Goal: Task Accomplishment & Management: Use online tool/utility

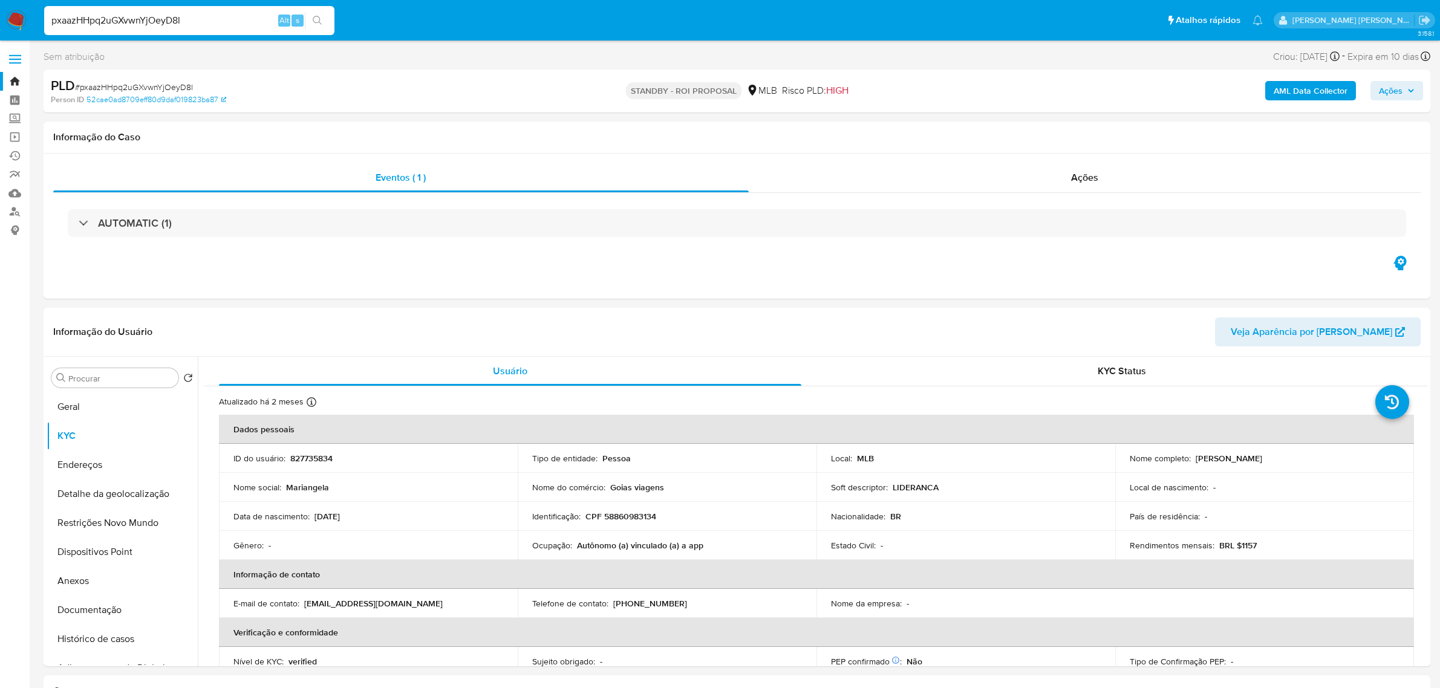
select select "10"
click at [223, 18] on input "pxaazHHpq2uGXvwnYjOeyD8l" at bounding box center [189, 21] width 290 height 16
paste input "Z0ebVTt5dgx8r6Ur7JjgEeXz"
type input "Z0ebVTt5dgx8r6Ur7JjgEeXz"
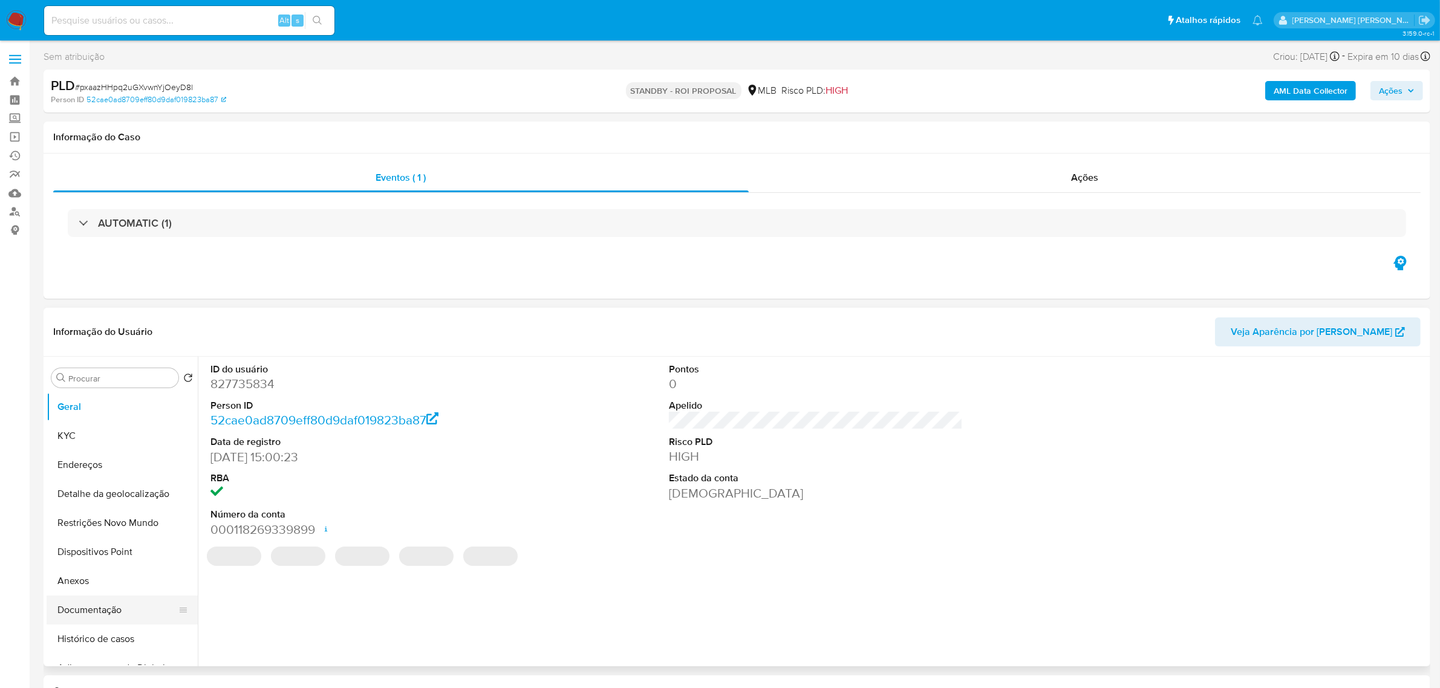
select select "10"
click at [82, 611] on button "Documentação" at bounding box center [117, 610] width 141 height 29
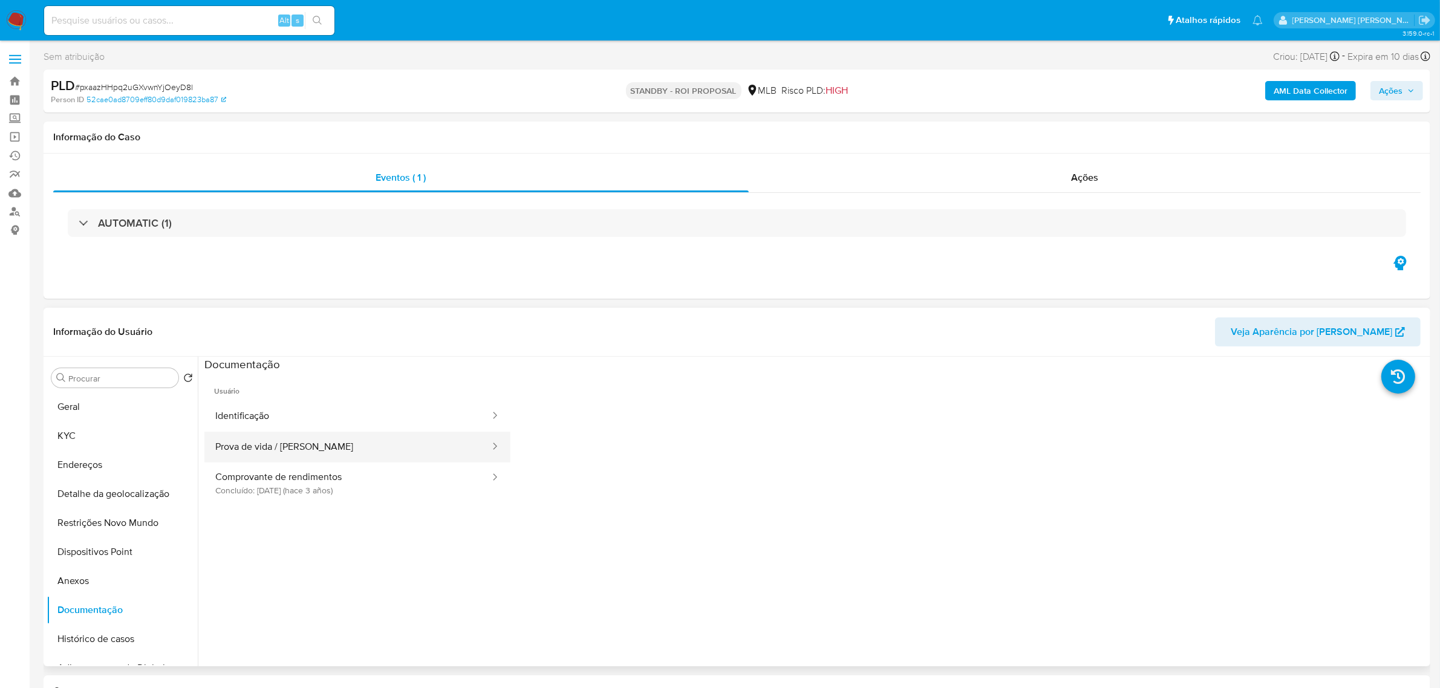
click at [269, 449] on button "Prova de vida / Selfie" at bounding box center [347, 447] width 287 height 31
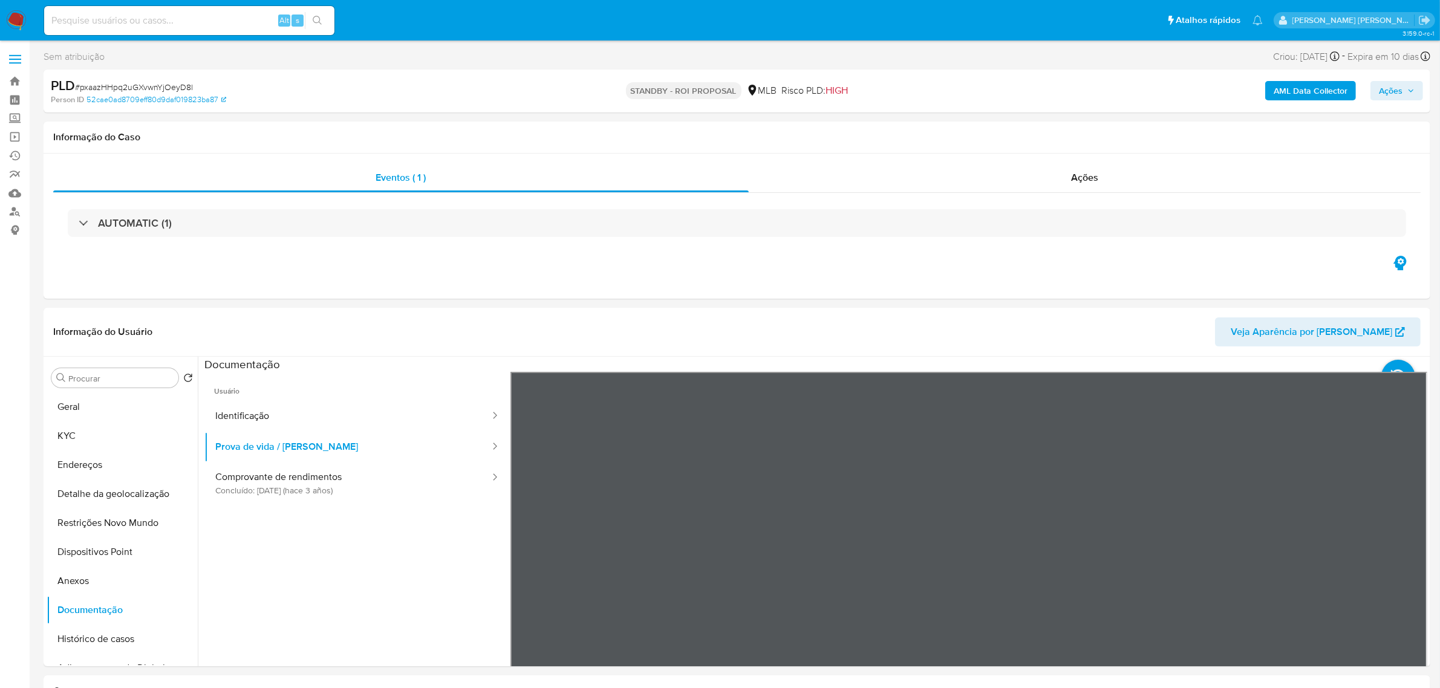
click at [174, 31] on div "Alt s" at bounding box center [189, 20] width 290 height 29
click at [175, 26] on input at bounding box center [189, 21] width 290 height 16
paste input "Z0ebVTt5dgx8r6Ur7JjgEeXz"
type input "Z0ebVTt5dgx8r6Ur7JjgEeXz"
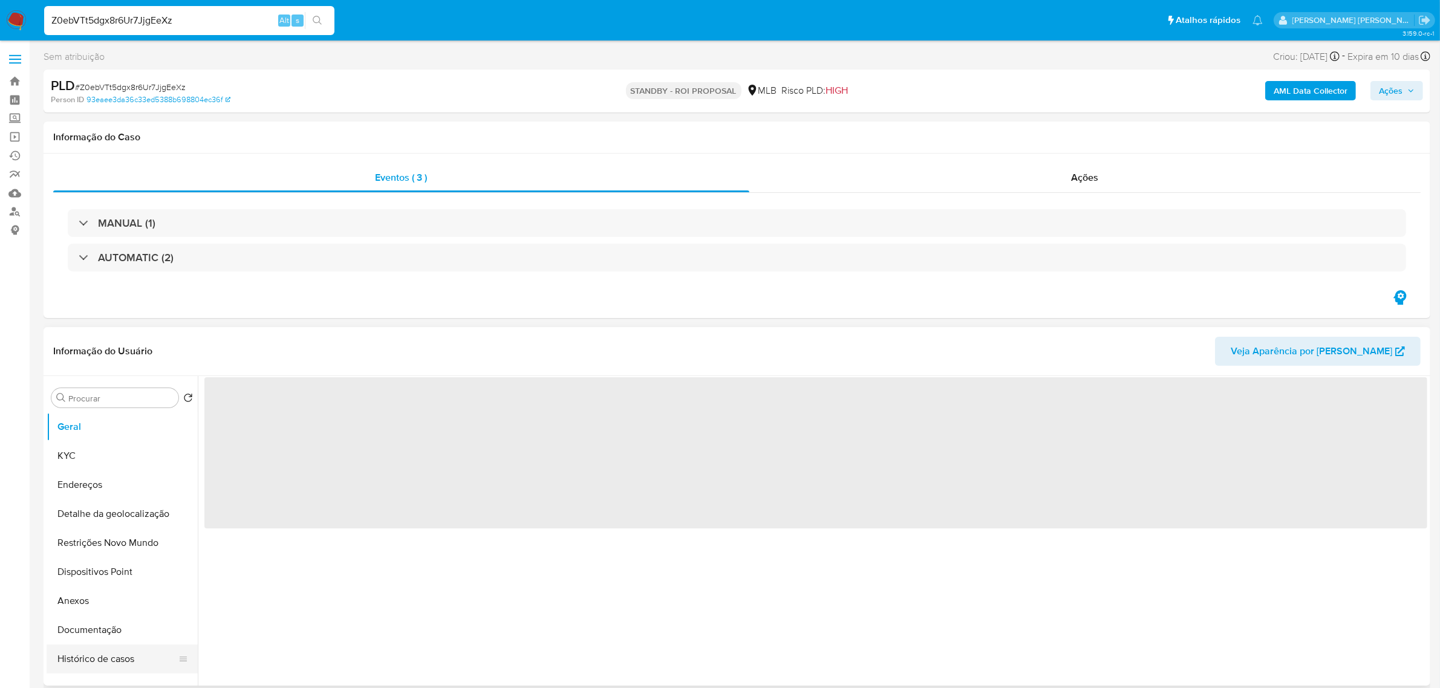
select select "10"
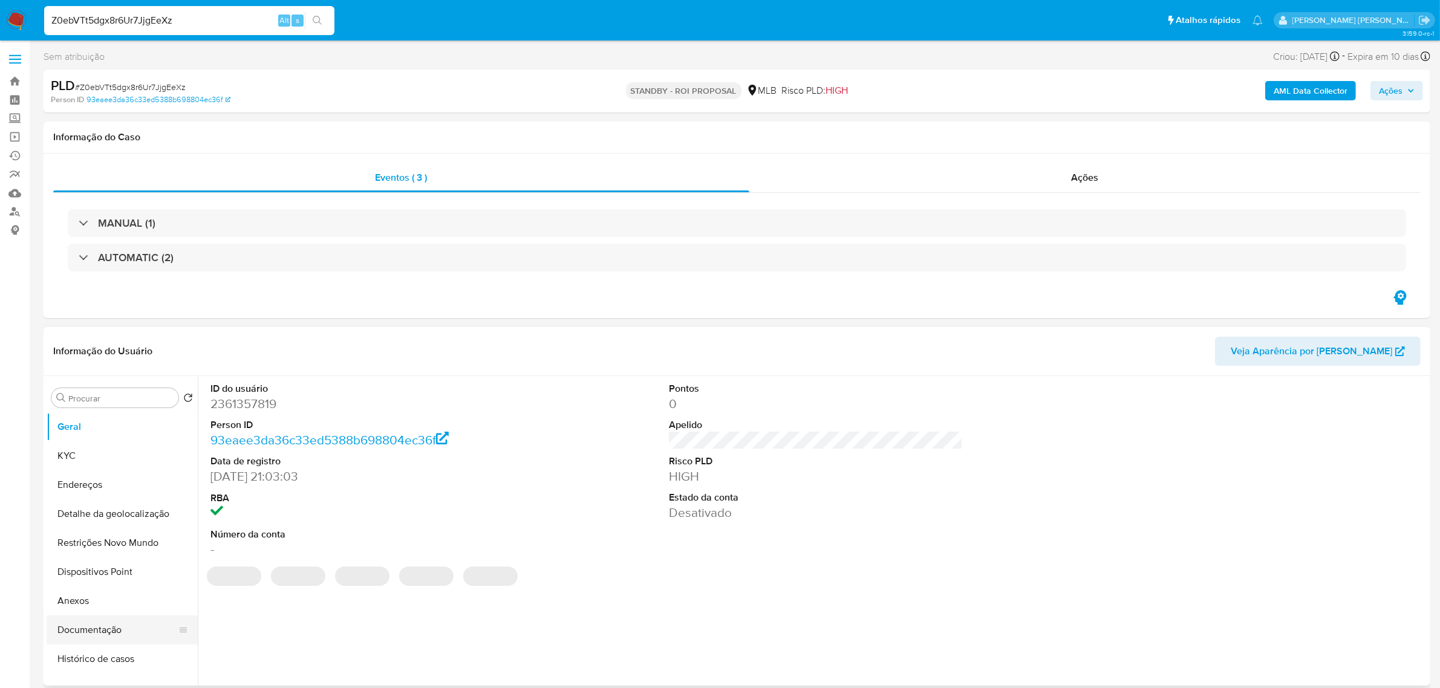
click at [119, 628] on button "Documentação" at bounding box center [117, 630] width 141 height 29
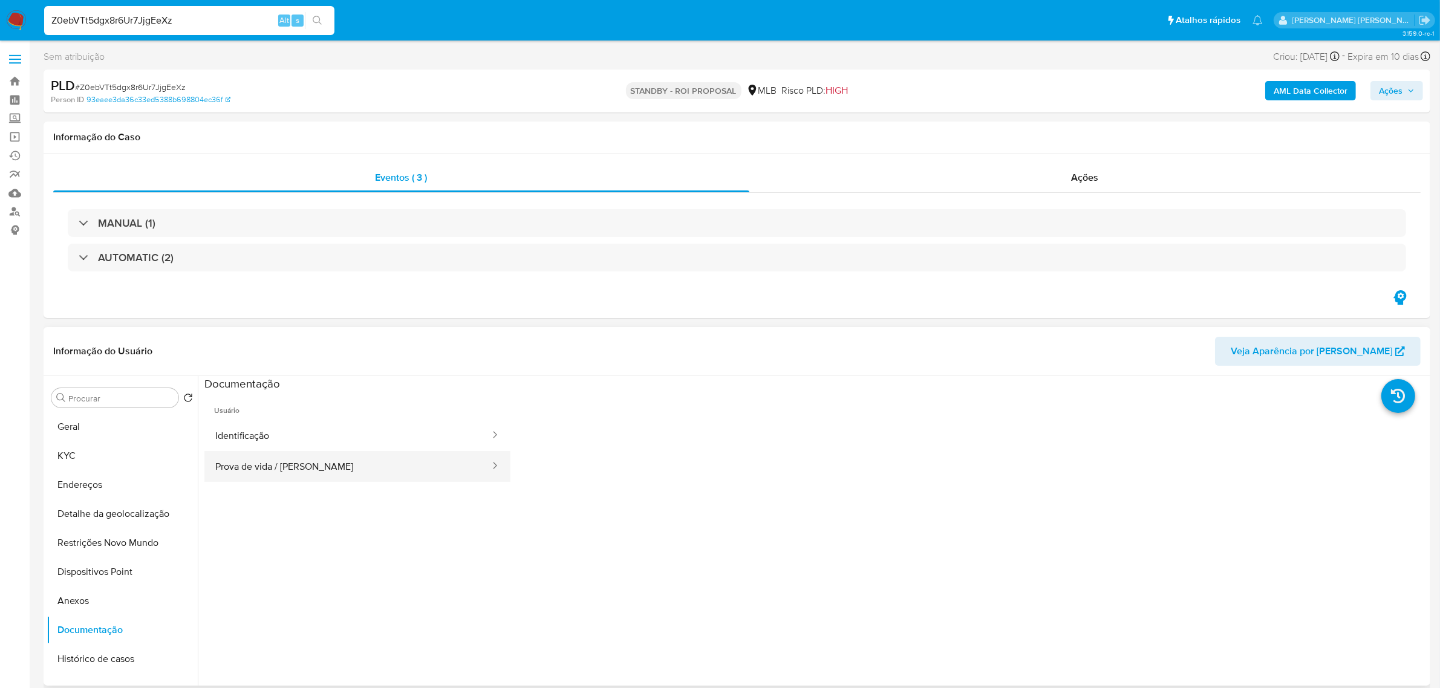
click at [291, 475] on button "Prova de vida / Selfie" at bounding box center [347, 466] width 287 height 31
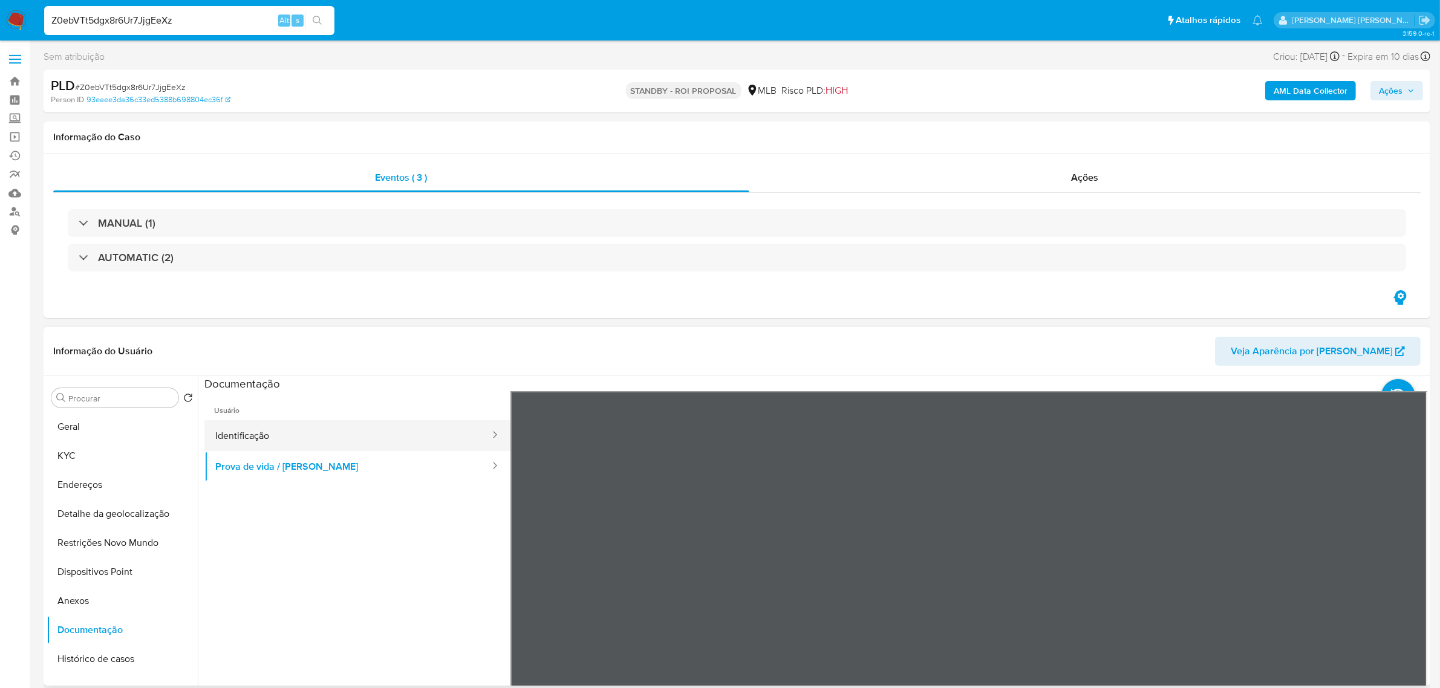
click at [262, 436] on button "Identificação" at bounding box center [347, 435] width 287 height 31
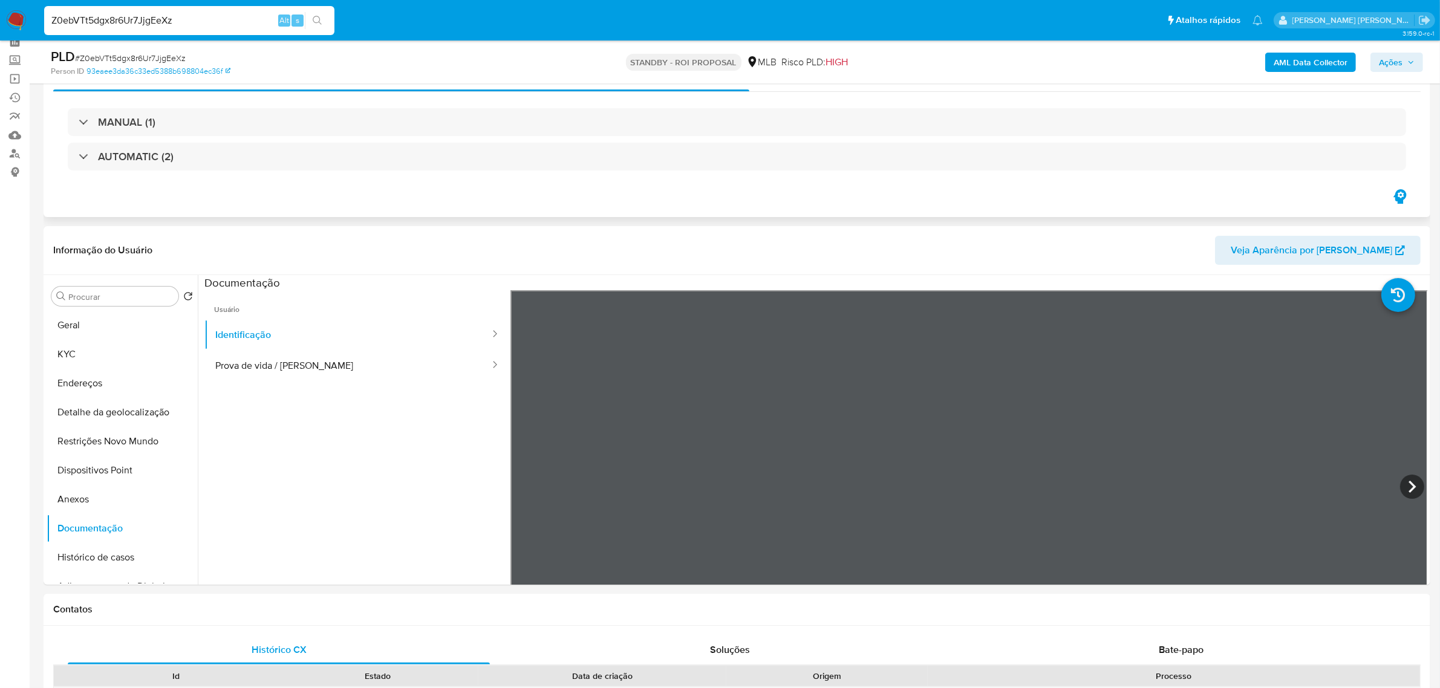
scroll to position [76, 0]
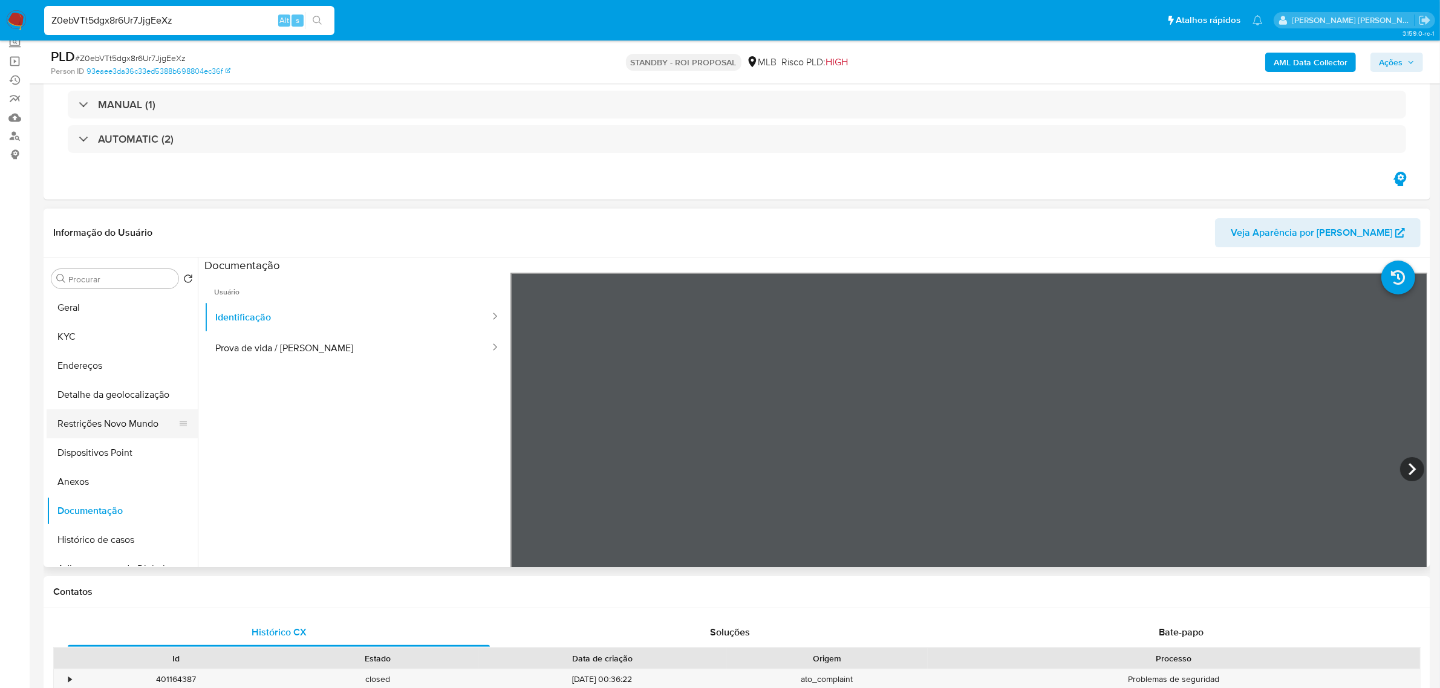
click at [103, 430] on button "Restrições Novo Mundo" at bounding box center [117, 423] width 141 height 29
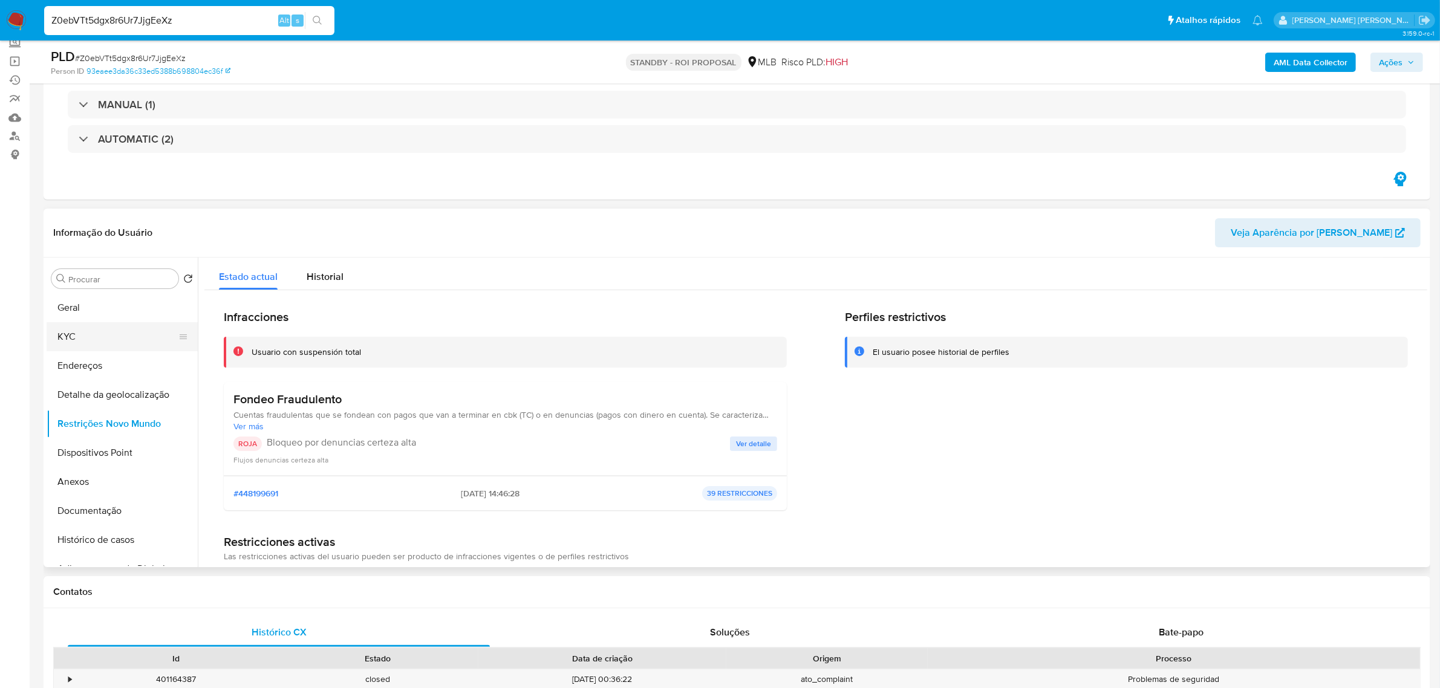
click at [93, 333] on button "KYC" at bounding box center [117, 336] width 141 height 29
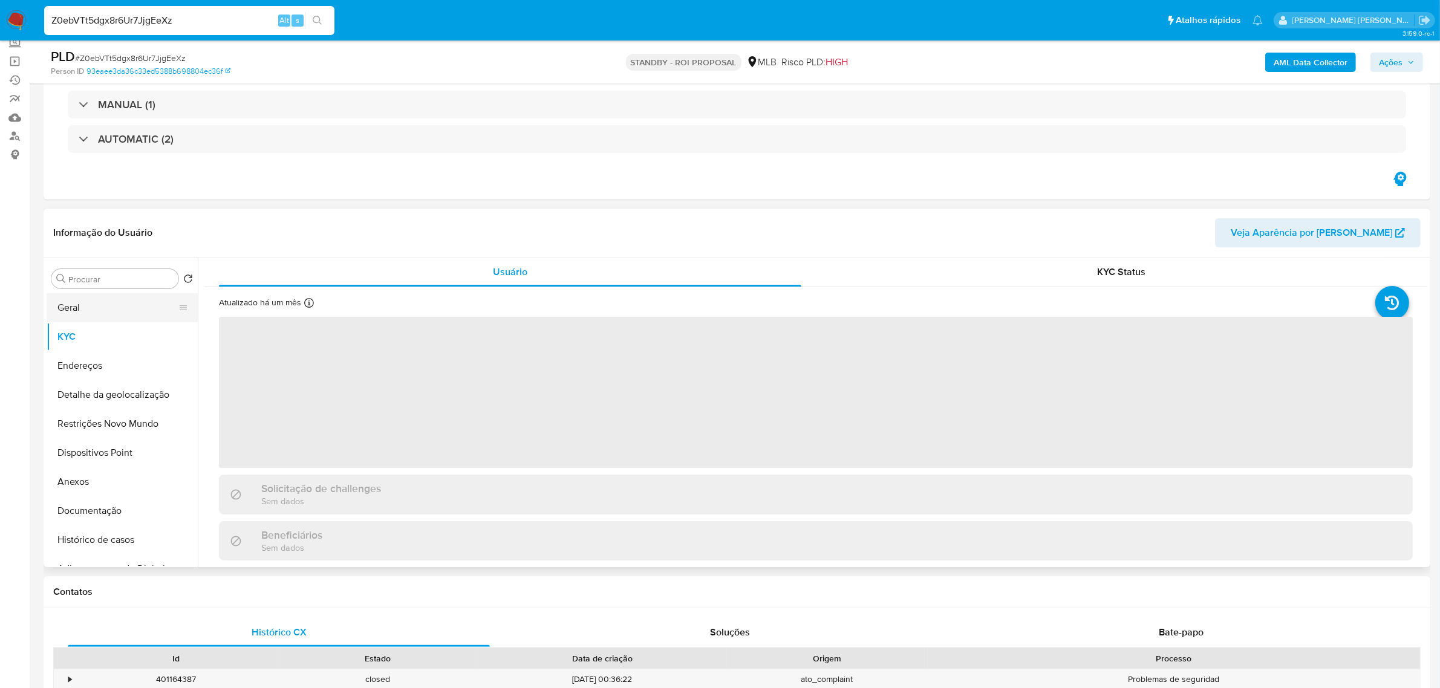
click at [97, 309] on button "Geral" at bounding box center [117, 307] width 141 height 29
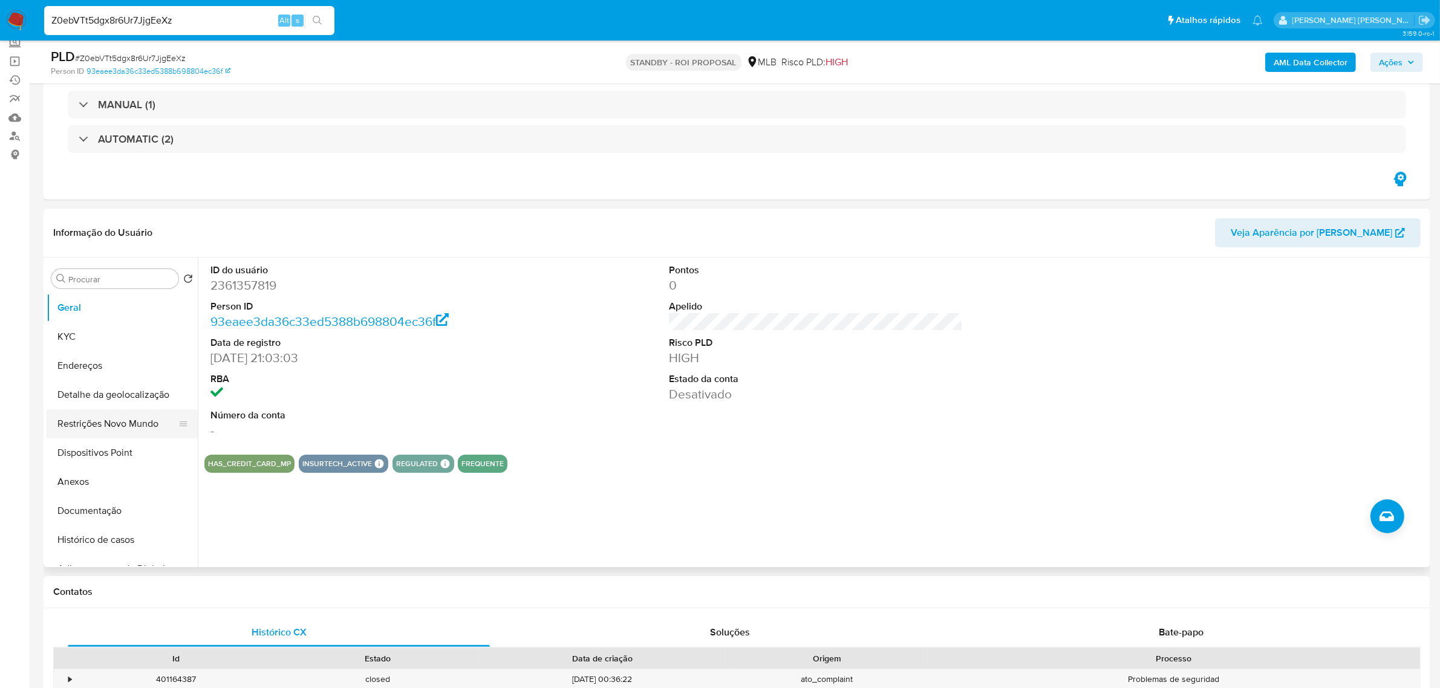
click at [98, 423] on button "Restrições Novo Mundo" at bounding box center [117, 423] width 141 height 29
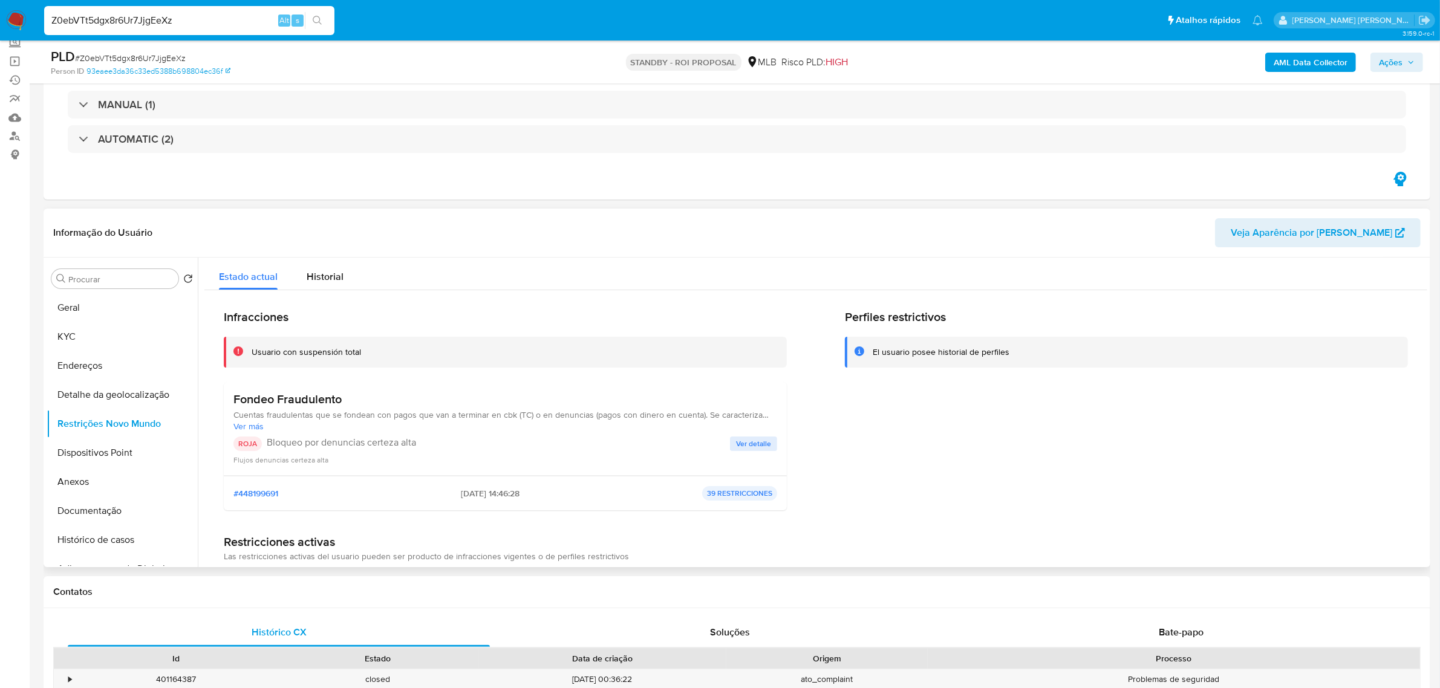
drag, startPoint x: 77, startPoint y: 1, endPoint x: 748, endPoint y: 439, distance: 801.2
click at [748, 439] on span "Ver detalle" at bounding box center [753, 444] width 35 height 12
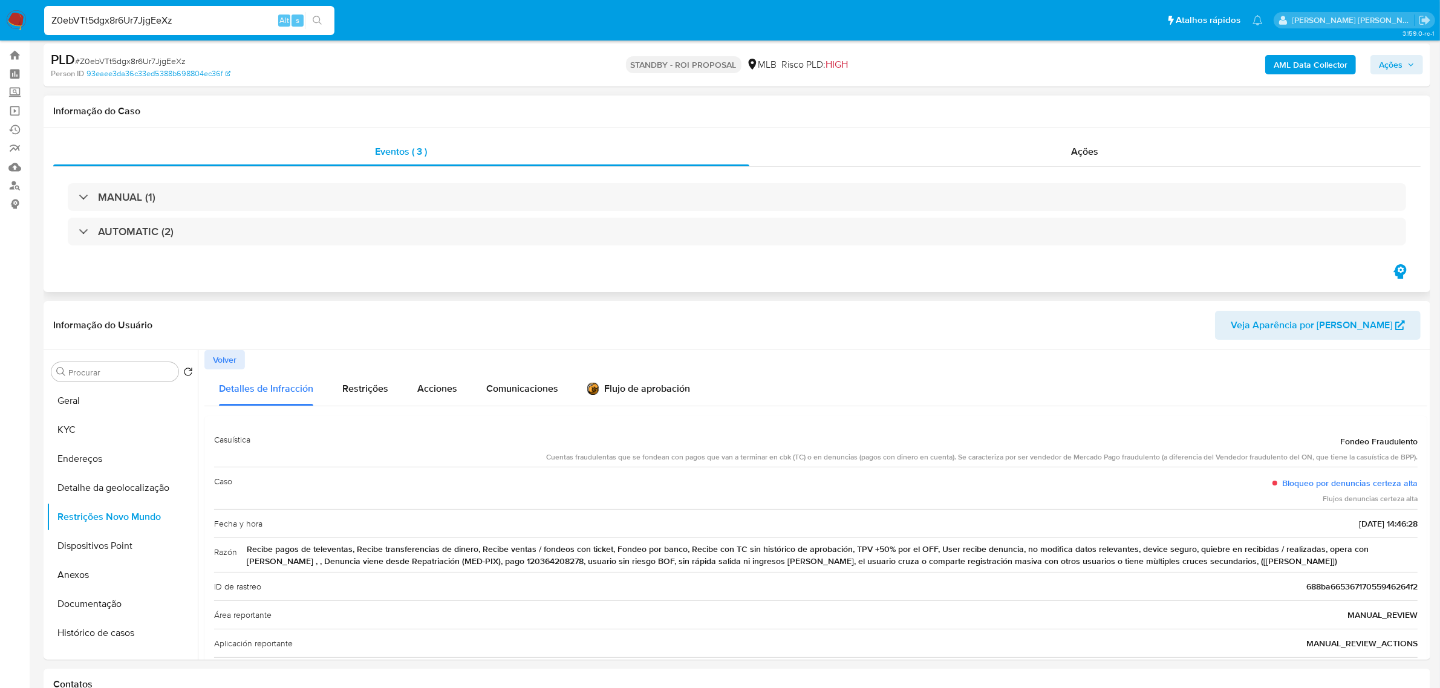
scroll to position [0, 0]
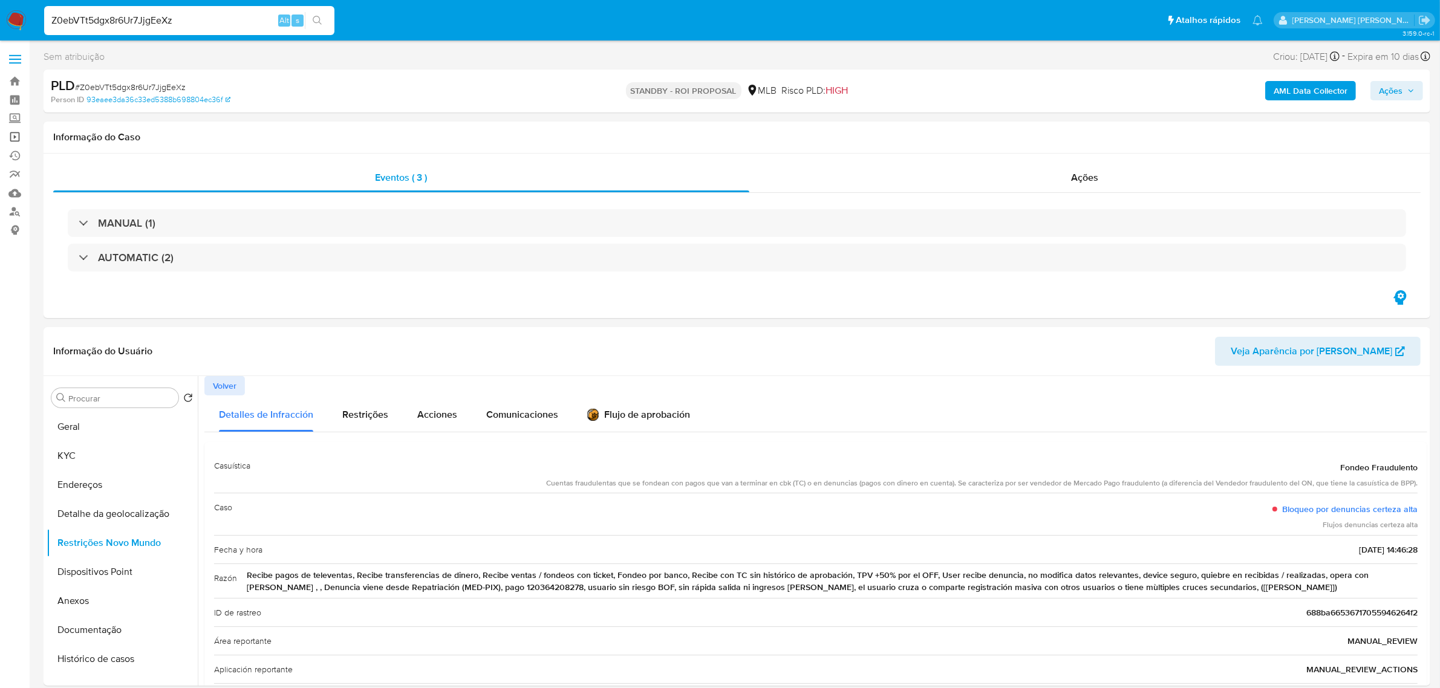
click at [19, 141] on link "Operações em massa" at bounding box center [72, 137] width 144 height 19
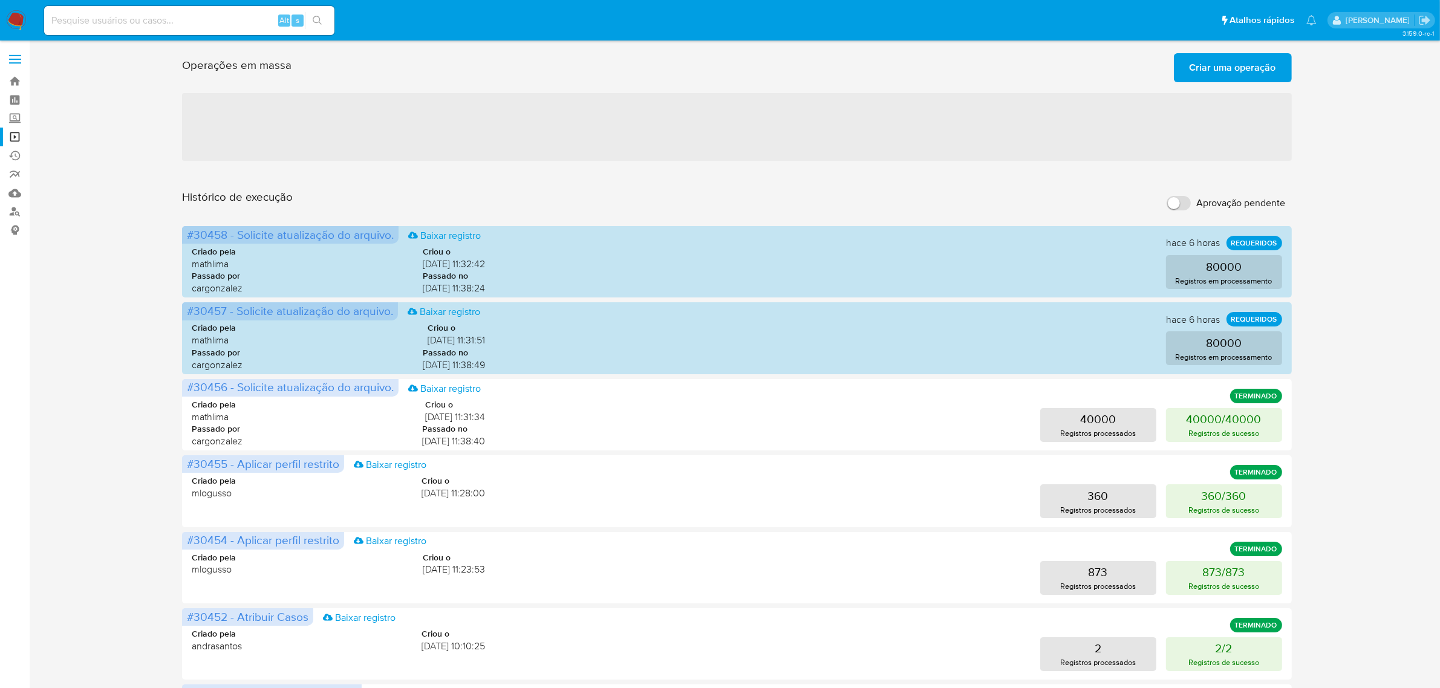
click at [1241, 63] on span "Criar uma operação" at bounding box center [1232, 67] width 86 height 27
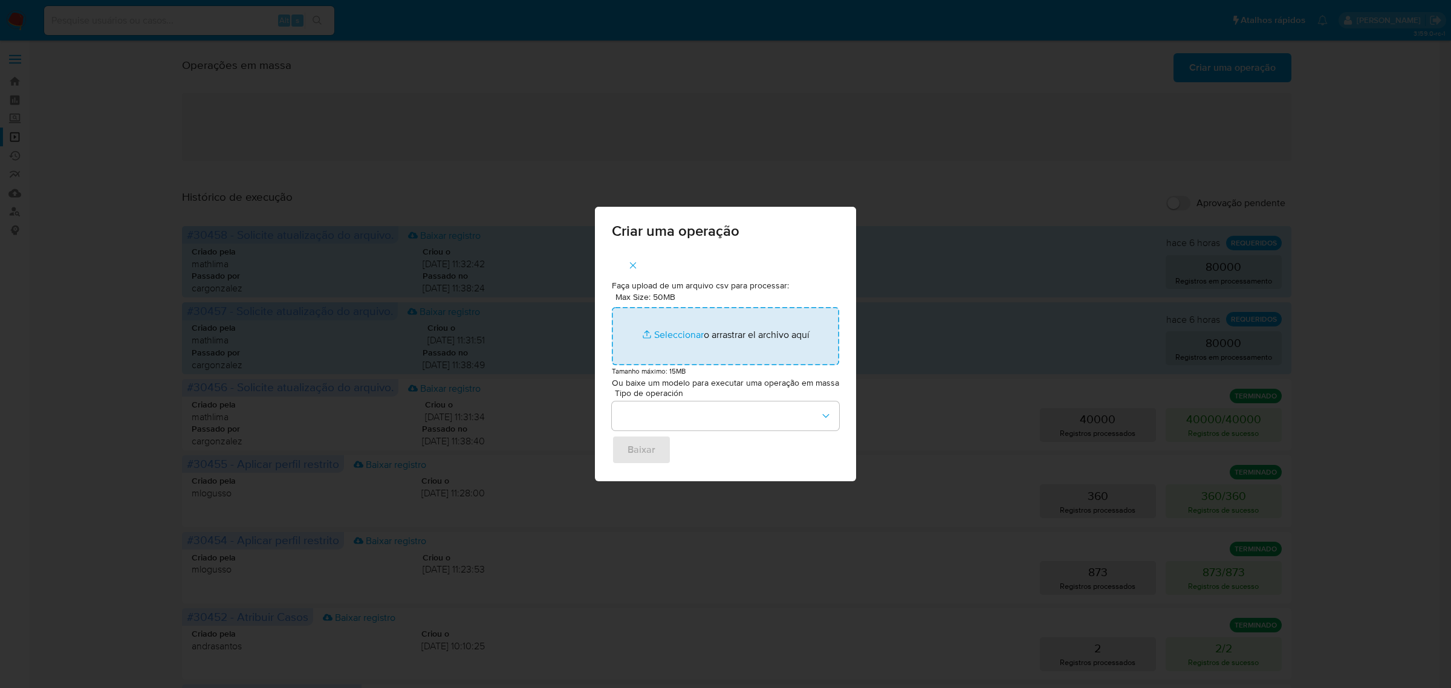
click at [678, 330] on input "Max Size: 50MB Seleccionar archivos" at bounding box center [725, 336] width 227 height 58
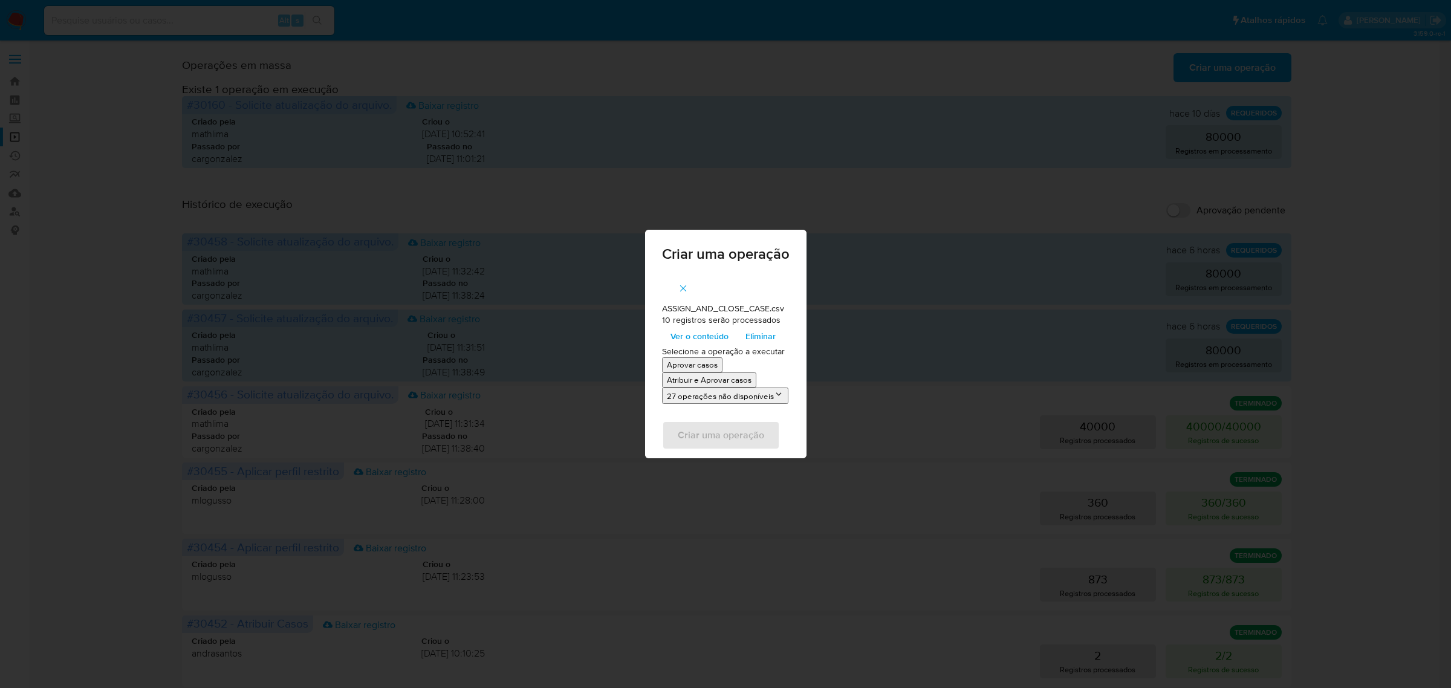
click at [720, 381] on p "Atribuir e Aprovar casos" at bounding box center [709, 379] width 85 height 11
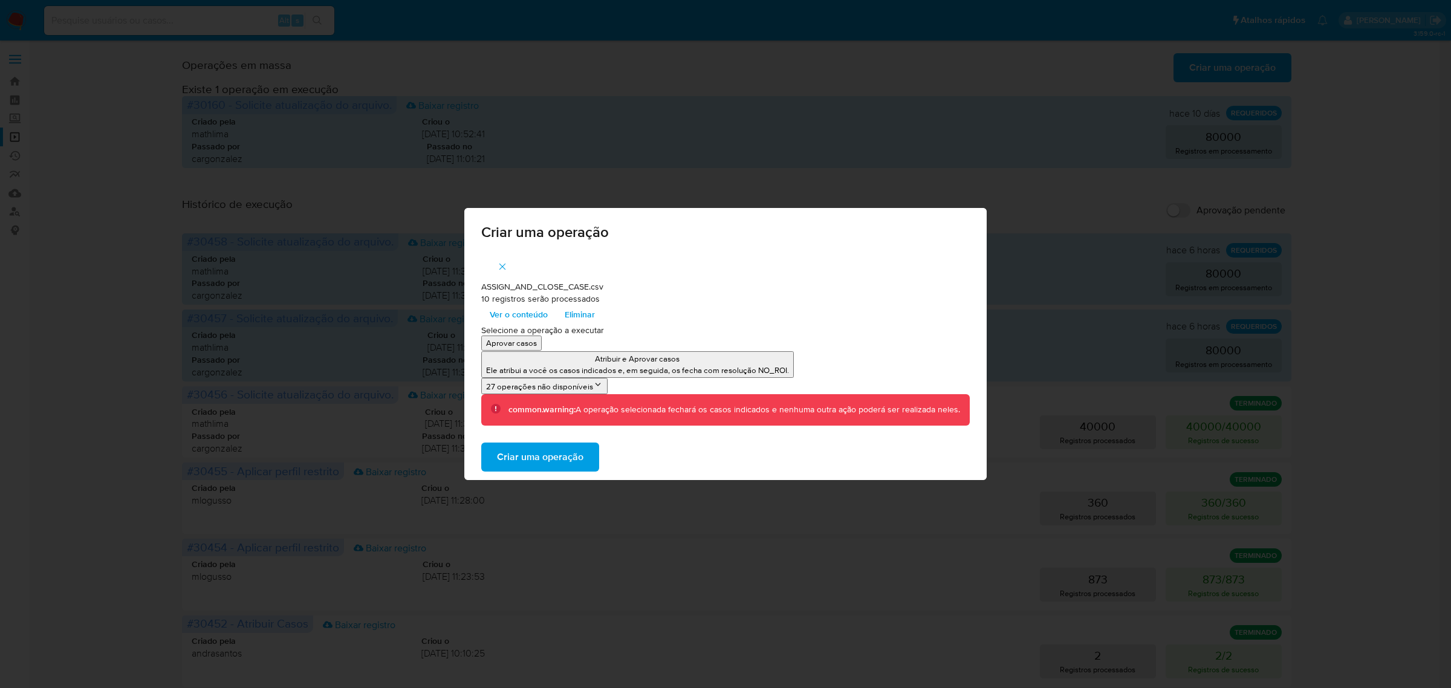
click at [562, 449] on span "Criar uma operação" at bounding box center [540, 457] width 86 height 27
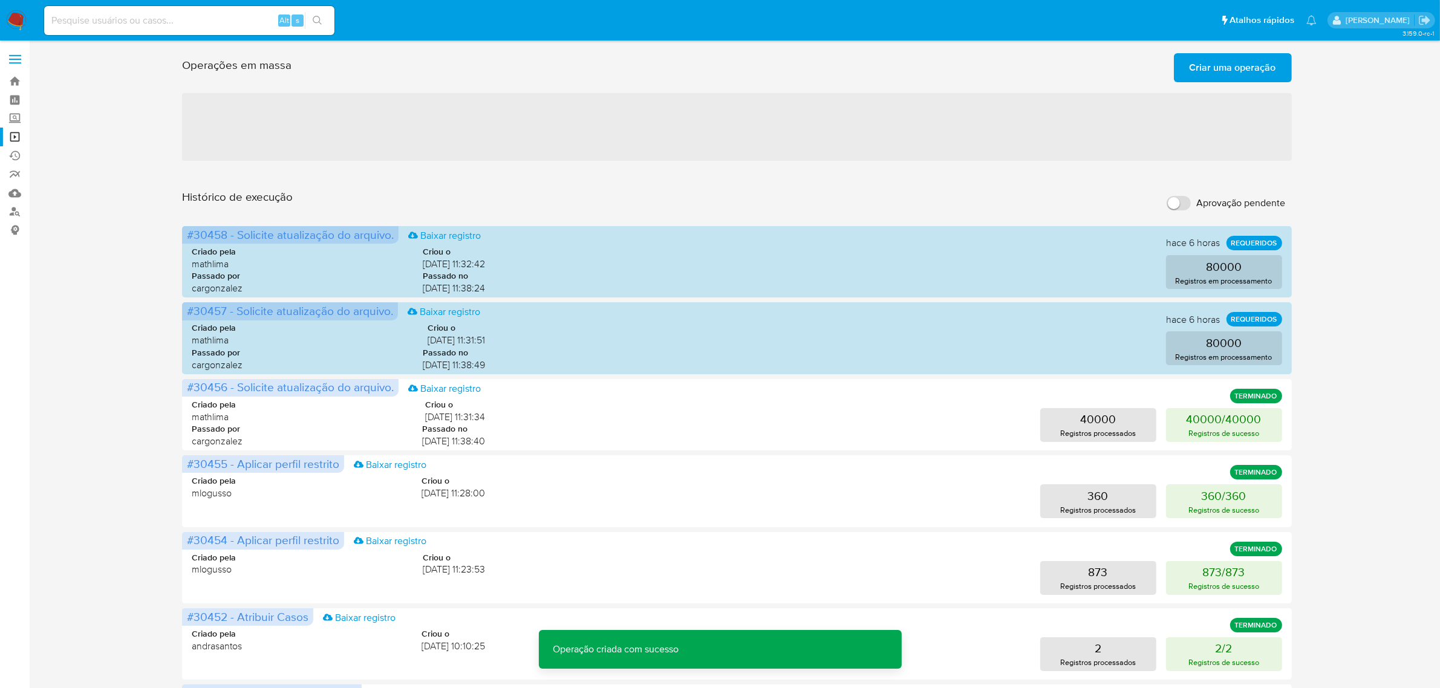
click at [1234, 67] on span "Criar uma operação" at bounding box center [1232, 67] width 86 height 27
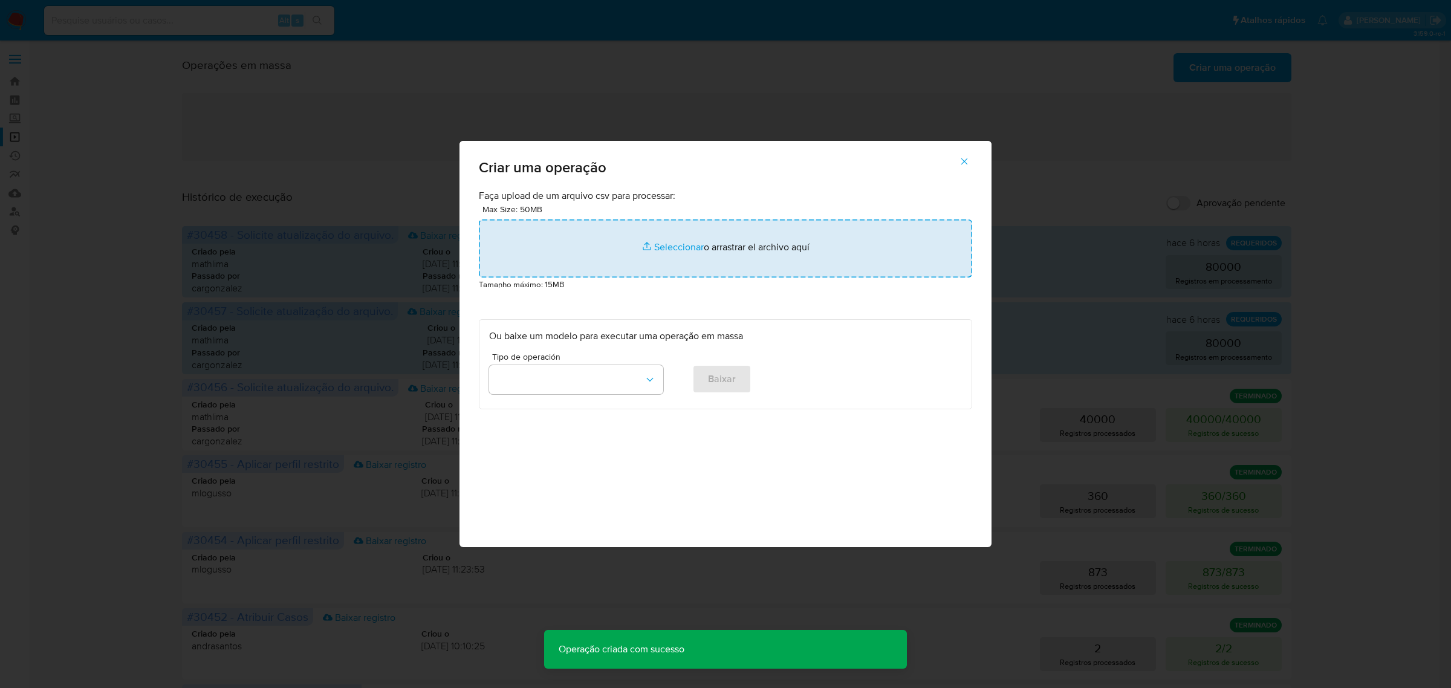
click at [673, 247] on input "file" at bounding box center [725, 249] width 493 height 58
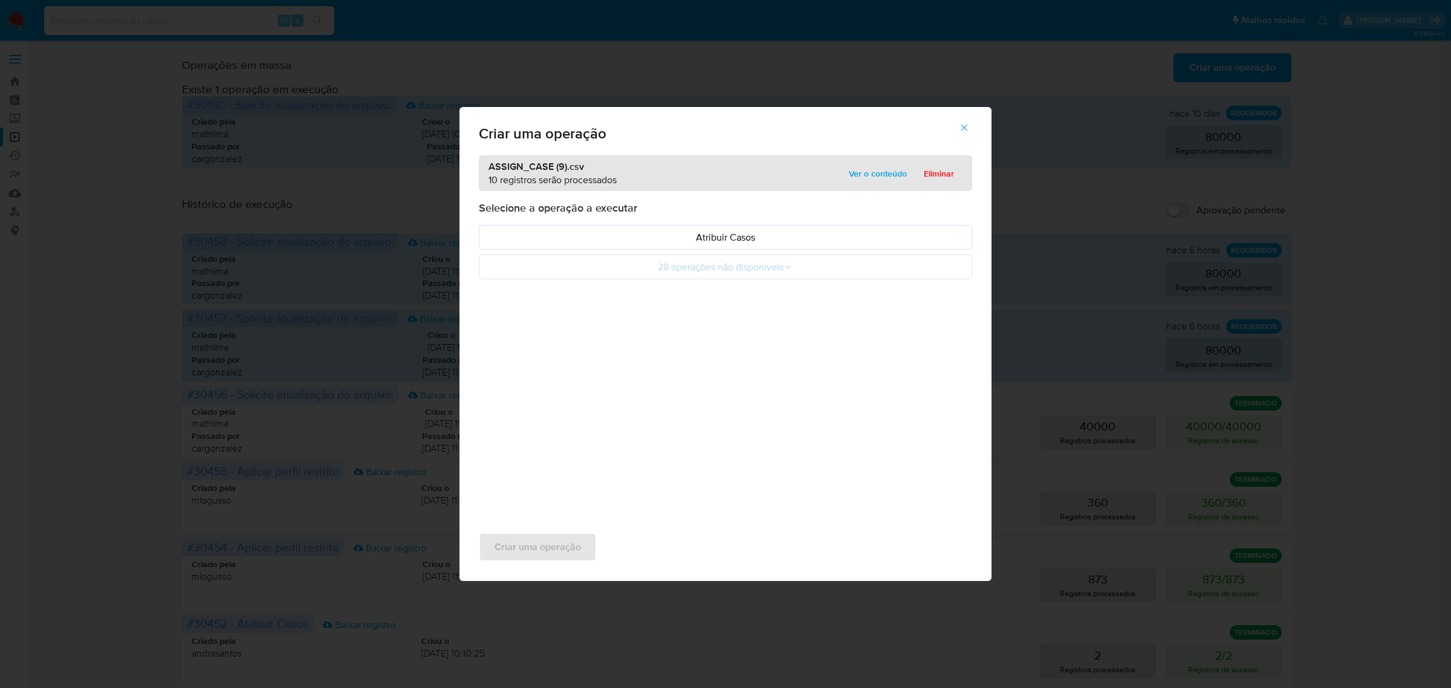
click at [712, 237] on p "Atribuir Casos" at bounding box center [725, 237] width 473 height 14
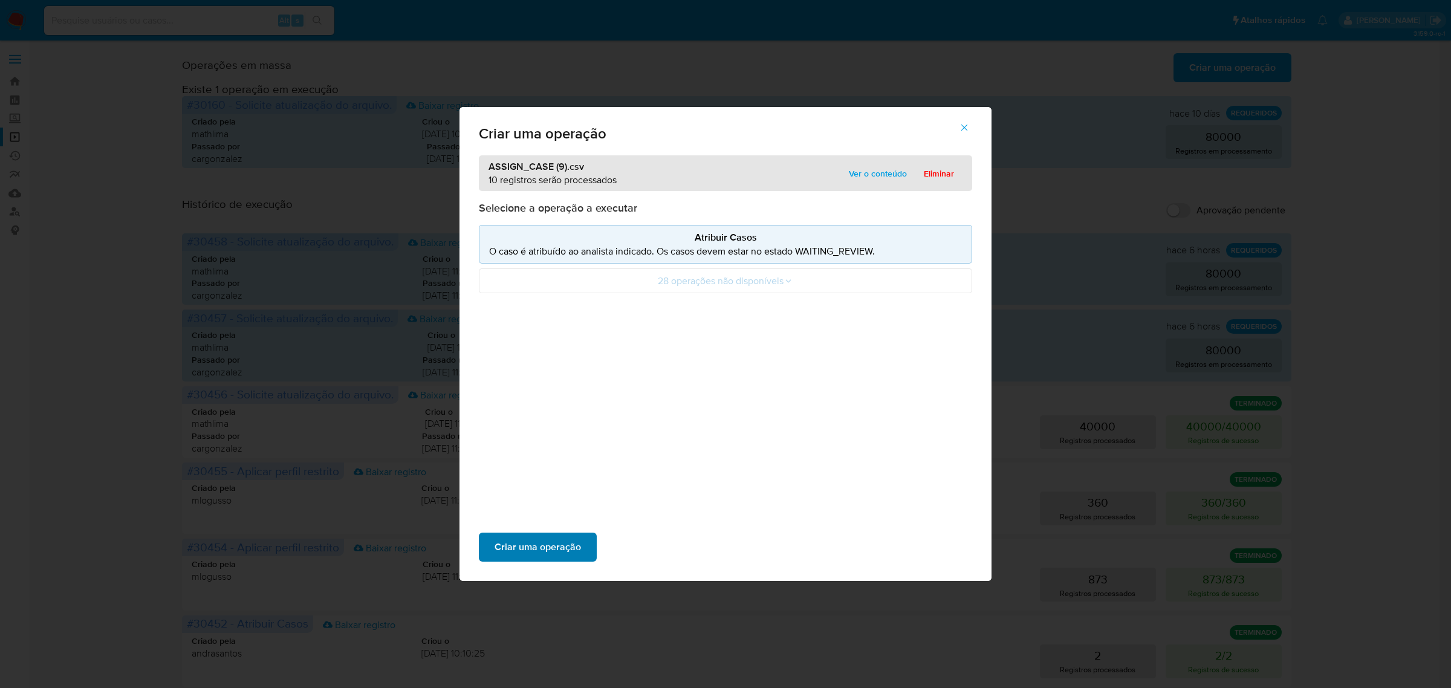
click at [547, 540] on span "Criar uma operação" at bounding box center [538, 547] width 86 height 27
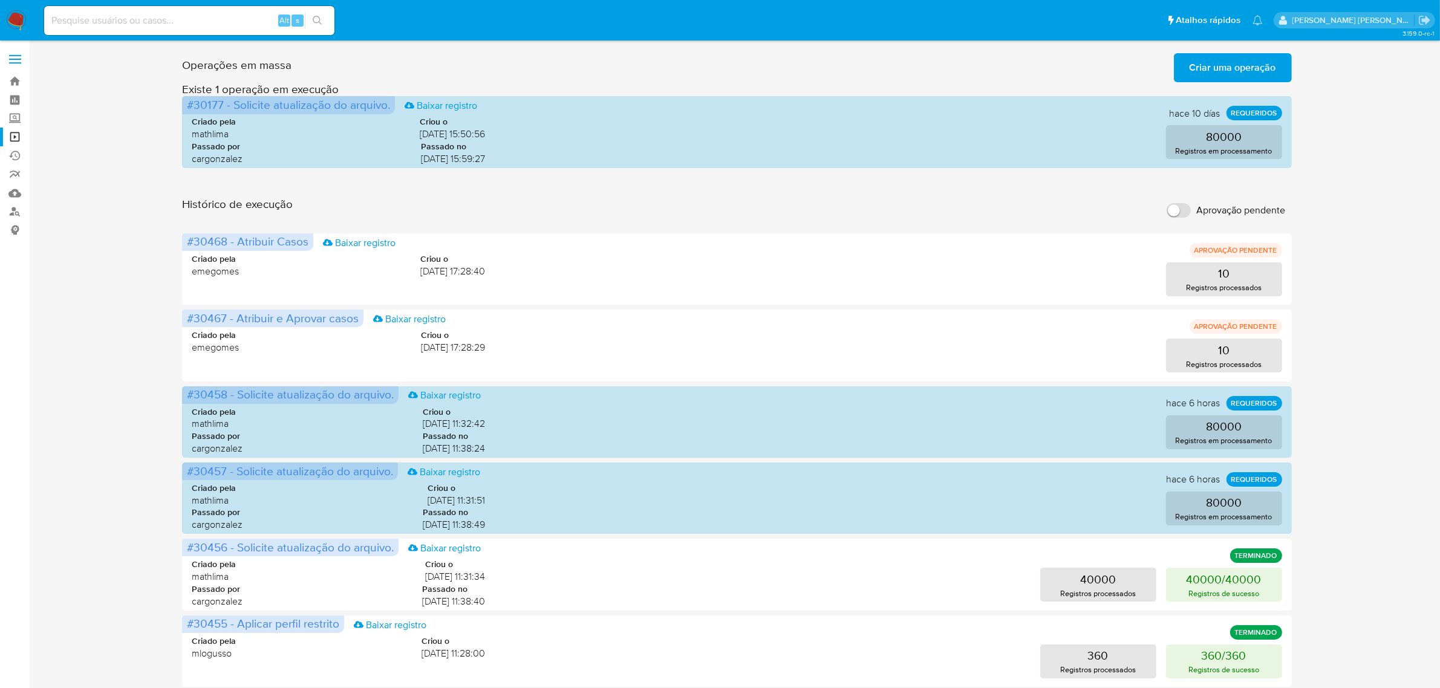
click at [194, 22] on input at bounding box center [189, 21] width 290 height 16
paste input "pDXfl6IwLxG4zsIemyeLEPsC"
type input "pDXfl6IwLxG4zsIemyeLEPsC"
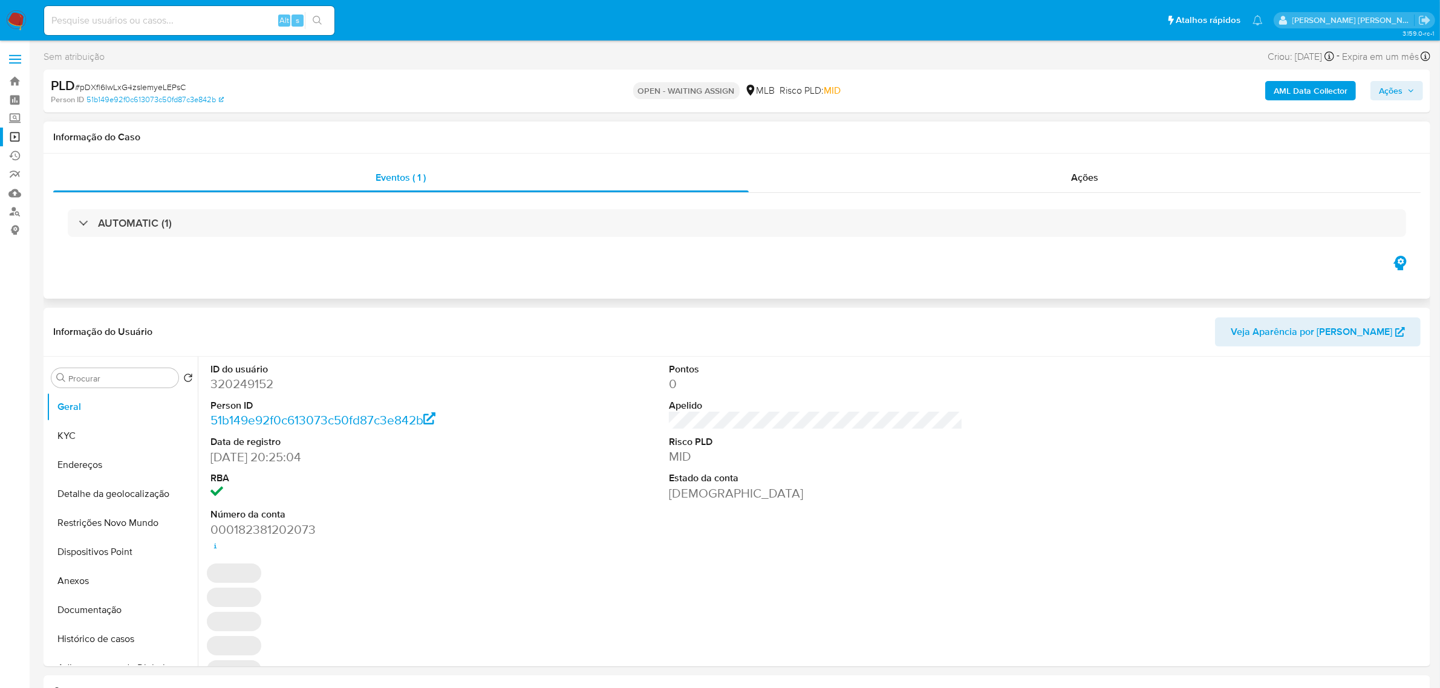
select select "10"
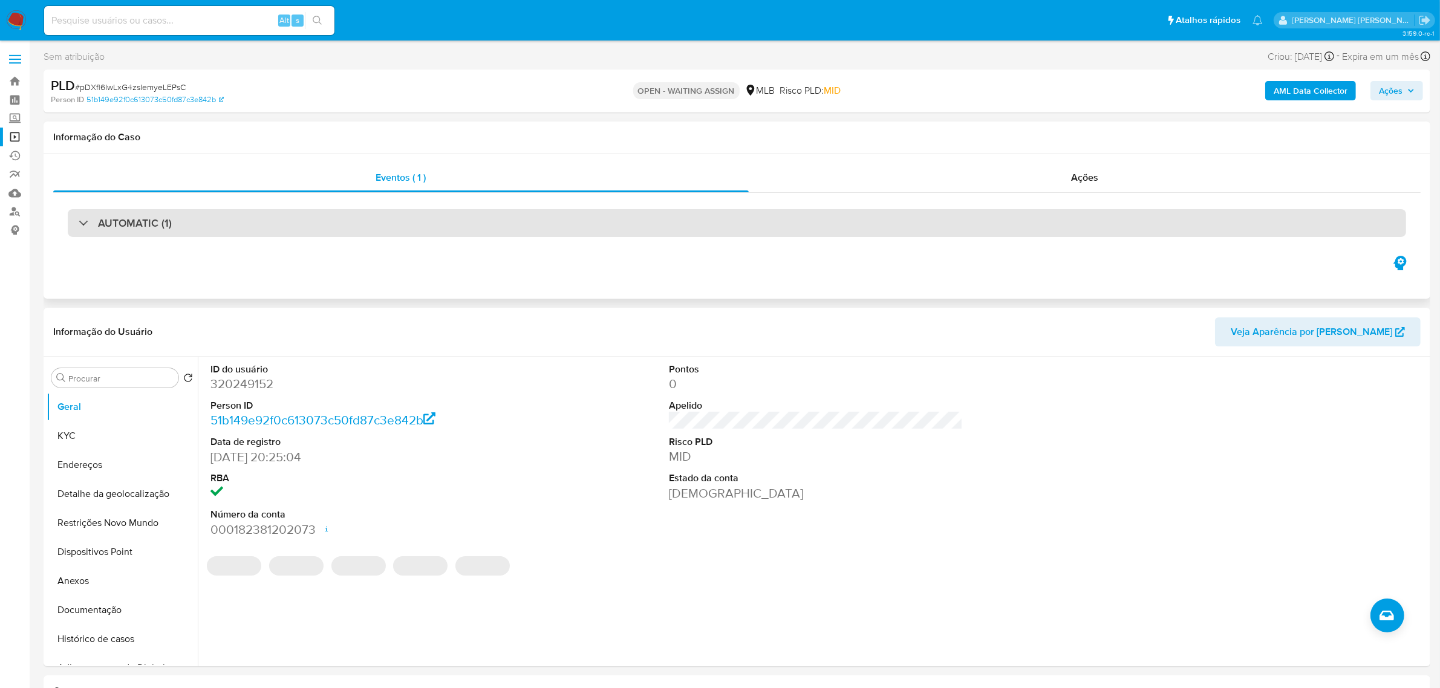
click at [235, 223] on div "AUTOMATIC (1)" at bounding box center [737, 223] width 1338 height 28
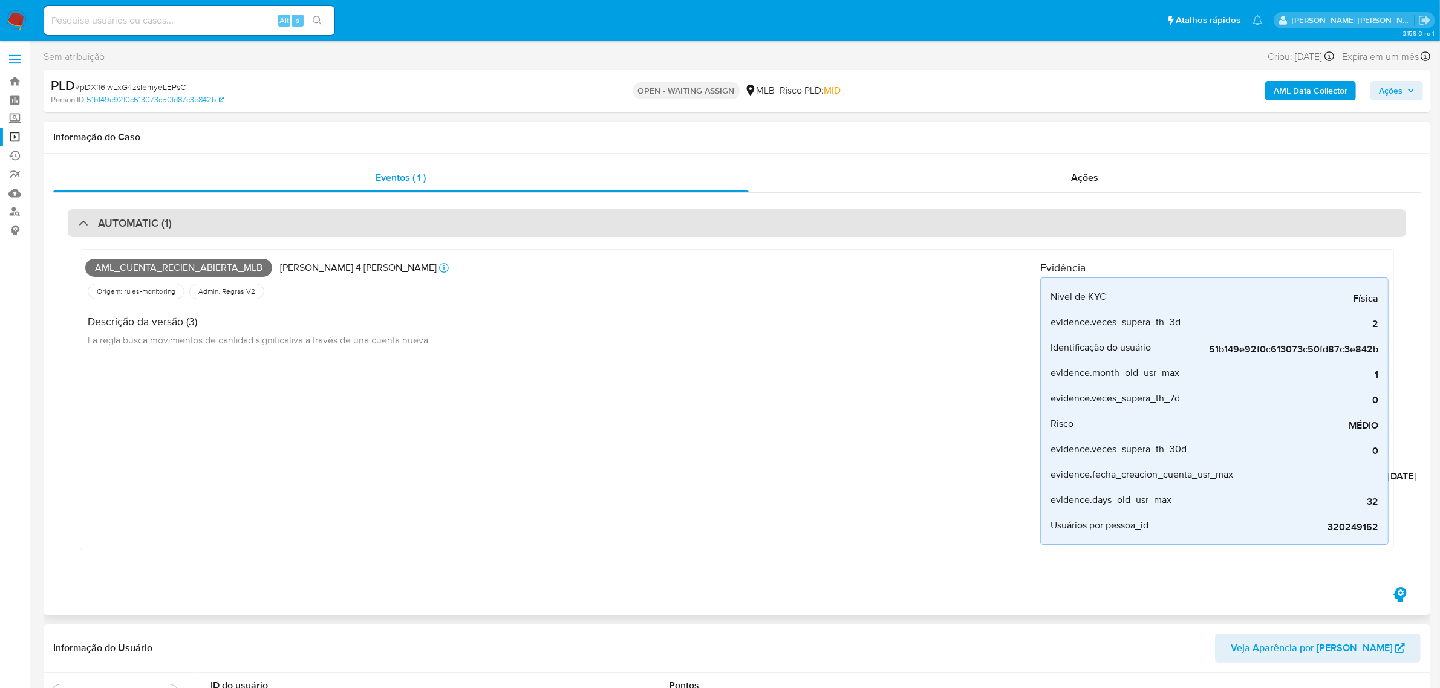
click at [261, 223] on div "AUTOMATIC (1)" at bounding box center [737, 223] width 1338 height 28
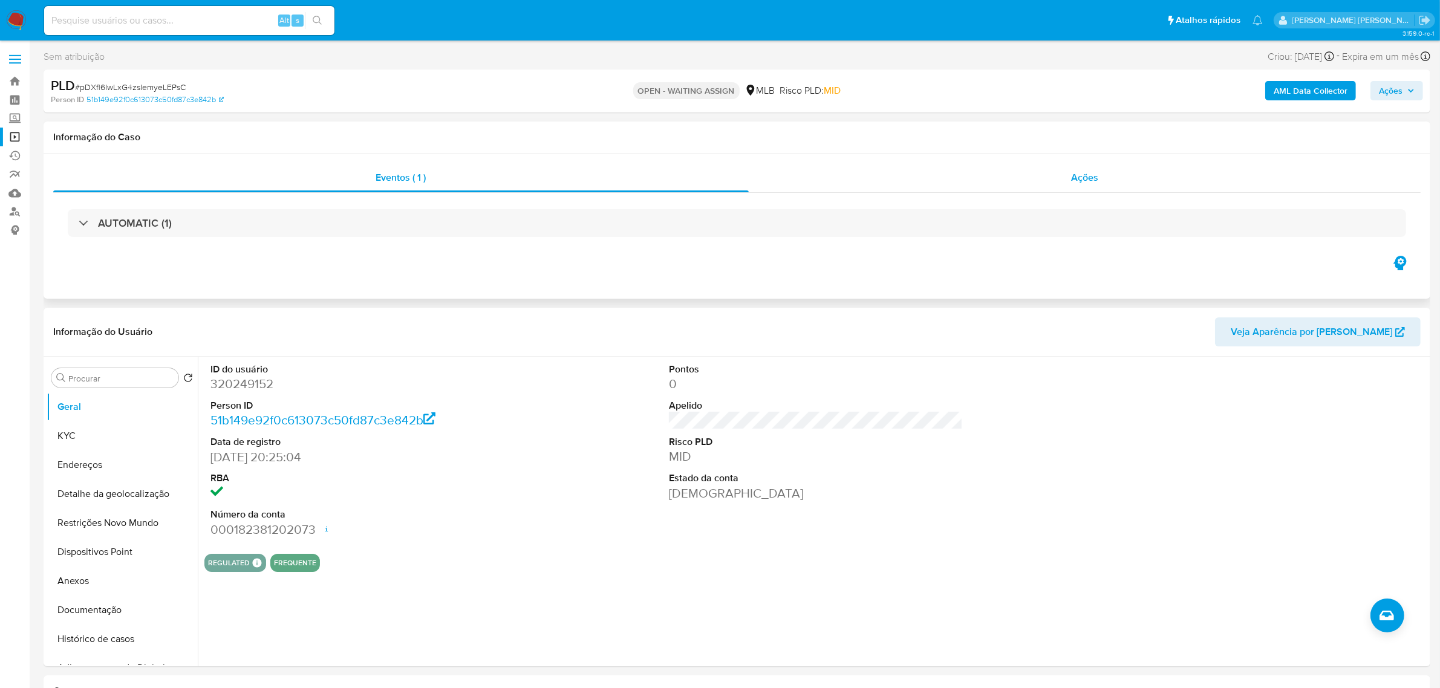
click at [1098, 184] on div "Ações" at bounding box center [1085, 177] width 672 height 29
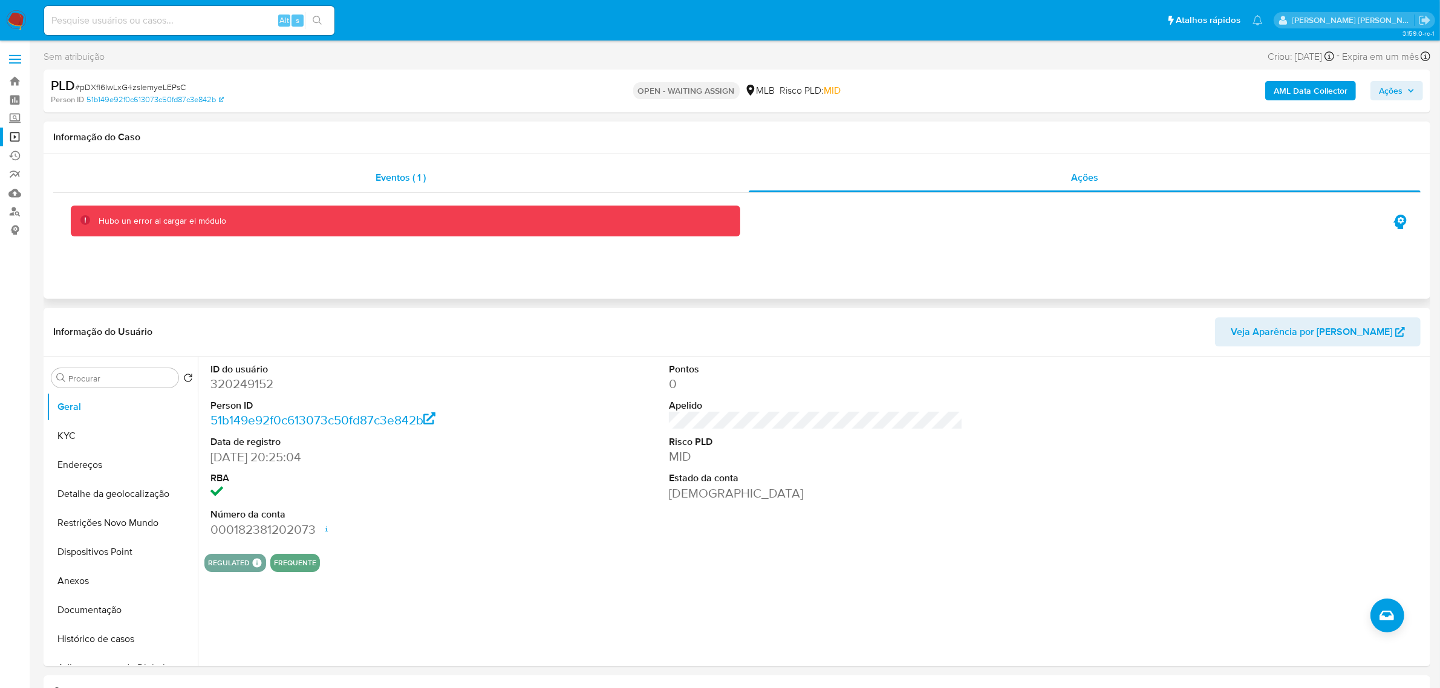
click at [386, 171] on span "Eventos ( 1 )" at bounding box center [401, 178] width 50 height 14
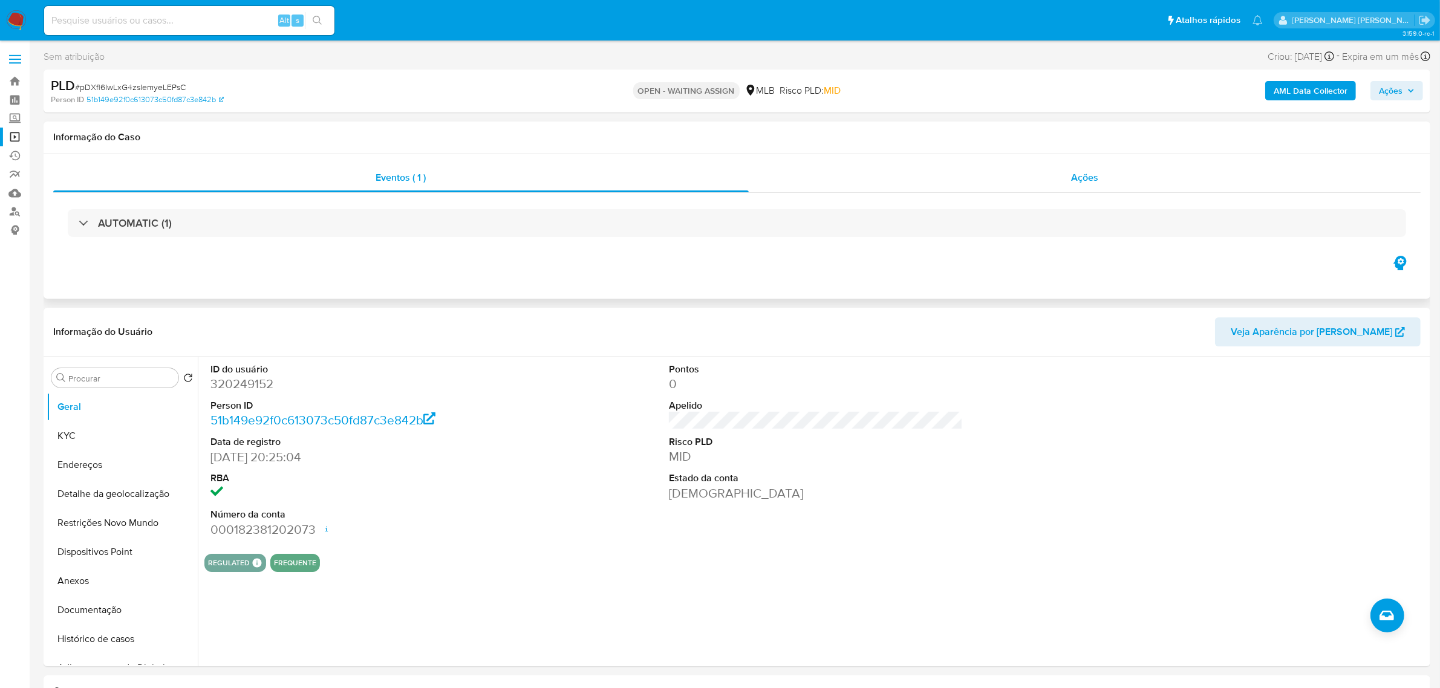
click at [1085, 177] on span "Ações" at bounding box center [1084, 178] width 27 height 14
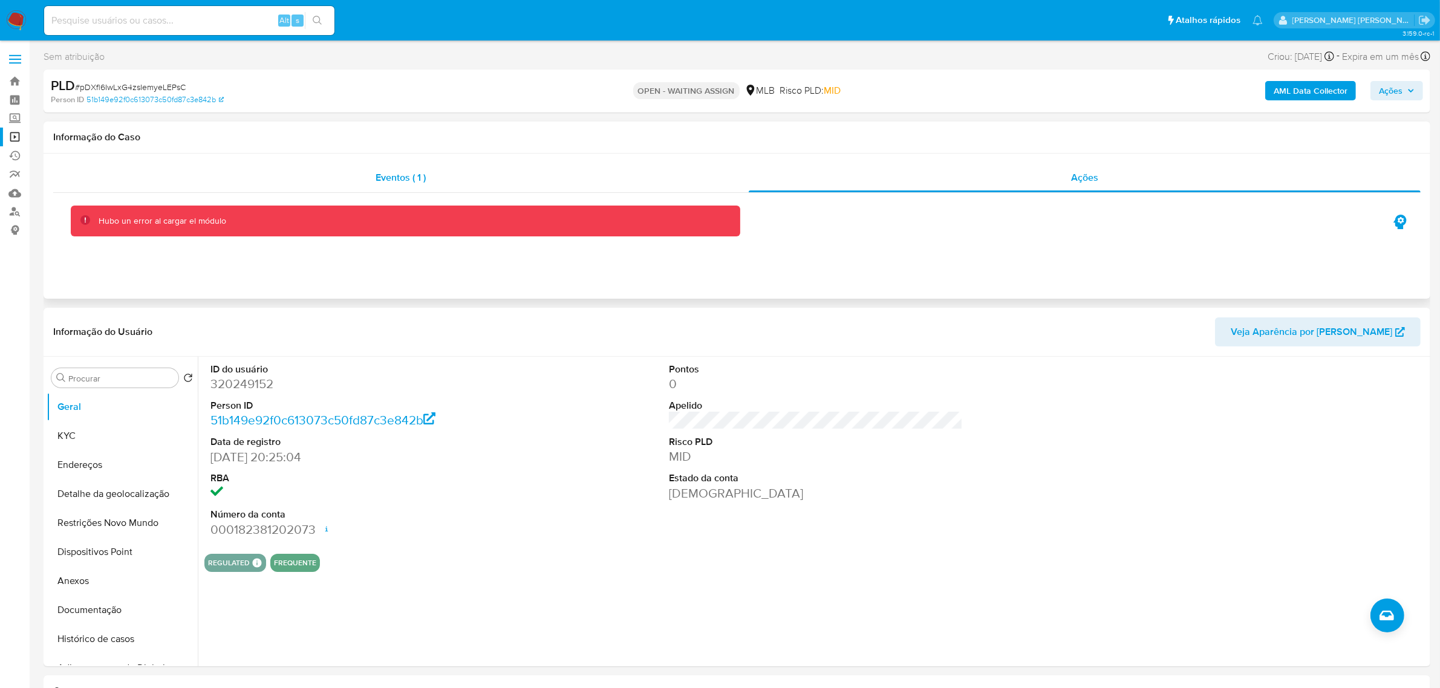
click at [404, 180] on span "Eventos ( 1 )" at bounding box center [401, 178] width 50 height 14
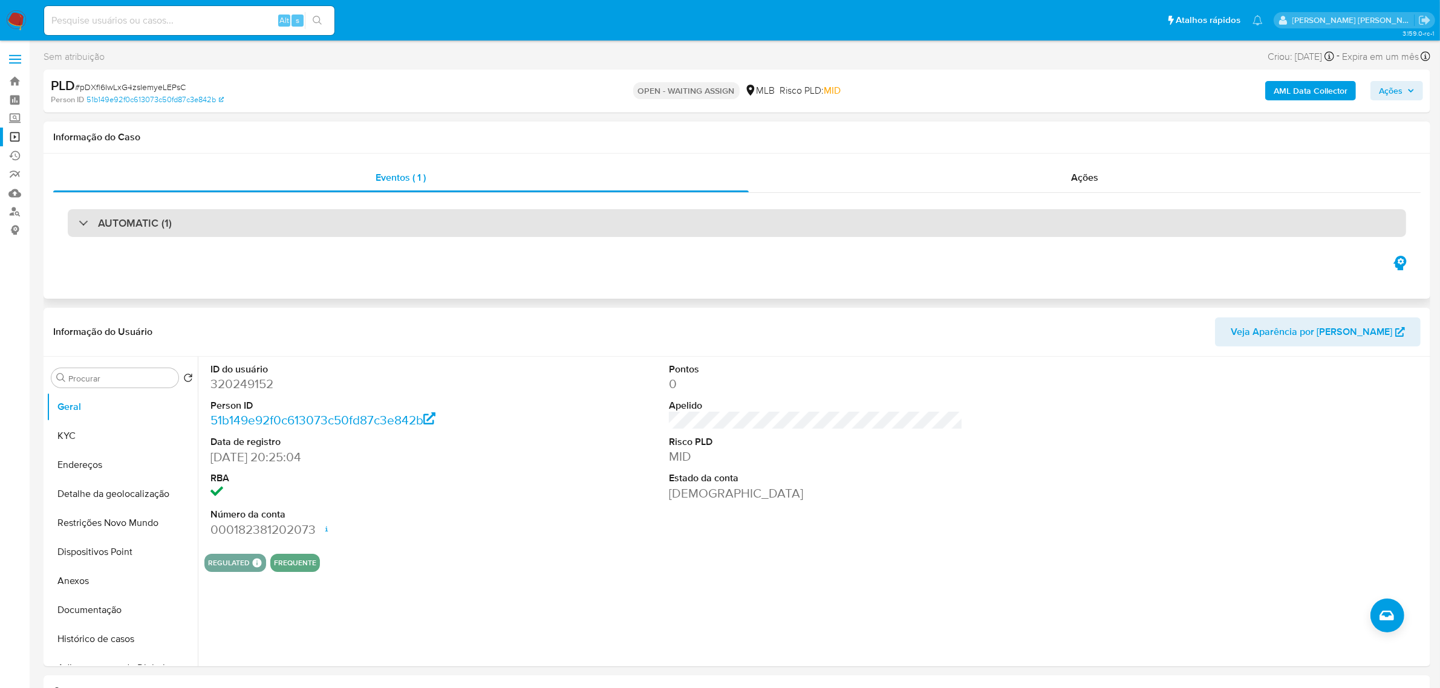
click at [232, 227] on div "AUTOMATIC (1)" at bounding box center [737, 223] width 1338 height 28
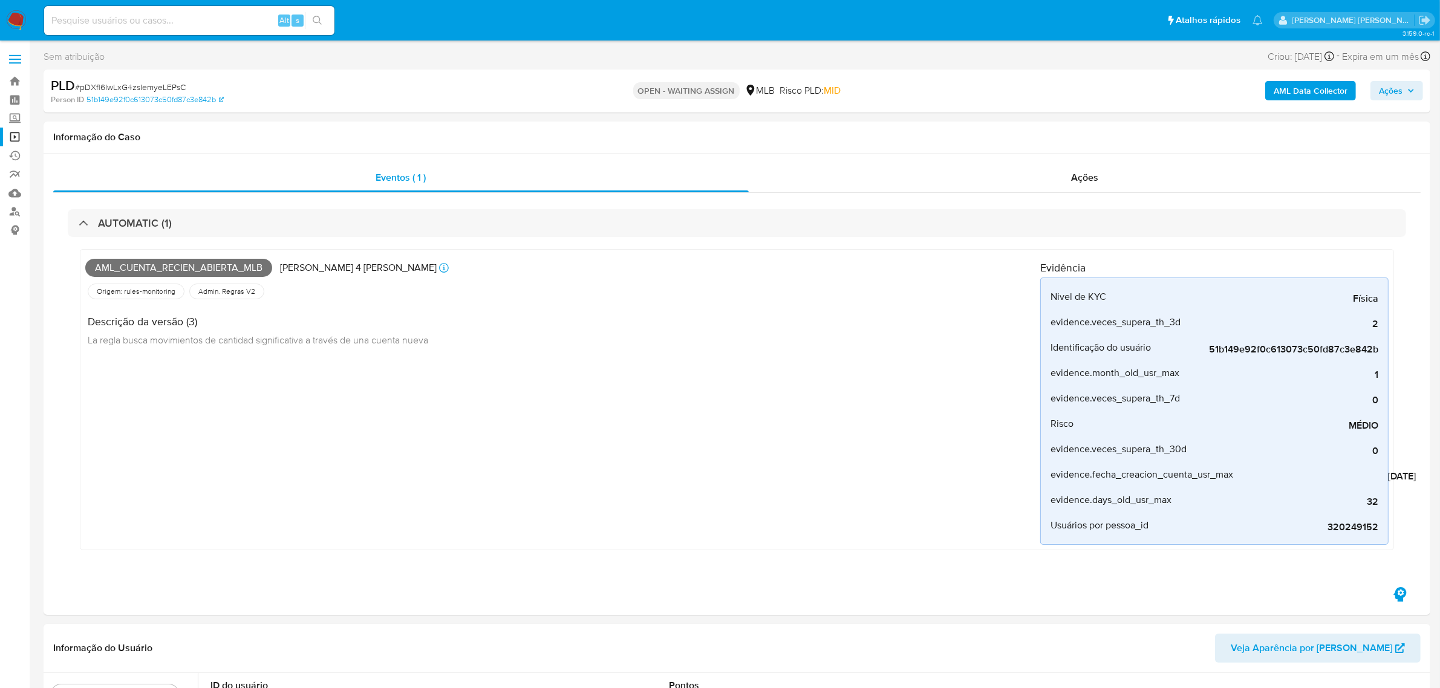
click at [132, 20] on input at bounding box center [189, 21] width 290 height 16
paste input "sfKtkXn1H33TNQpd8ECWkIc3"
type input "sfKtkXn1H33TNQpd8ECWkIc3"
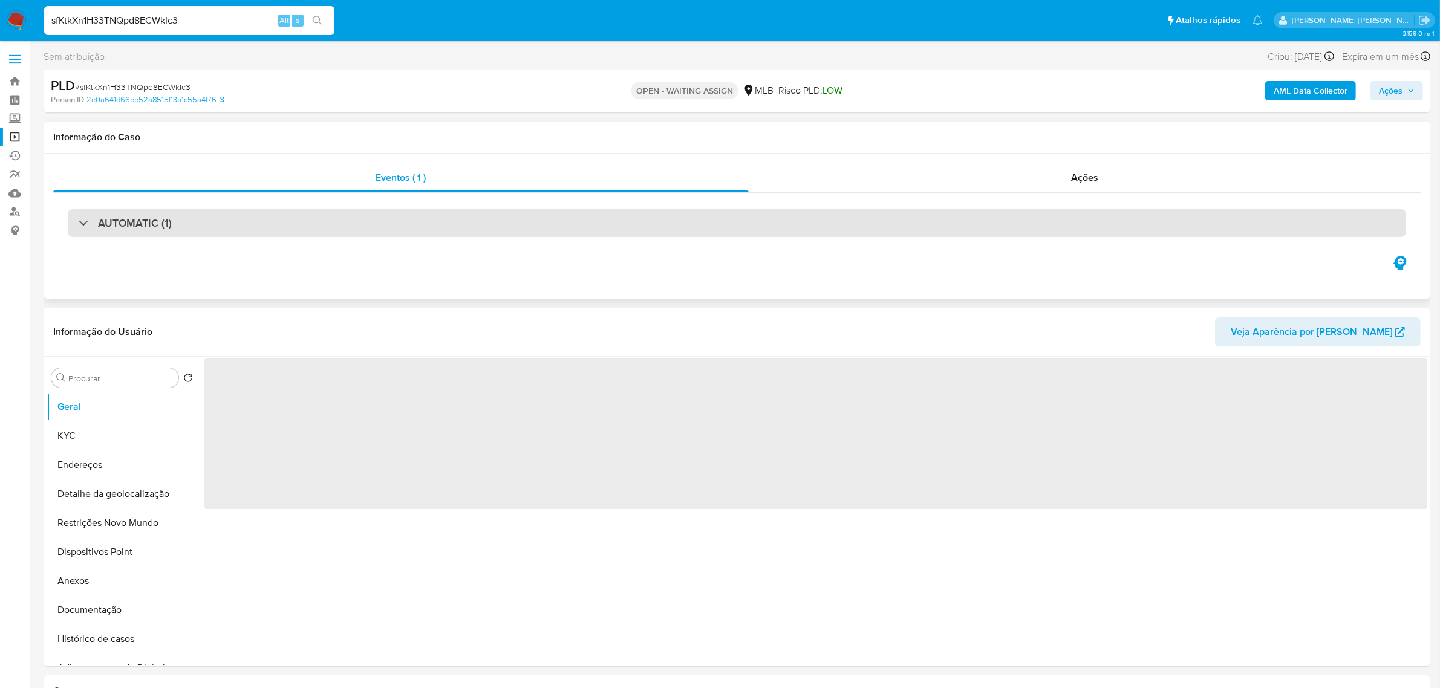
select select "10"
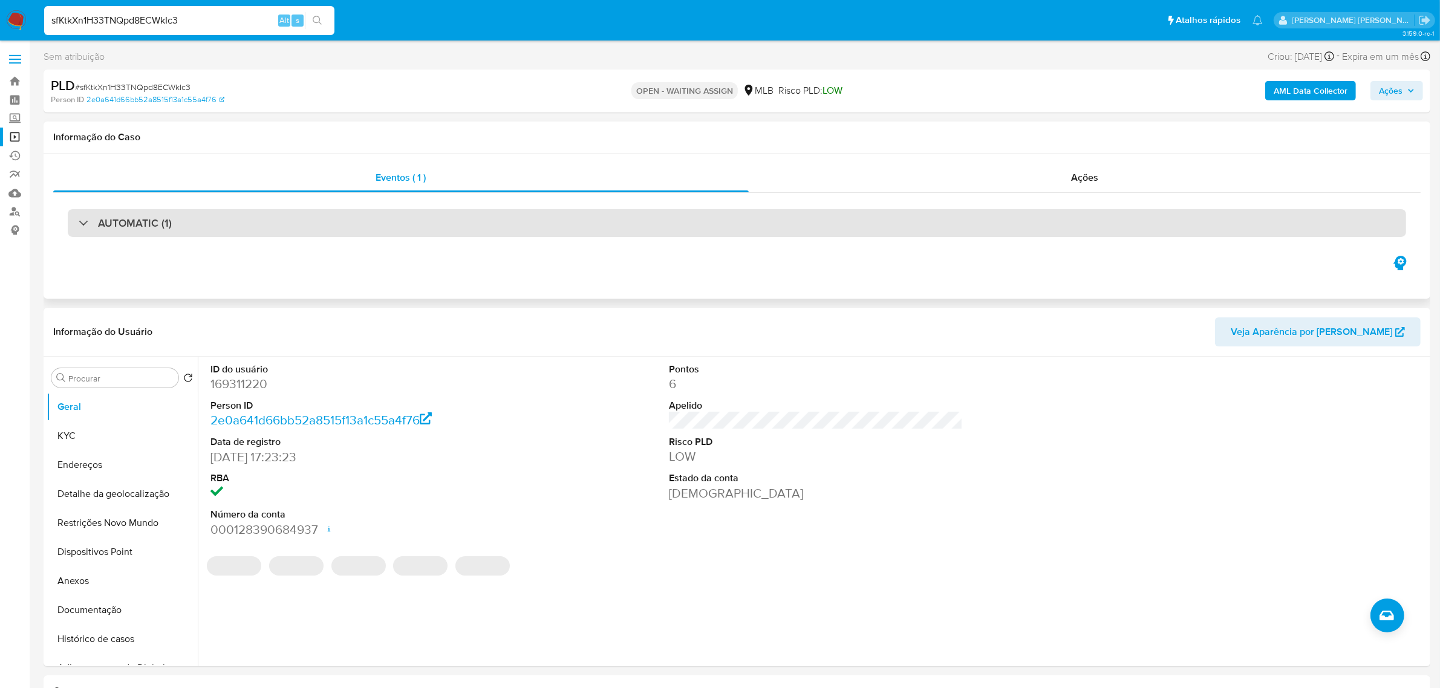
click at [180, 223] on div "AUTOMATIC (1)" at bounding box center [737, 223] width 1338 height 28
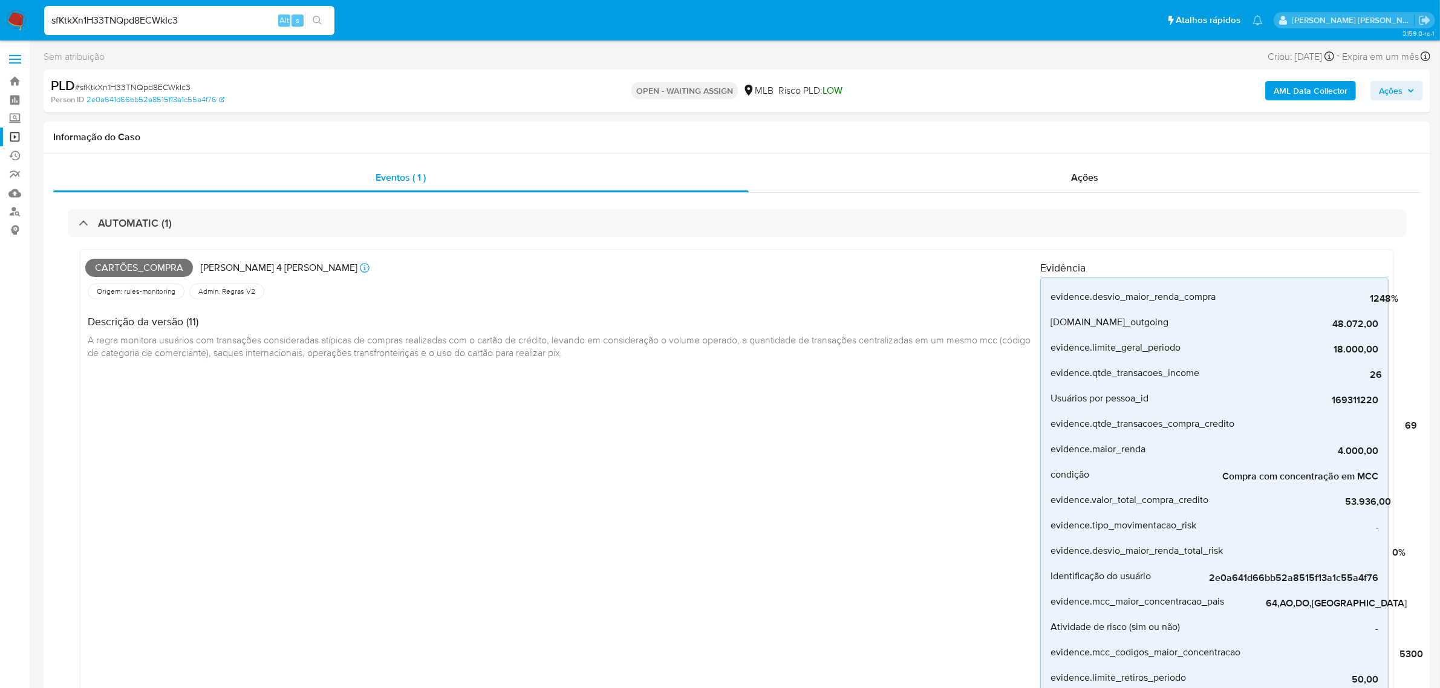
click at [21, 61] on label at bounding box center [15, 59] width 30 height 25
click at [0, 0] on input "checkbox" at bounding box center [0, 0] width 0 height 0
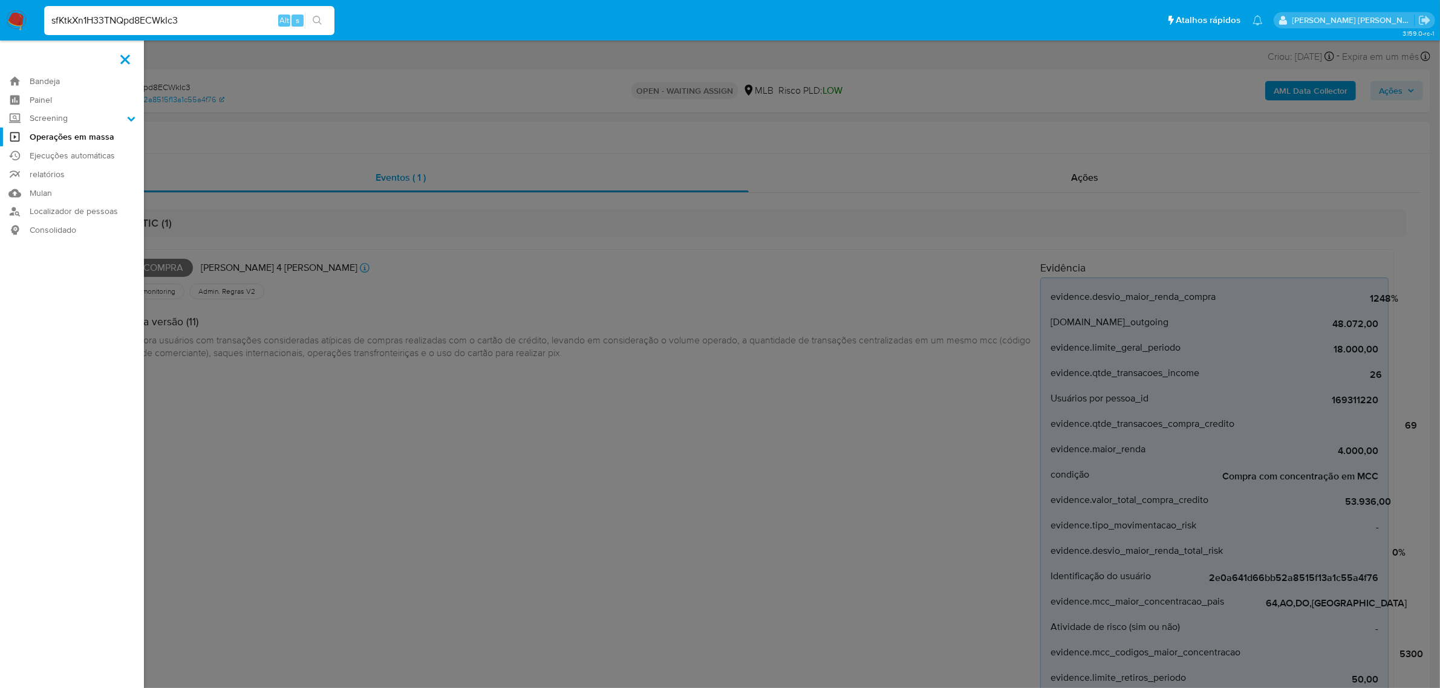
click at [56, 137] on link "Operações em massa" at bounding box center [72, 137] width 144 height 19
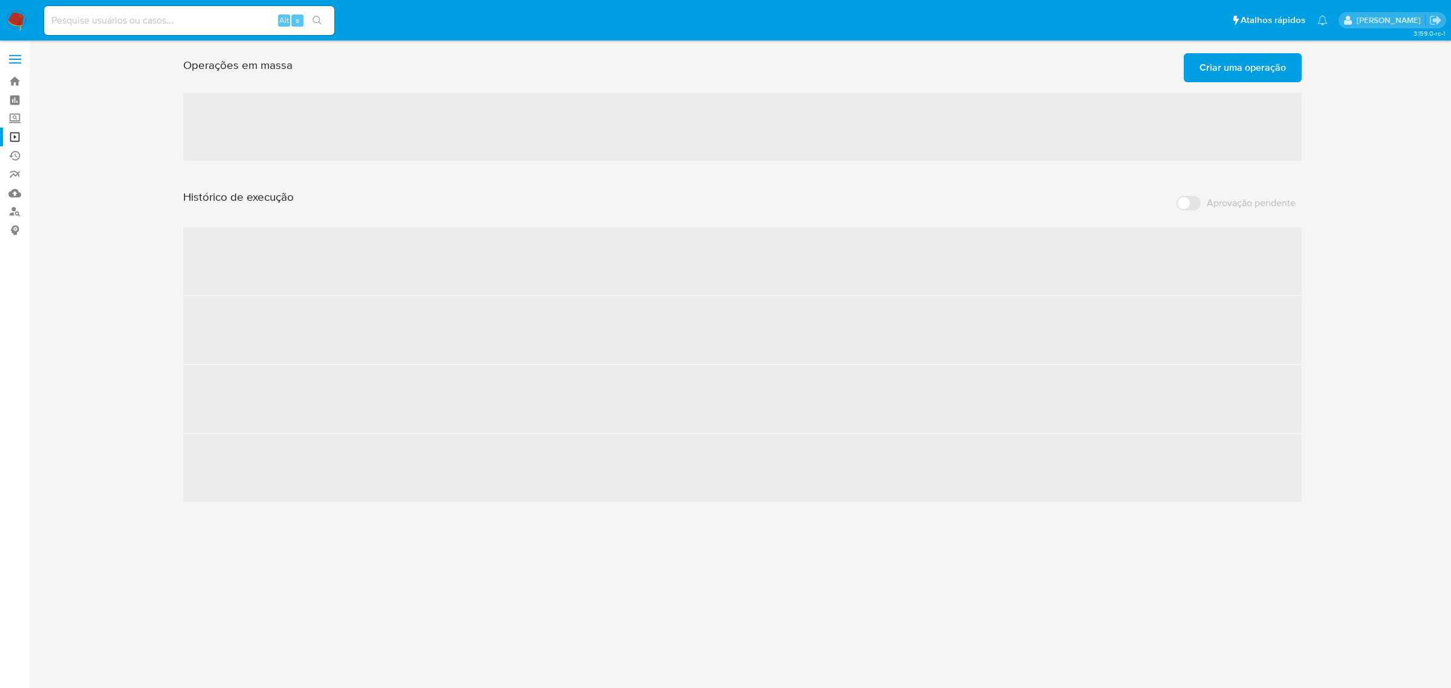
click at [1272, 65] on span "Criar uma operação" at bounding box center [1243, 67] width 86 height 27
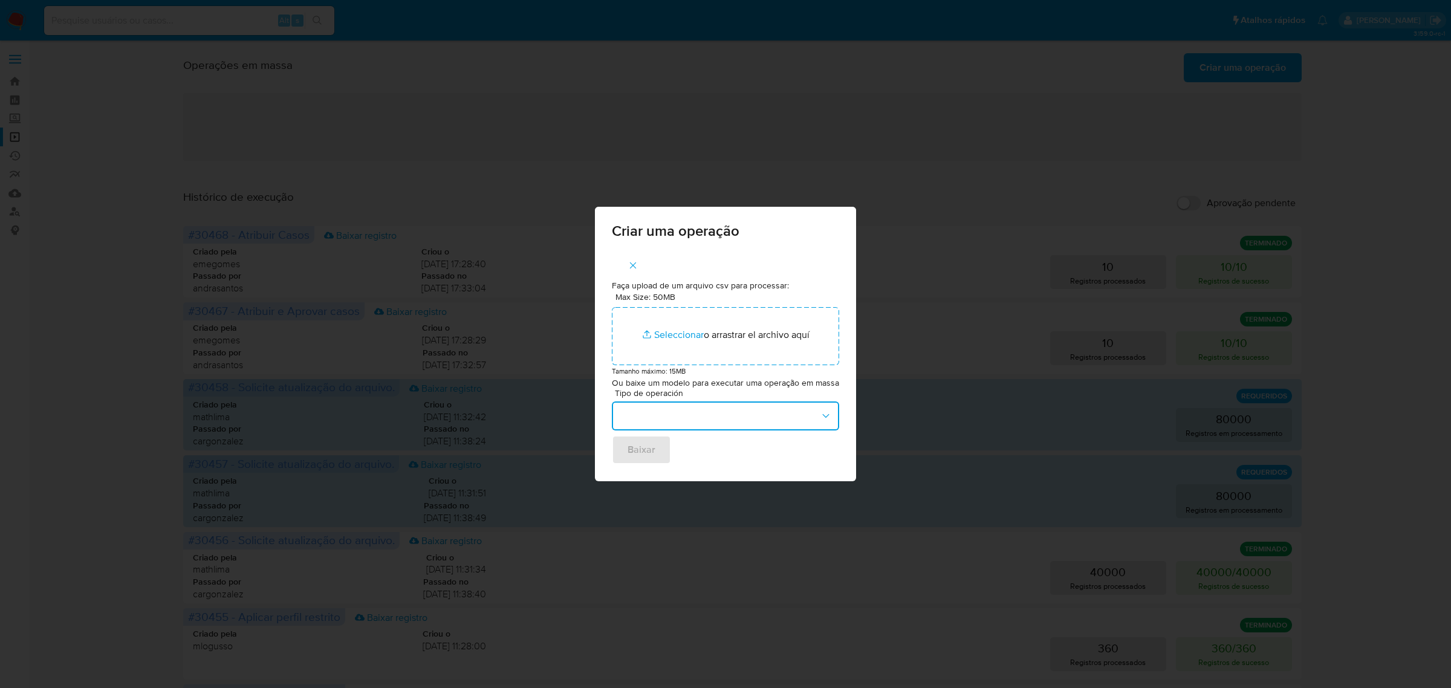
click at [821, 414] on icon "button" at bounding box center [826, 416] width 12 height 12
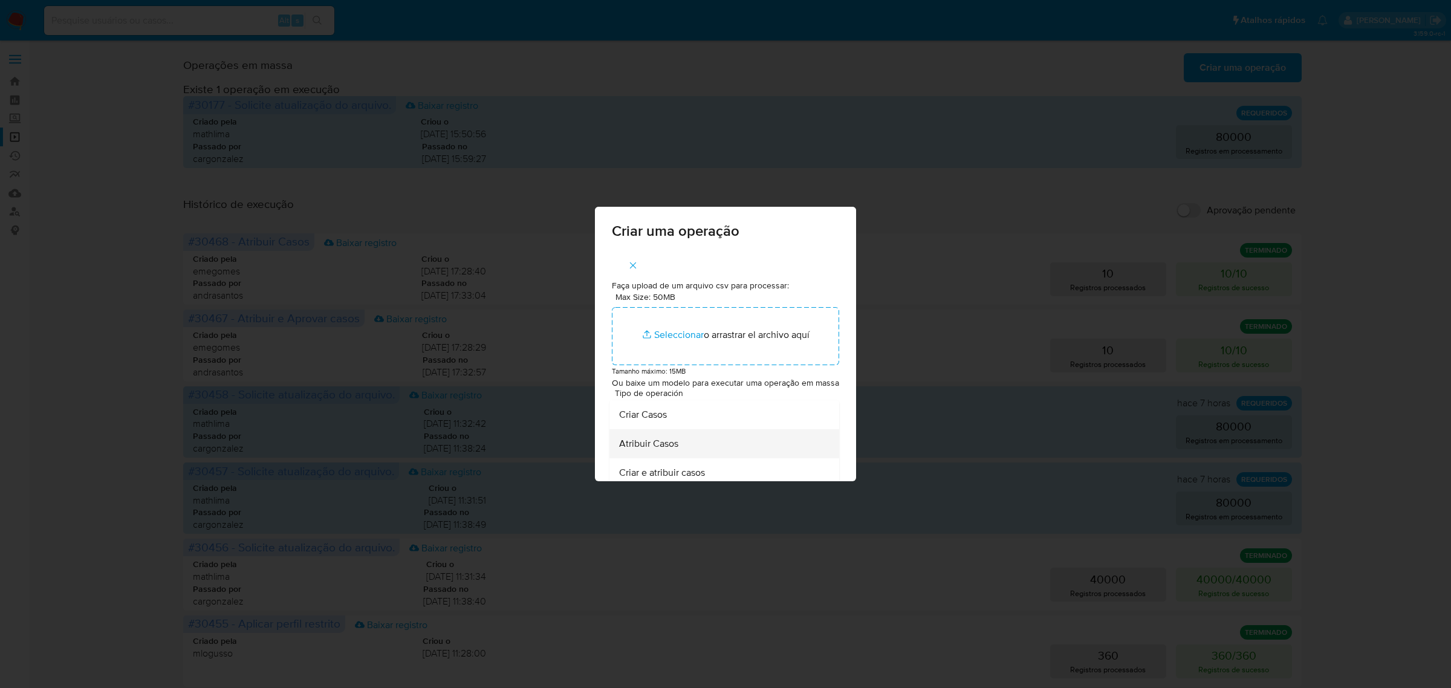
click at [687, 441] on div "Atribuir Casos" at bounding box center [720, 443] width 203 height 29
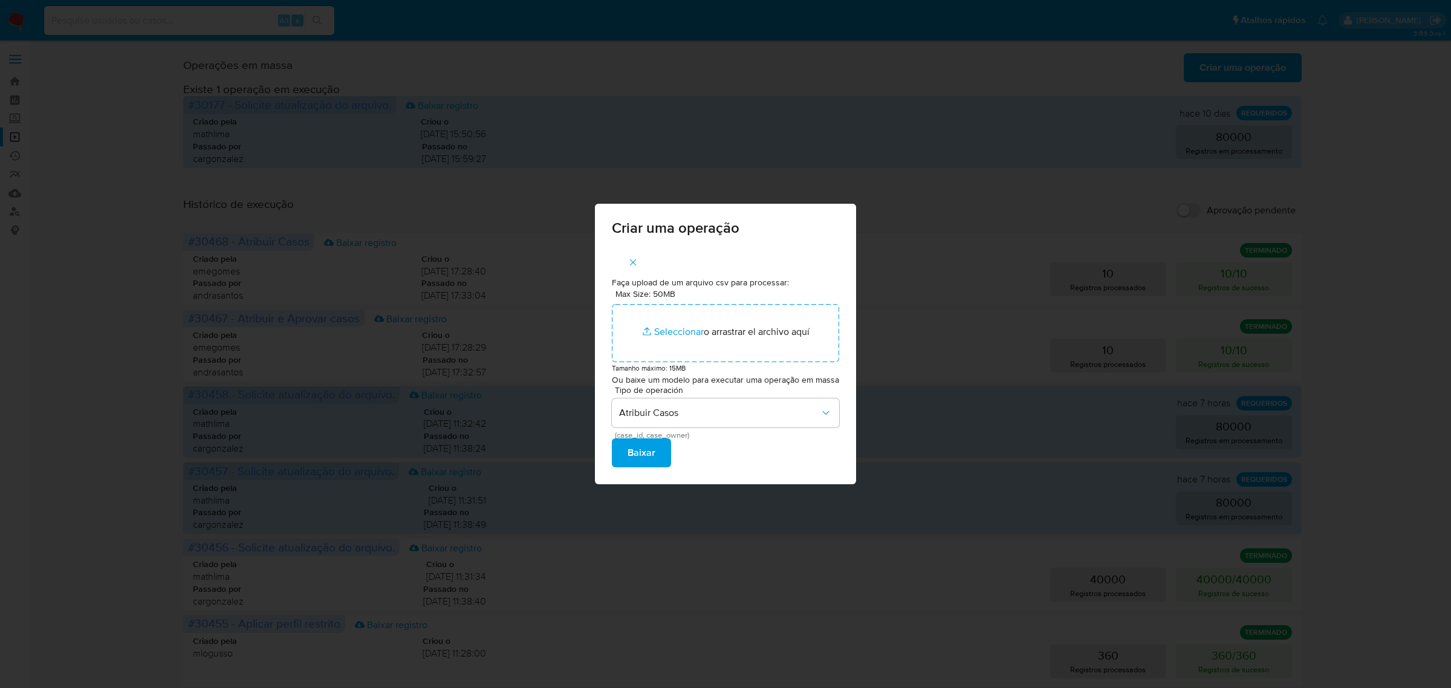
click at [633, 449] on span "Baixar" at bounding box center [642, 453] width 28 height 27
click at [124, 293] on div "Criar uma operação Faça upload de um arquivo csv para processar: Max Size: 50MB…" at bounding box center [725, 344] width 1451 height 688
click at [636, 257] on icon "button" at bounding box center [633, 262] width 11 height 11
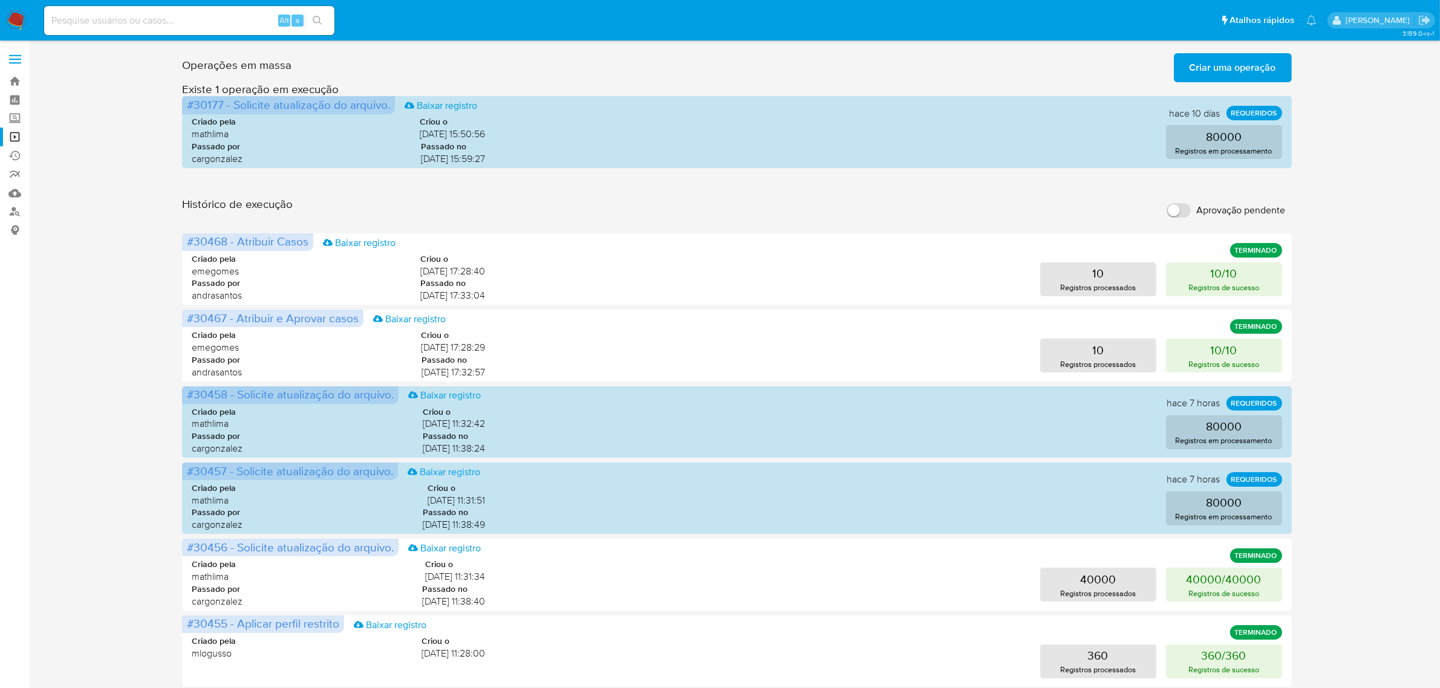
click at [137, 22] on input at bounding box center [189, 21] width 290 height 16
paste input "uj4rtqSnXX481ymcodtGKRG8"
type input "uj4rtqSnXX481ymcodtGKRG8"
click at [1218, 71] on span "Criar uma operação" at bounding box center [1232, 67] width 86 height 27
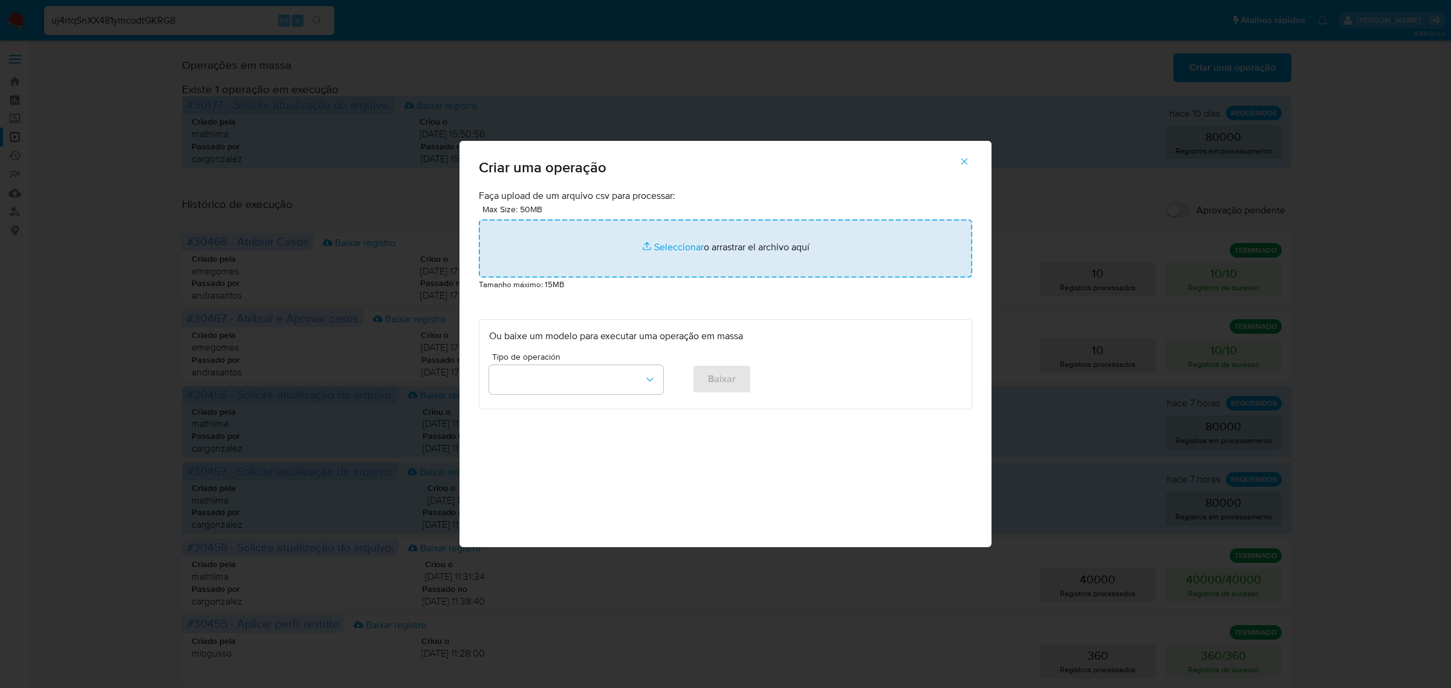
click at [672, 247] on input "file" at bounding box center [725, 249] width 493 height 58
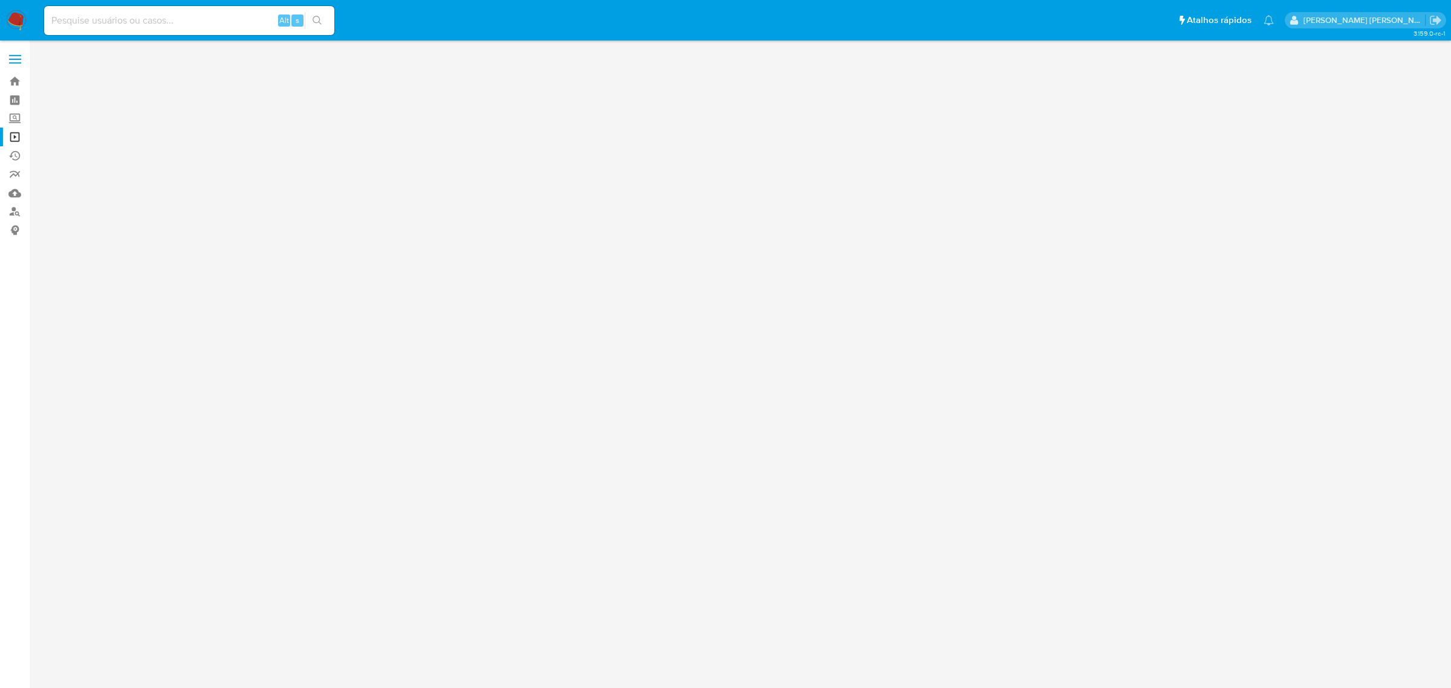
click at [158, 26] on input at bounding box center [189, 21] width 290 height 16
paste input "dH3NEltFRBjKI20gwV8gvnny"
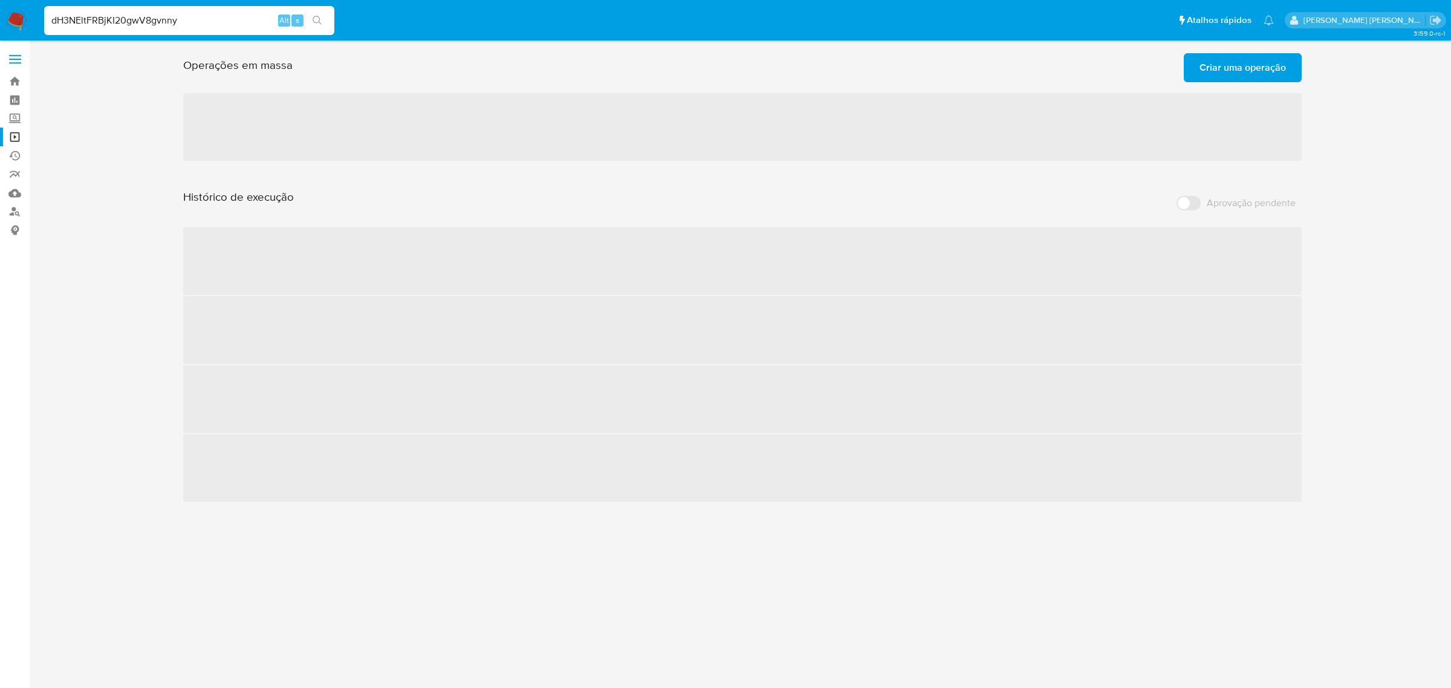
type input "dH3NEltFRBjKI20gwV8gvnny"
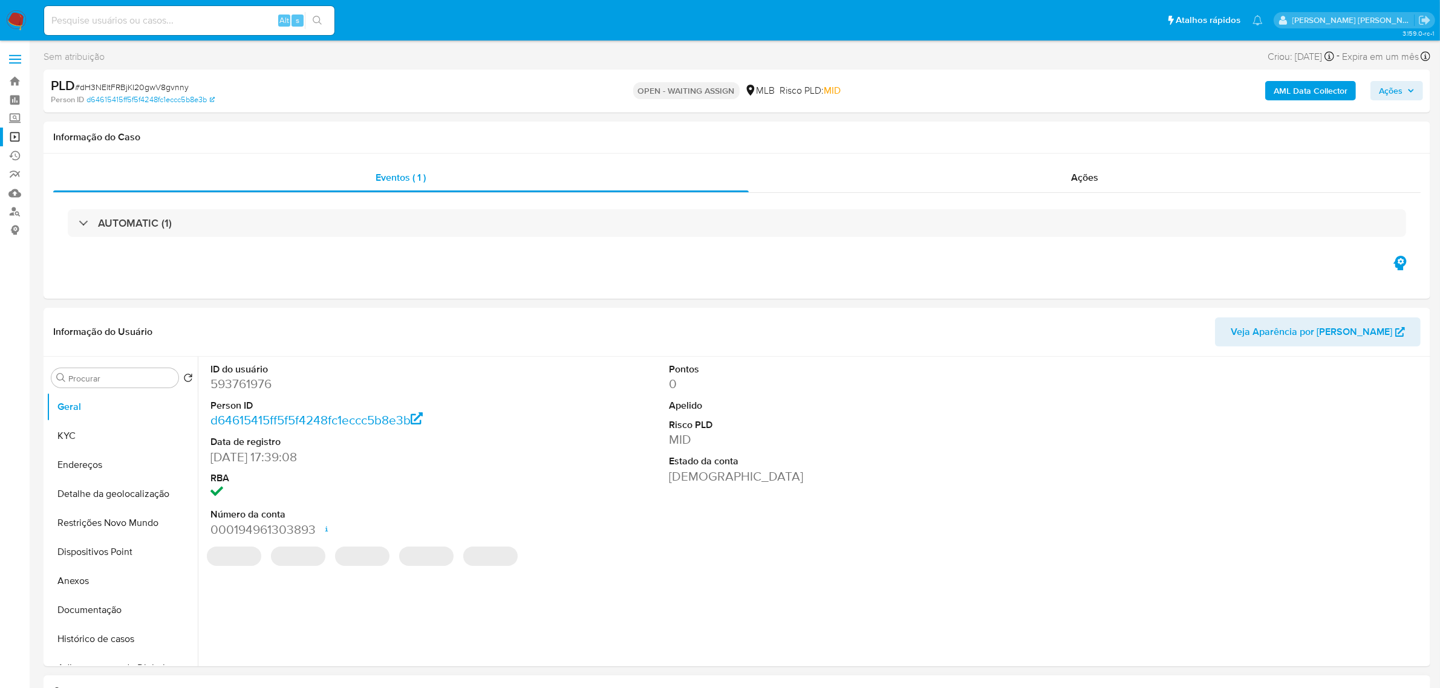
select select "10"
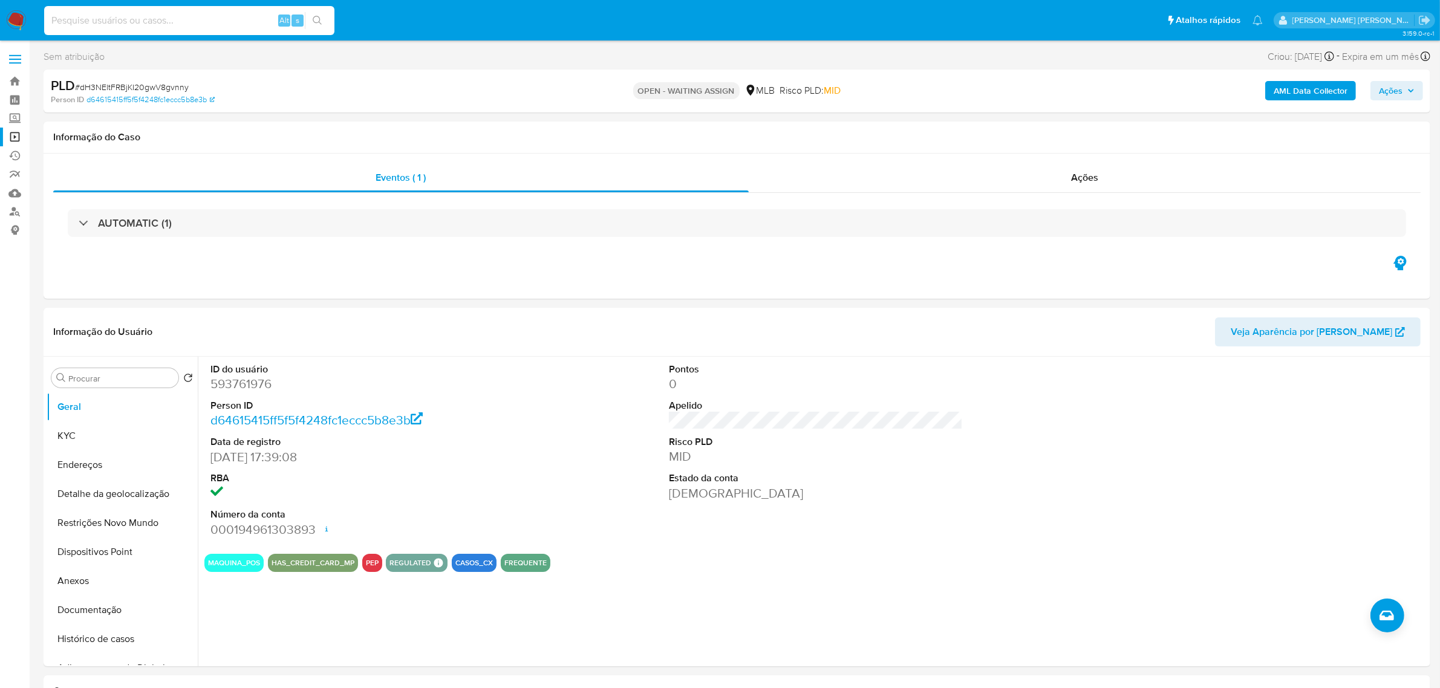
click at [153, 22] on input at bounding box center [189, 21] width 290 height 16
paste input "uj4rtqSnXX481ymcodtGKRG8"
type input "uj4rtqSnXX481ymcodtGKRG8"
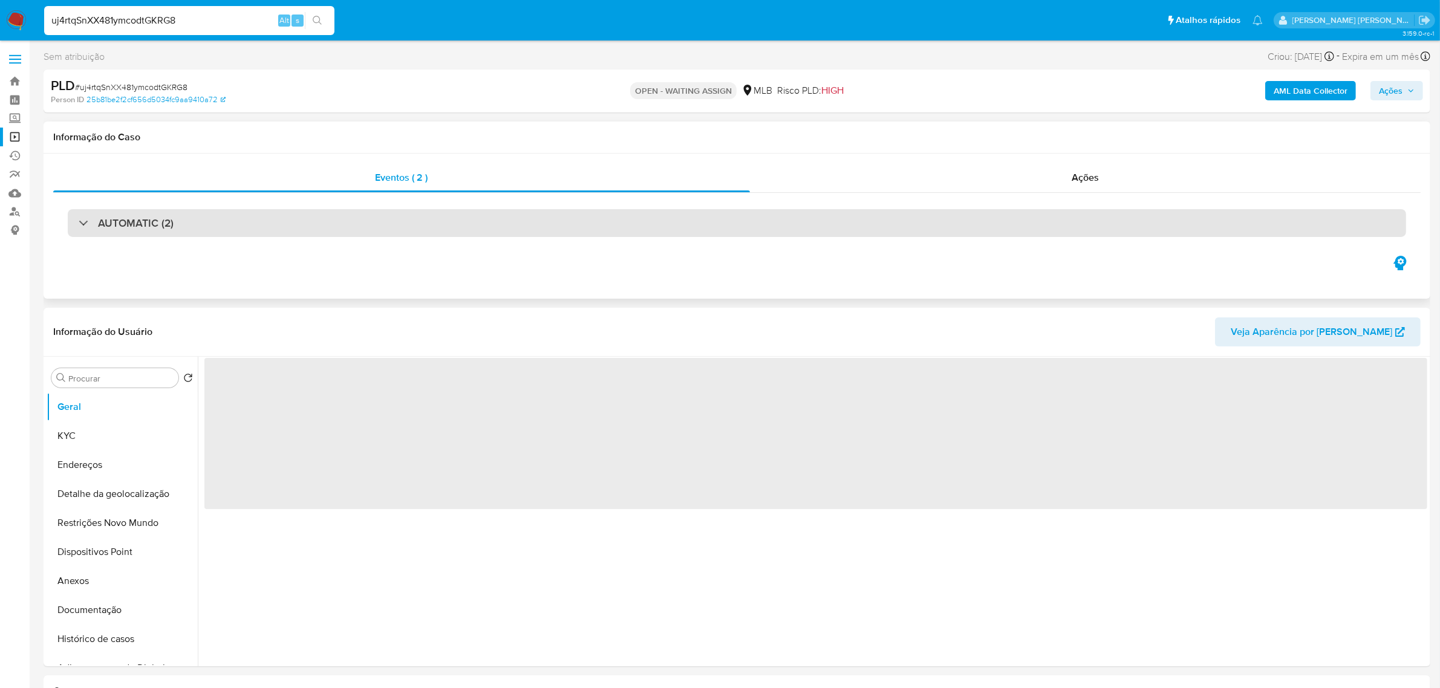
click at [449, 220] on div "AUTOMATIC (2)" at bounding box center [737, 223] width 1338 height 28
select select "10"
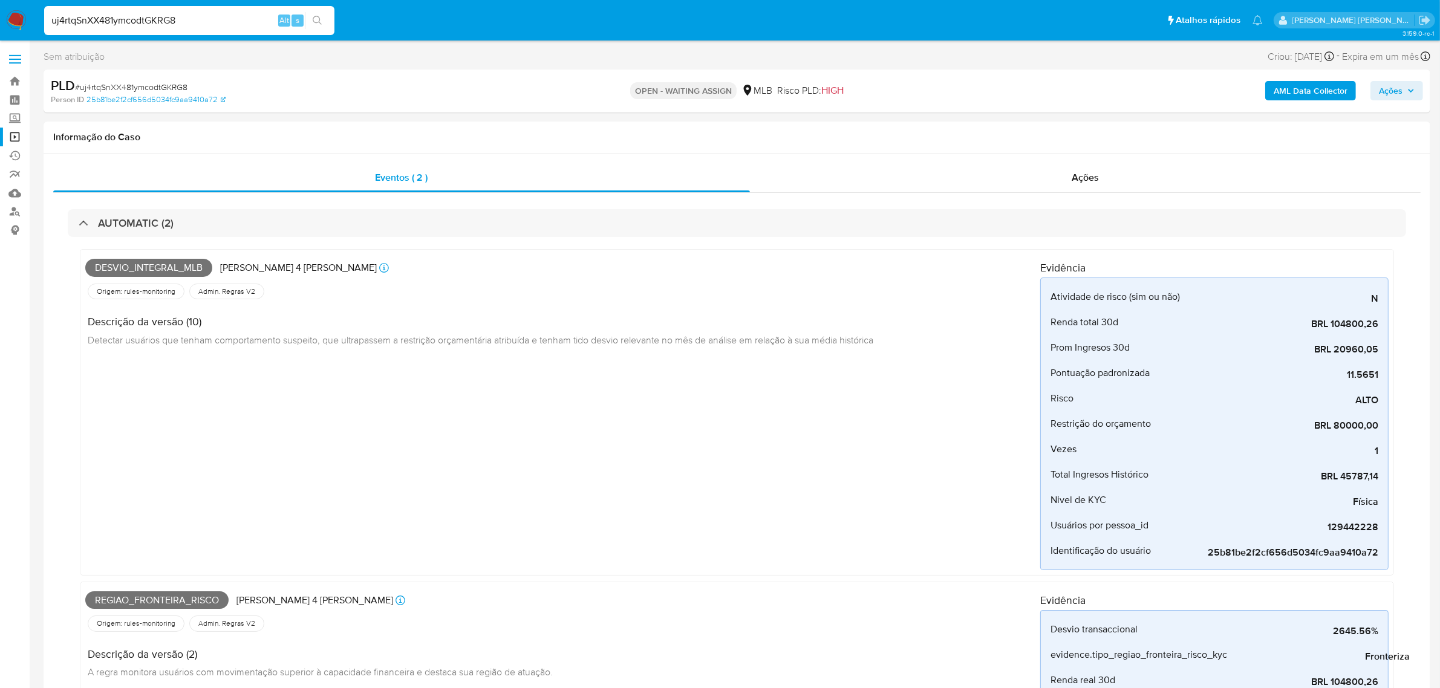
click at [161, 19] on input "uj4rtqSnXX481ymcodtGKRG8" at bounding box center [189, 21] width 290 height 16
paste input "pDXfl6IwLxG4zsIemyeLEPsC"
type input "pDXfl6IwLxG4zsIemyeLEPsC"
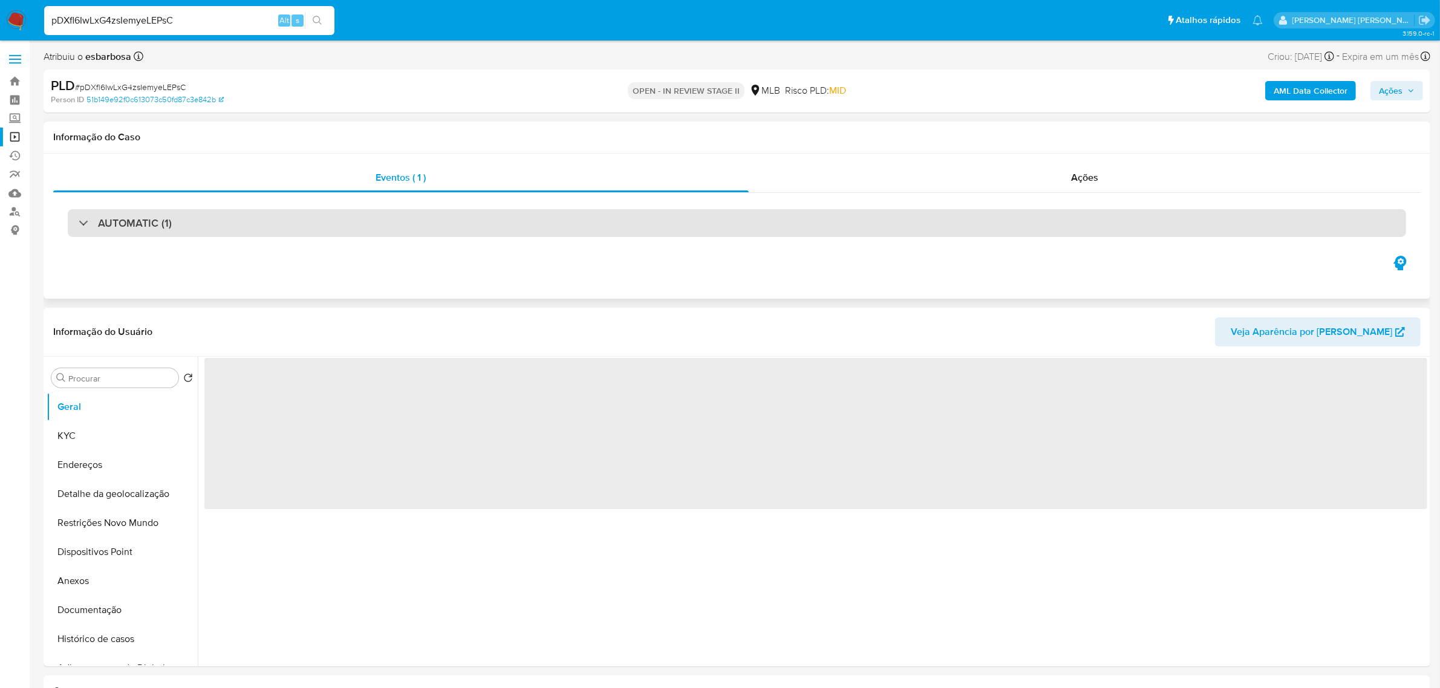
select select "10"
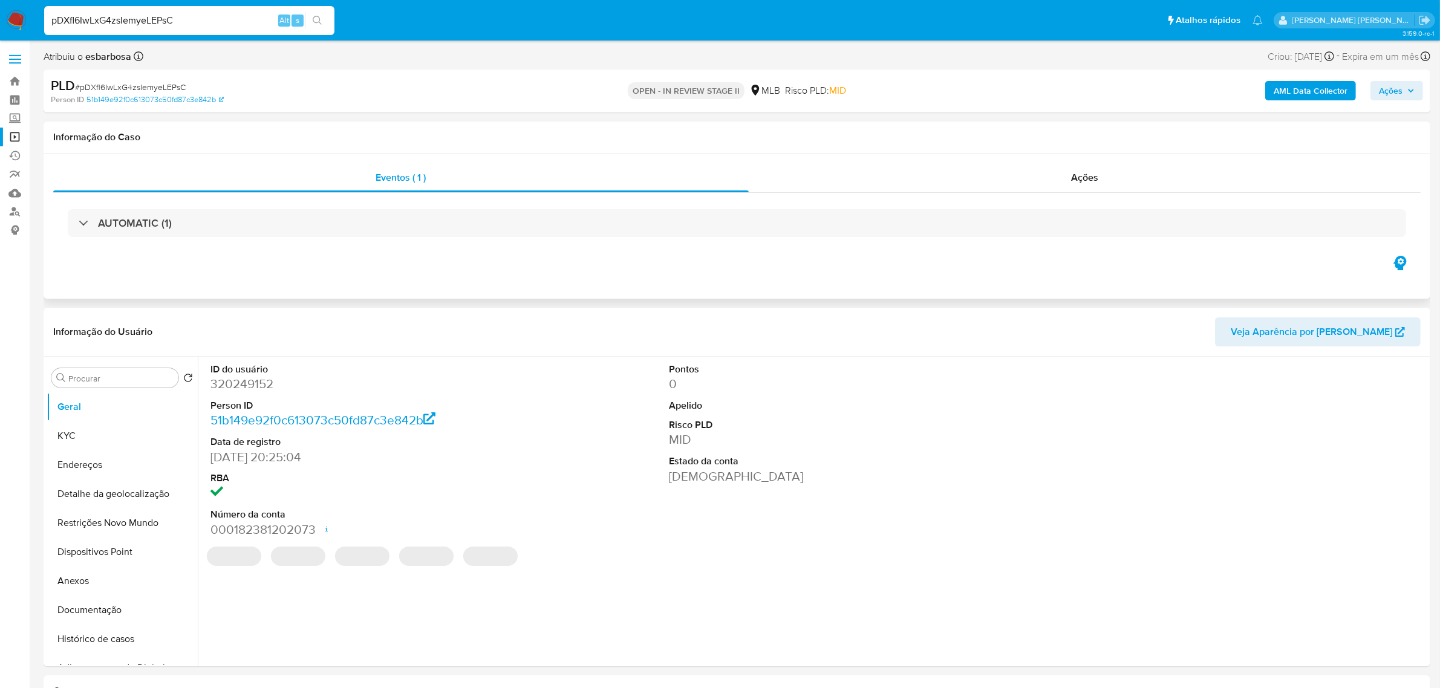
click at [1081, 194] on div "AUTOMATIC (1)" at bounding box center [736, 223] width 1367 height 60
click at [1084, 179] on span "Ações" at bounding box center [1084, 178] width 27 height 14
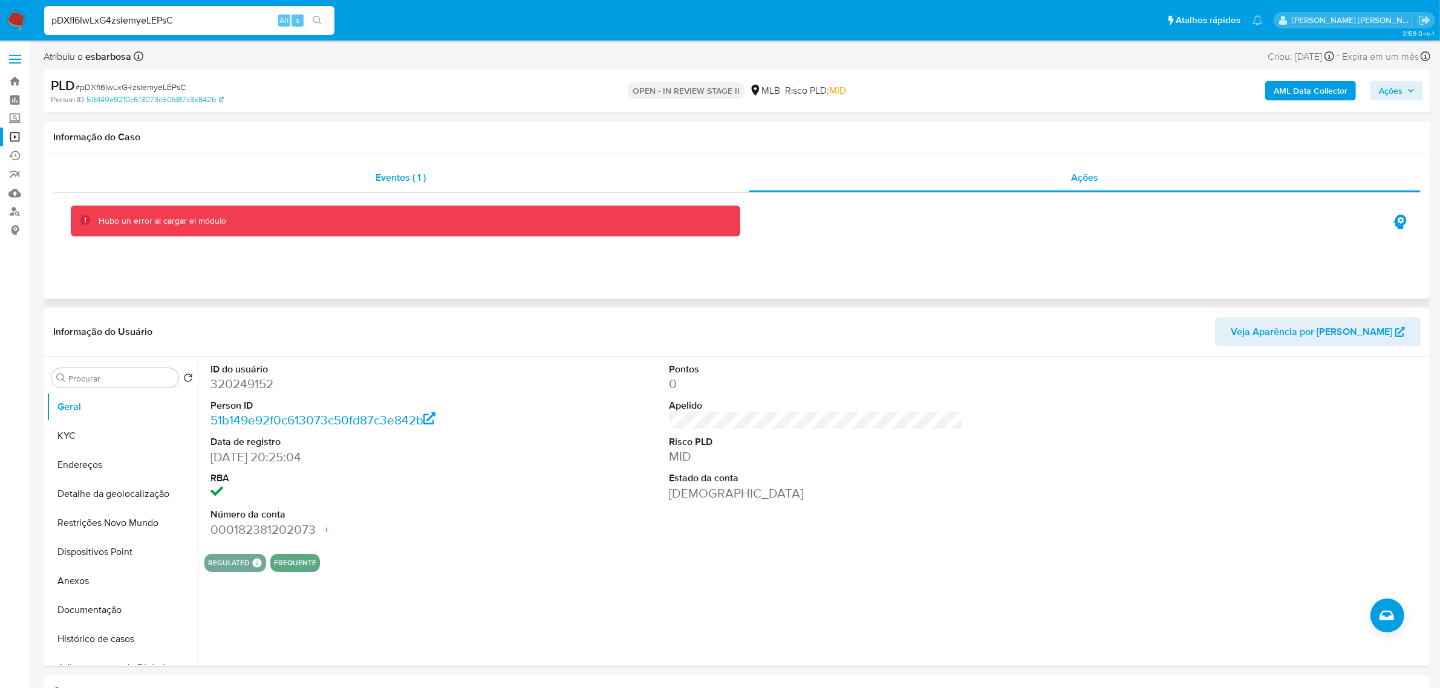
click at [427, 166] on div "Eventos ( 1 )" at bounding box center [400, 177] width 695 height 29
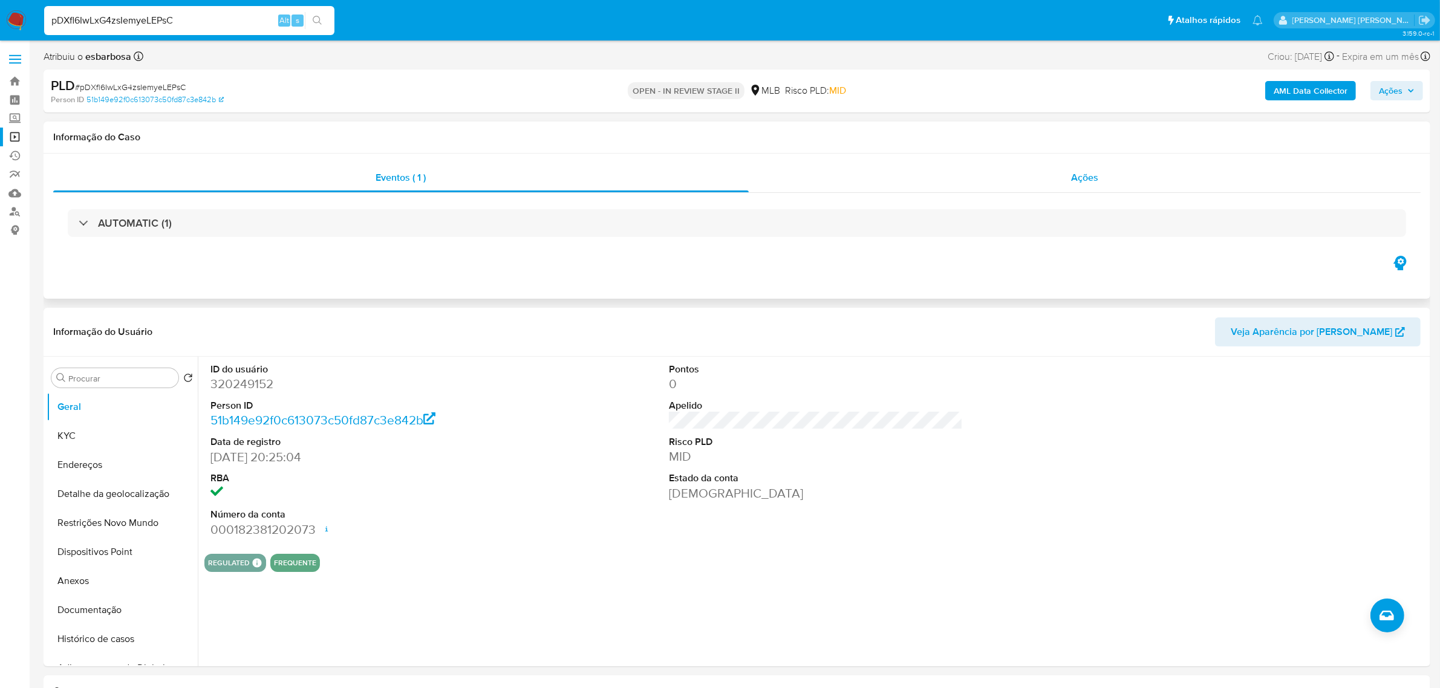
click at [1085, 182] on span "Ações" at bounding box center [1084, 178] width 27 height 14
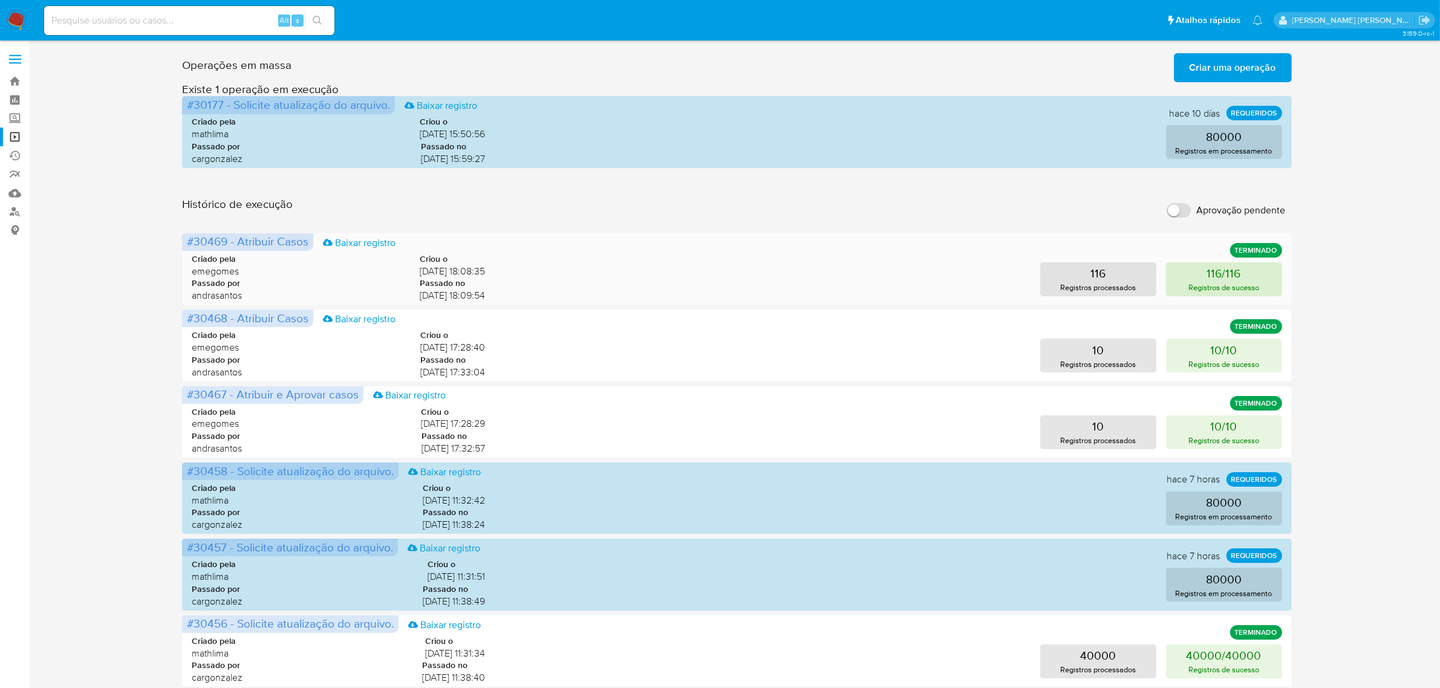
click at [1237, 278] on p "116/116" at bounding box center [1224, 273] width 34 height 17
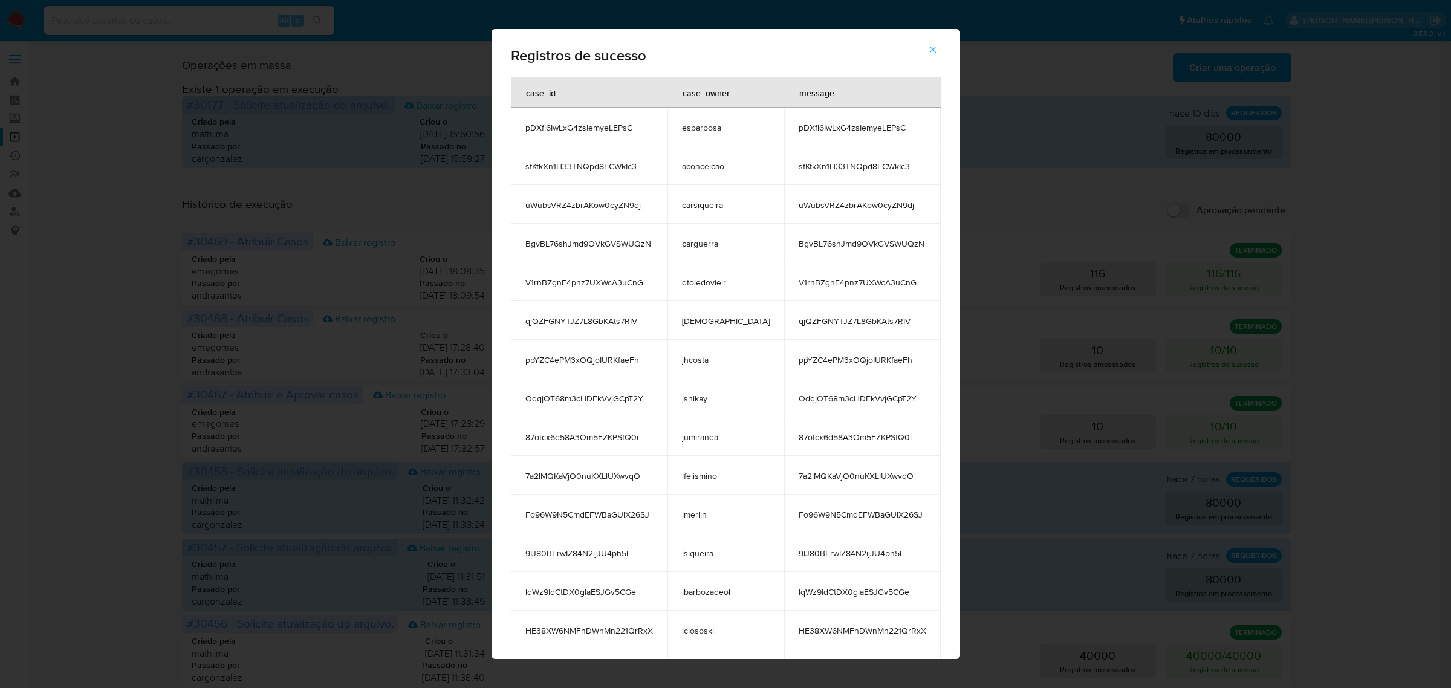
drag, startPoint x: 654, startPoint y: 125, endPoint x: 537, endPoint y: 129, distance: 117.4
click at [537, 129] on td "pDXfl6IwLxG4zsIemyeLEPsC" at bounding box center [589, 127] width 157 height 39
click at [929, 50] on icon "button" at bounding box center [932, 50] width 7 height 7
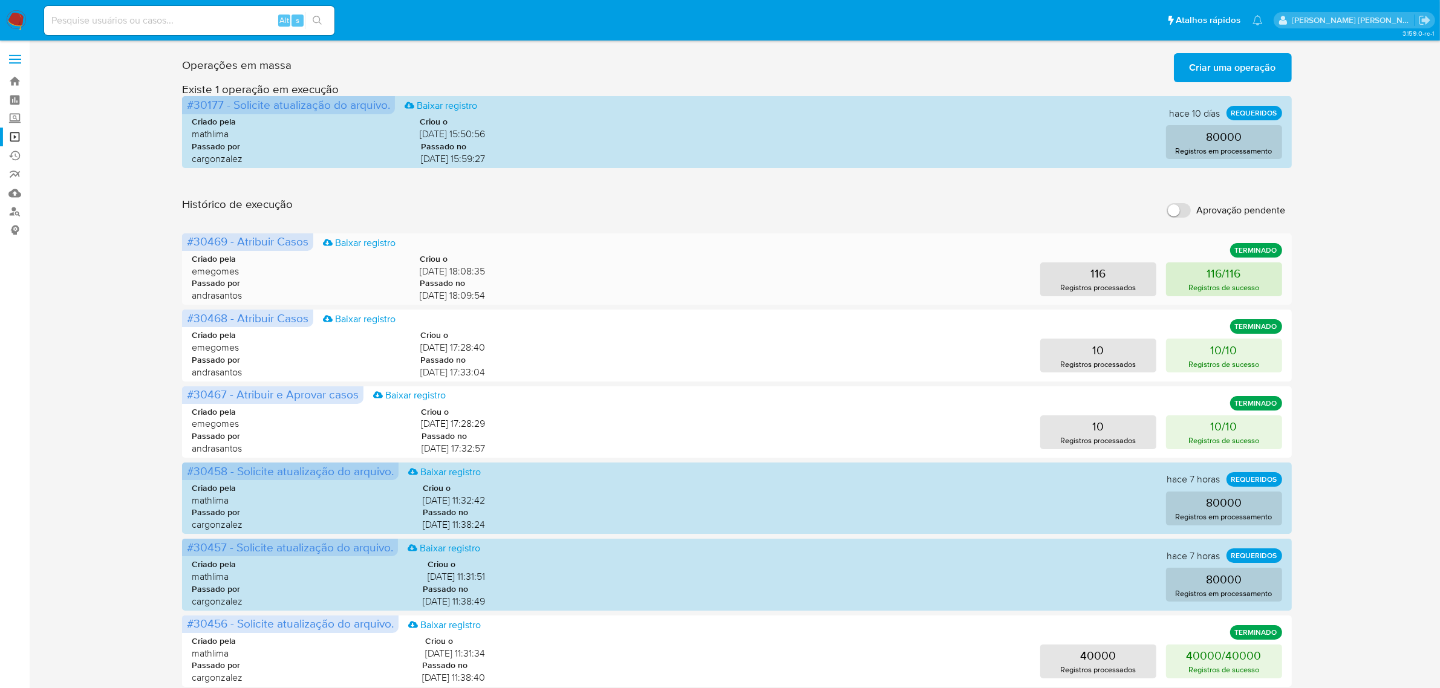
click at [1252, 279] on button "116/116 Registros de sucesso" at bounding box center [1224, 279] width 116 height 34
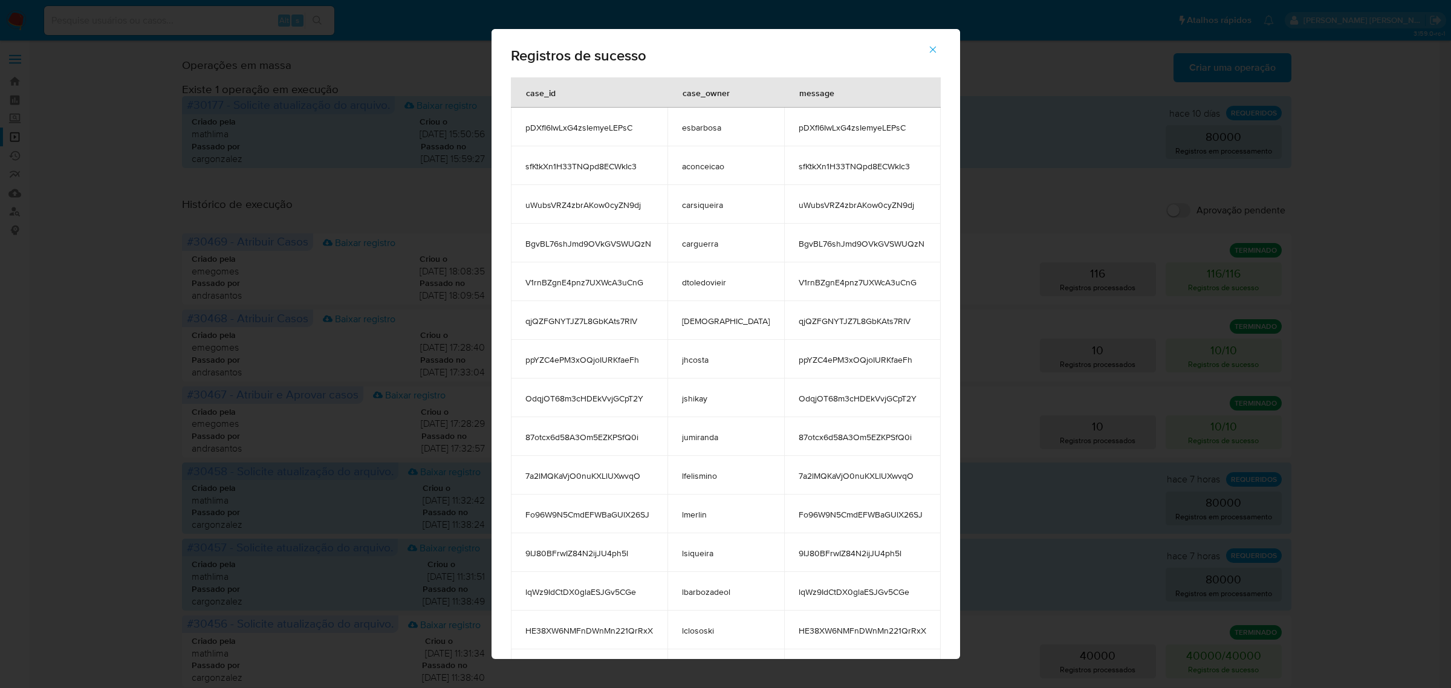
drag, startPoint x: 904, startPoint y: 320, endPoint x: 772, endPoint y: 320, distance: 132.4
click at [784, 320] on td "qjQZFGNYTJZ7L8GbKAts7RIV" at bounding box center [862, 320] width 157 height 39
click at [928, 56] on span "button" at bounding box center [933, 49] width 11 height 27
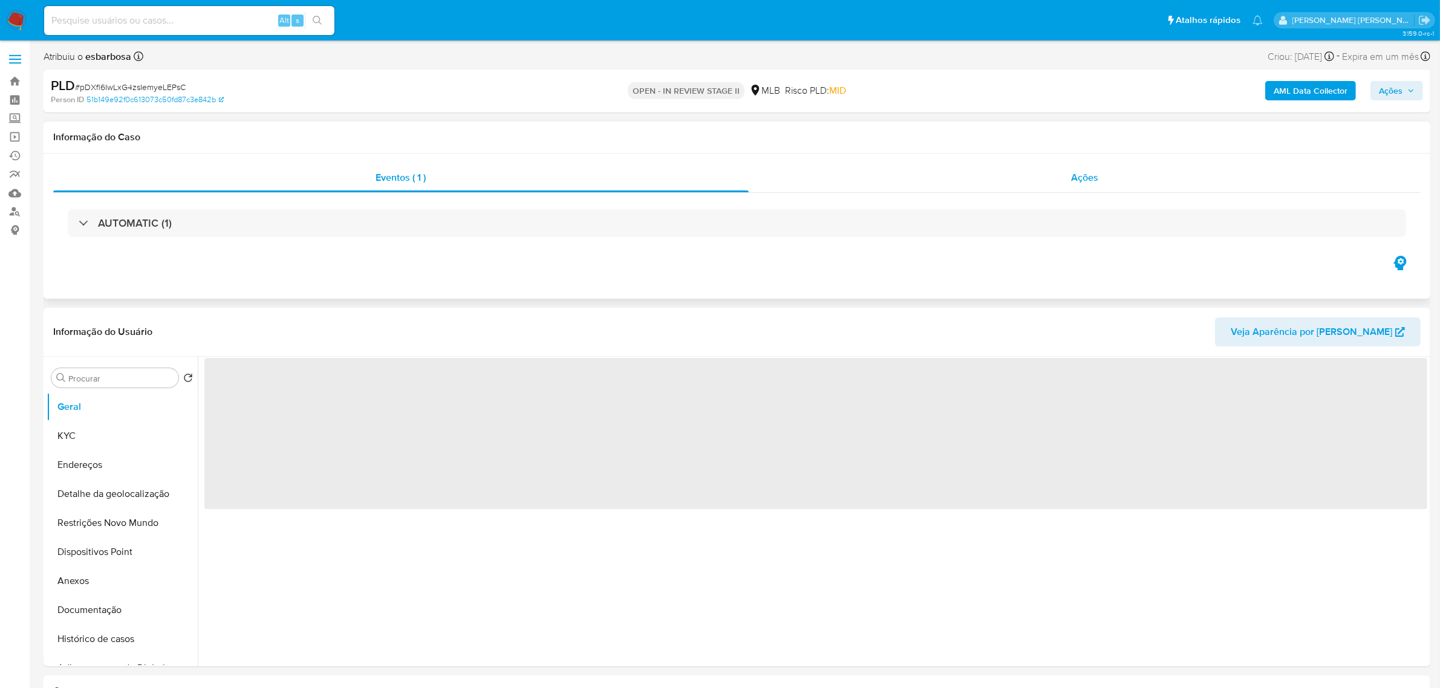
select select "10"
click at [1074, 169] on div "Ações" at bounding box center [1085, 177] width 672 height 29
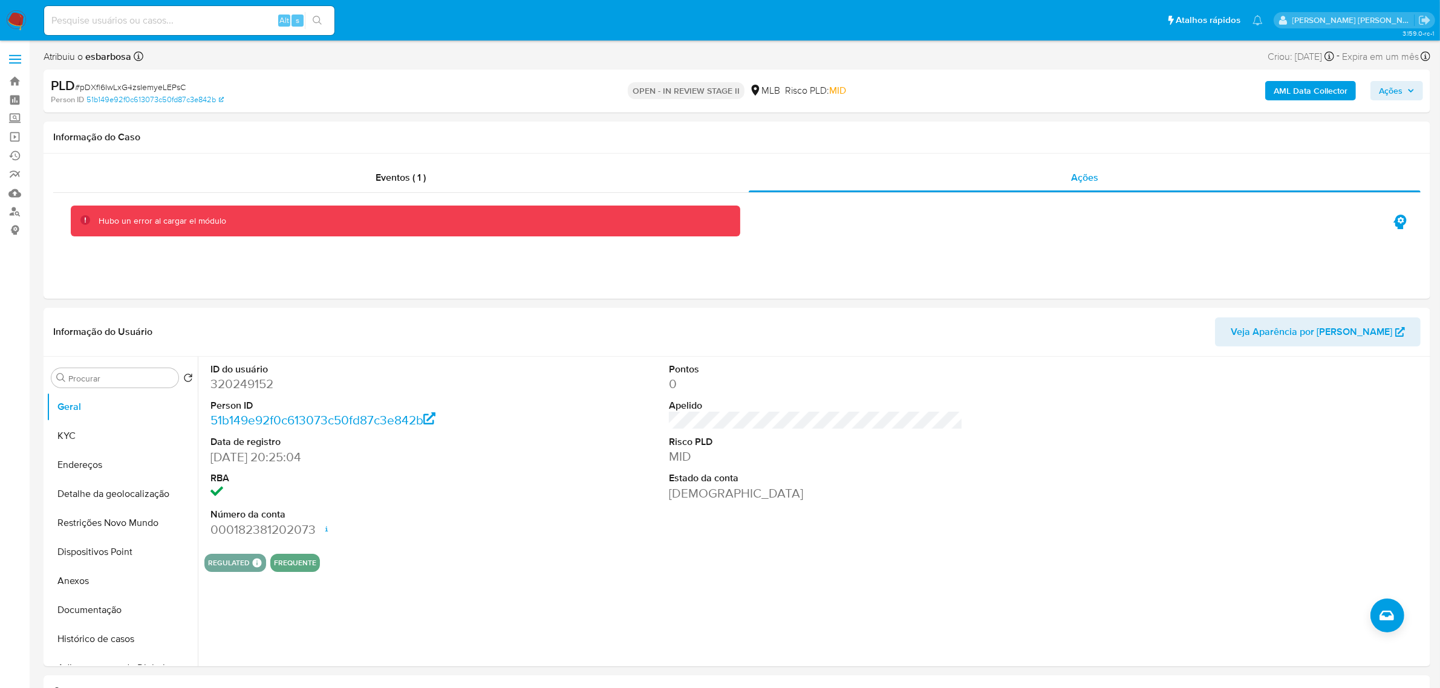
click at [16, 60] on label at bounding box center [15, 59] width 30 height 25
click at [0, 0] on input "checkbox" at bounding box center [0, 0] width 0 height 0
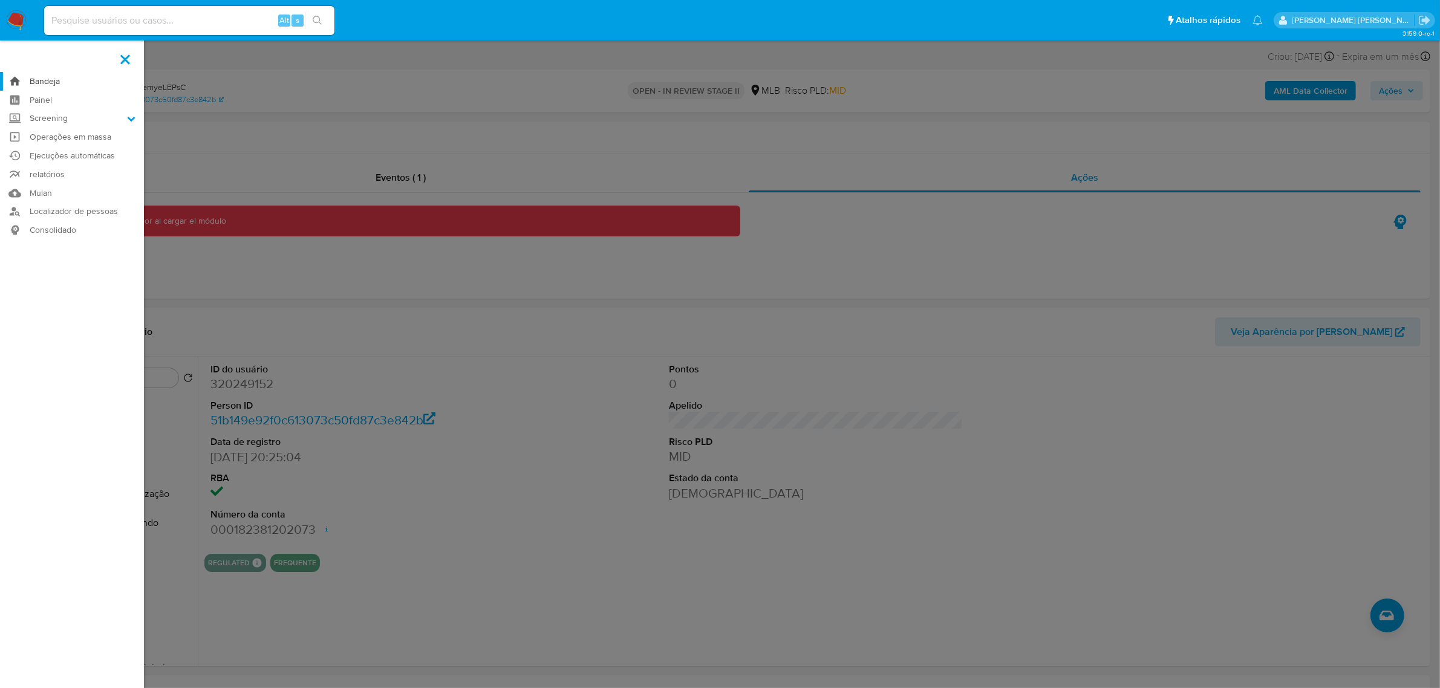
click at [47, 82] on link "Bandeja" at bounding box center [72, 81] width 144 height 19
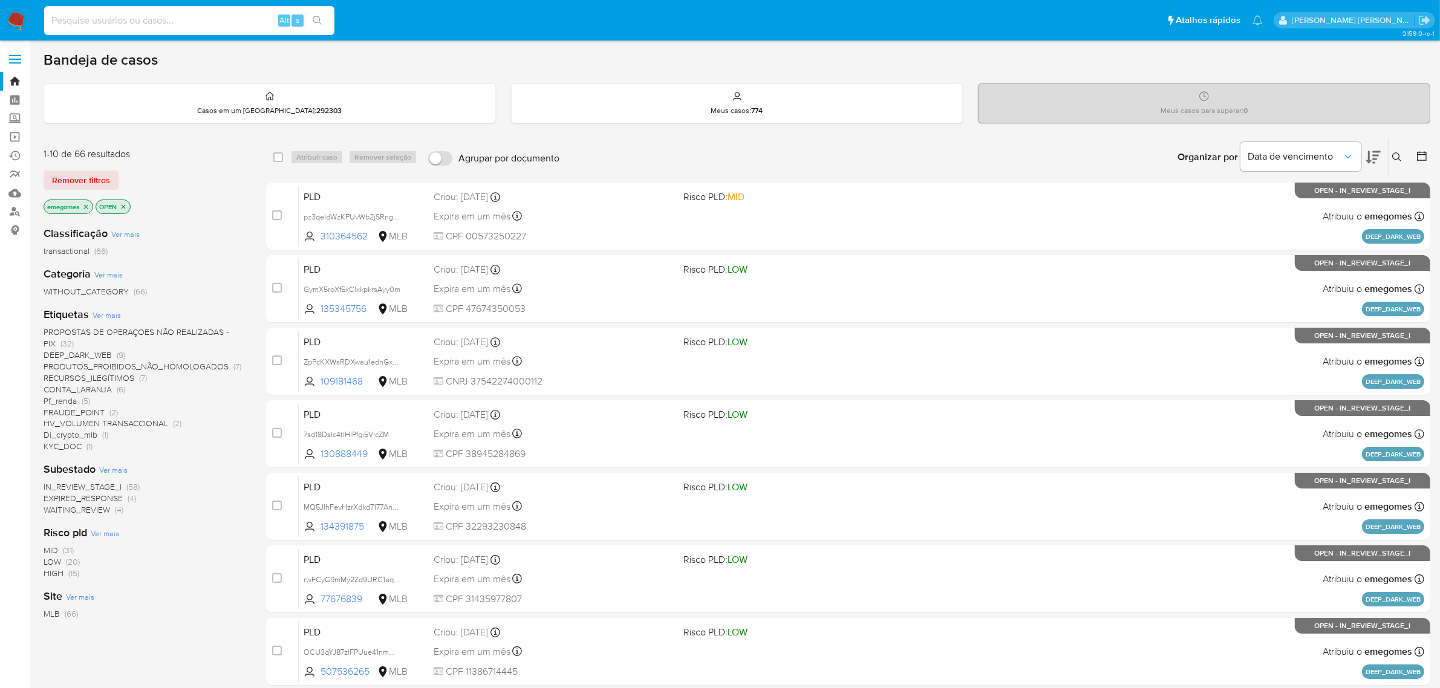
click at [166, 24] on input at bounding box center [189, 21] width 290 height 16
paste input "qjQZFGNYTJZ7L8GbKAts7RIV"
type input "qjQZFGNYTJZ7L8GbKAts7RIV"
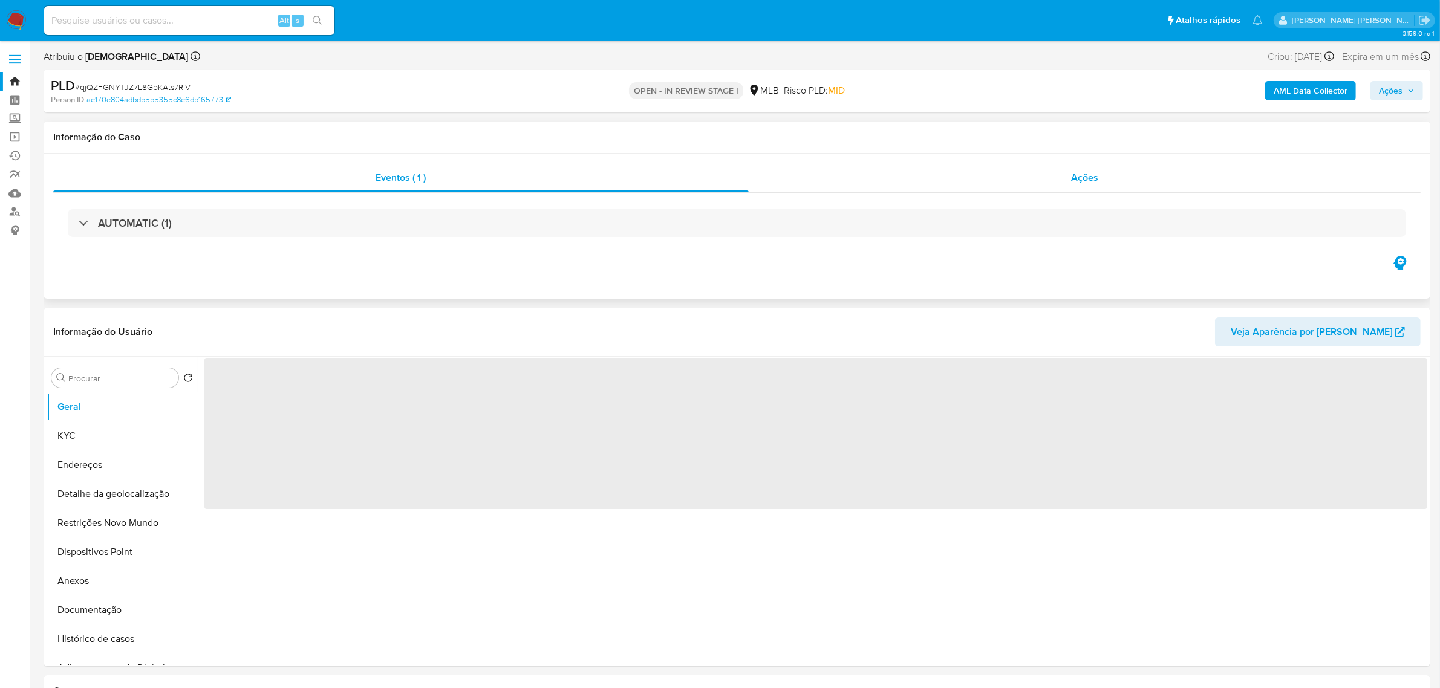
click at [1102, 173] on div "Ações" at bounding box center [1085, 177] width 672 height 29
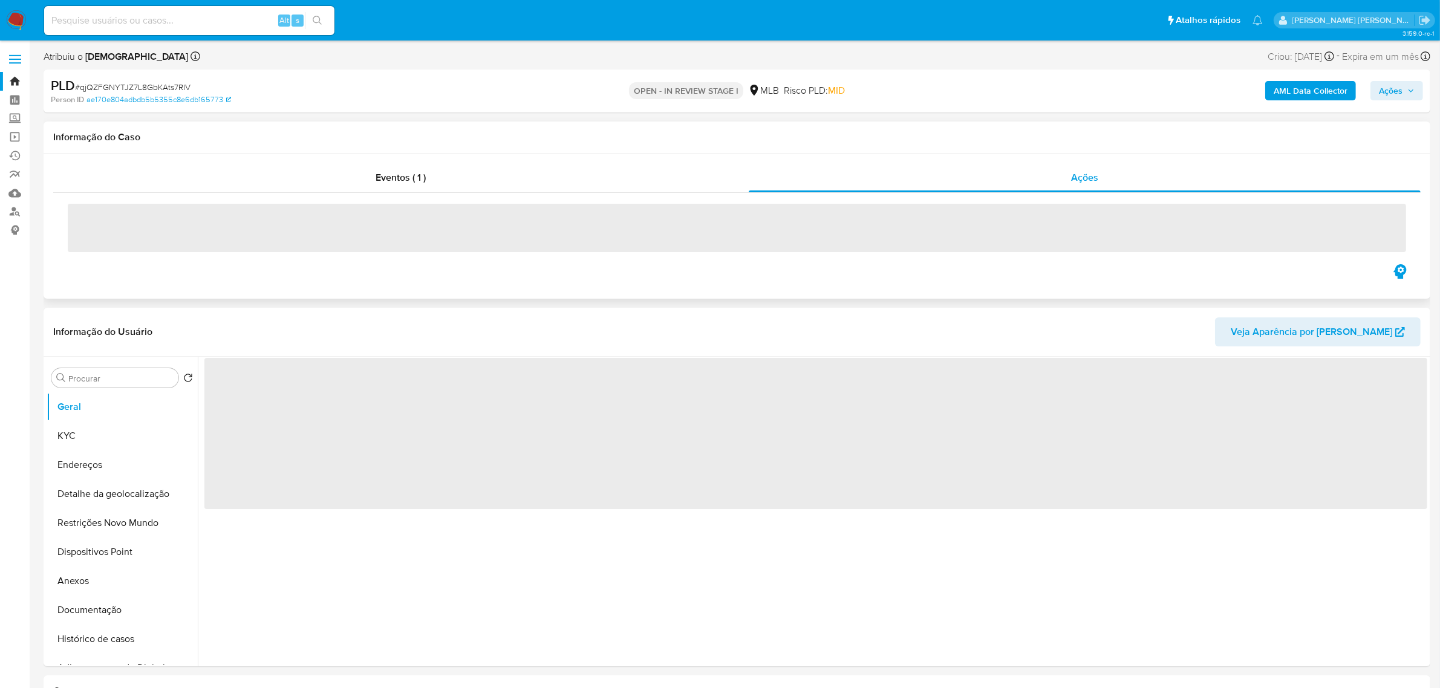
select select "10"
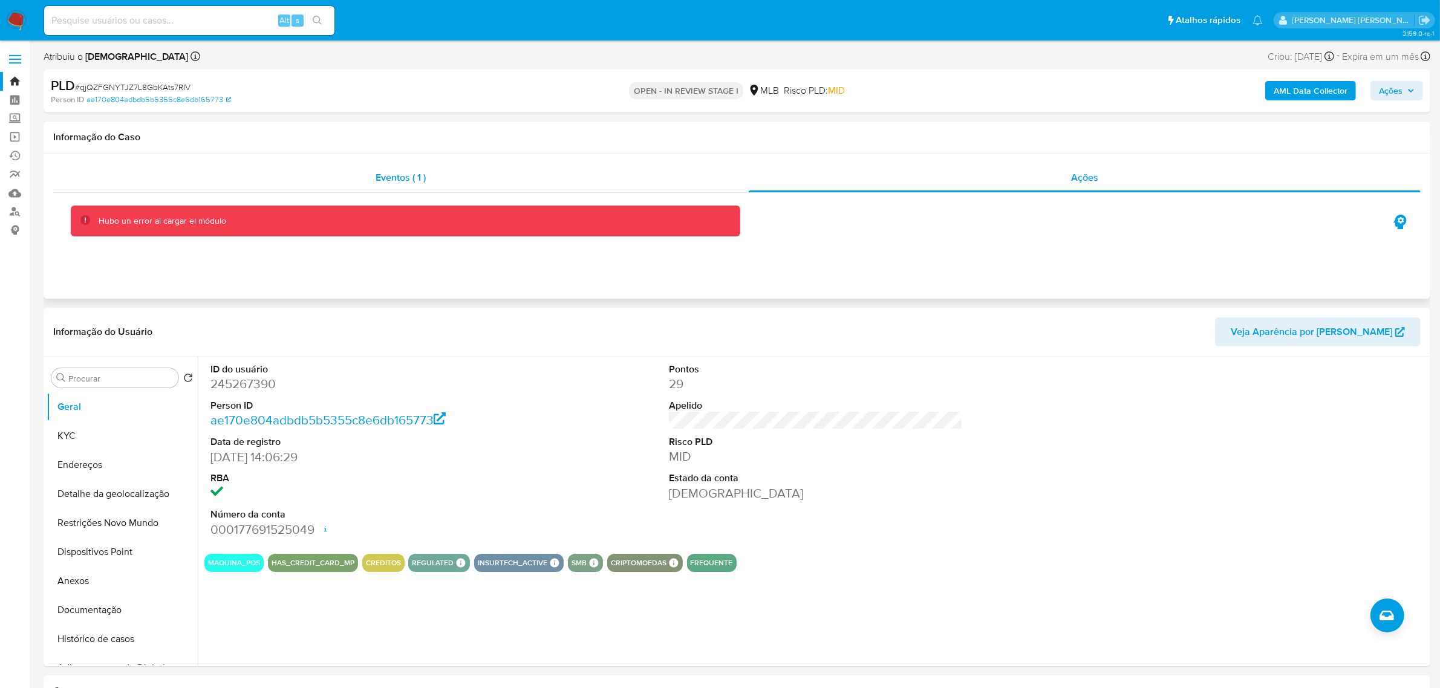
click at [408, 172] on span "Eventos ( 1 )" at bounding box center [401, 178] width 50 height 14
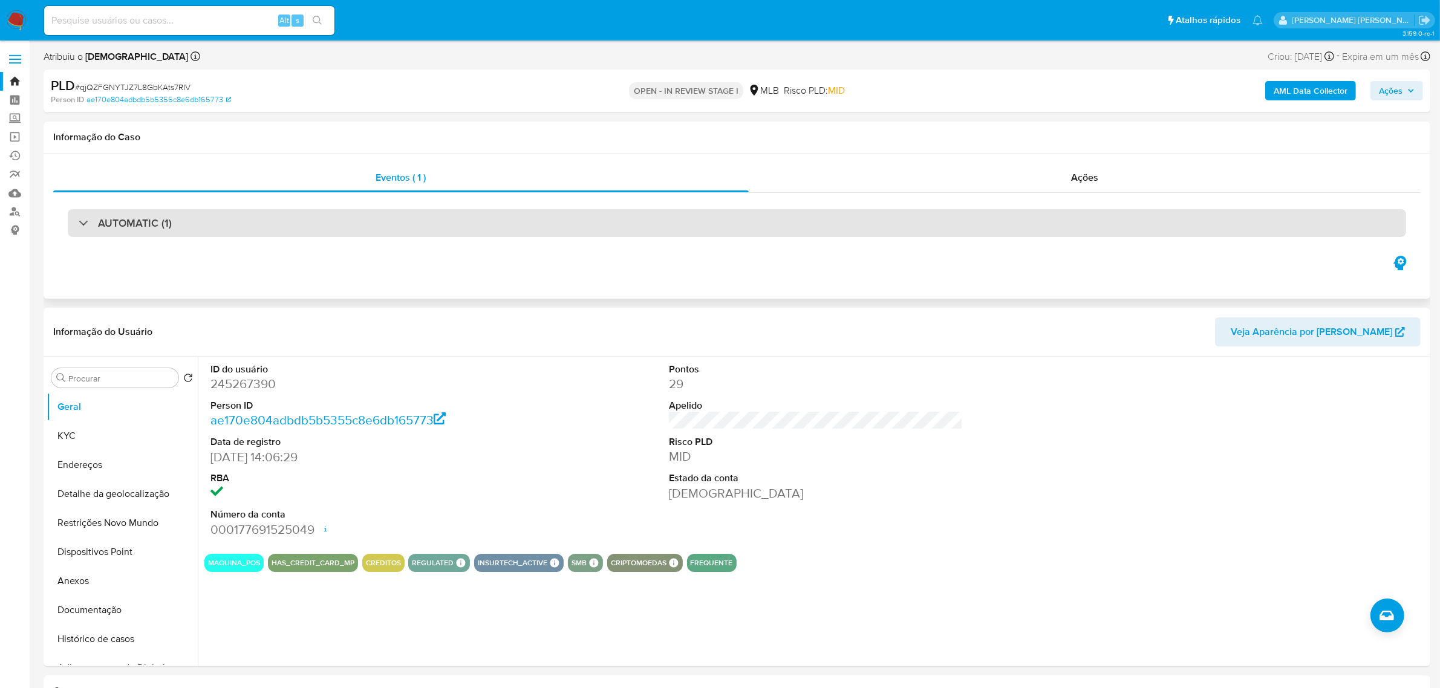
click at [216, 215] on div "AUTOMATIC (1)" at bounding box center [737, 223] width 1338 height 28
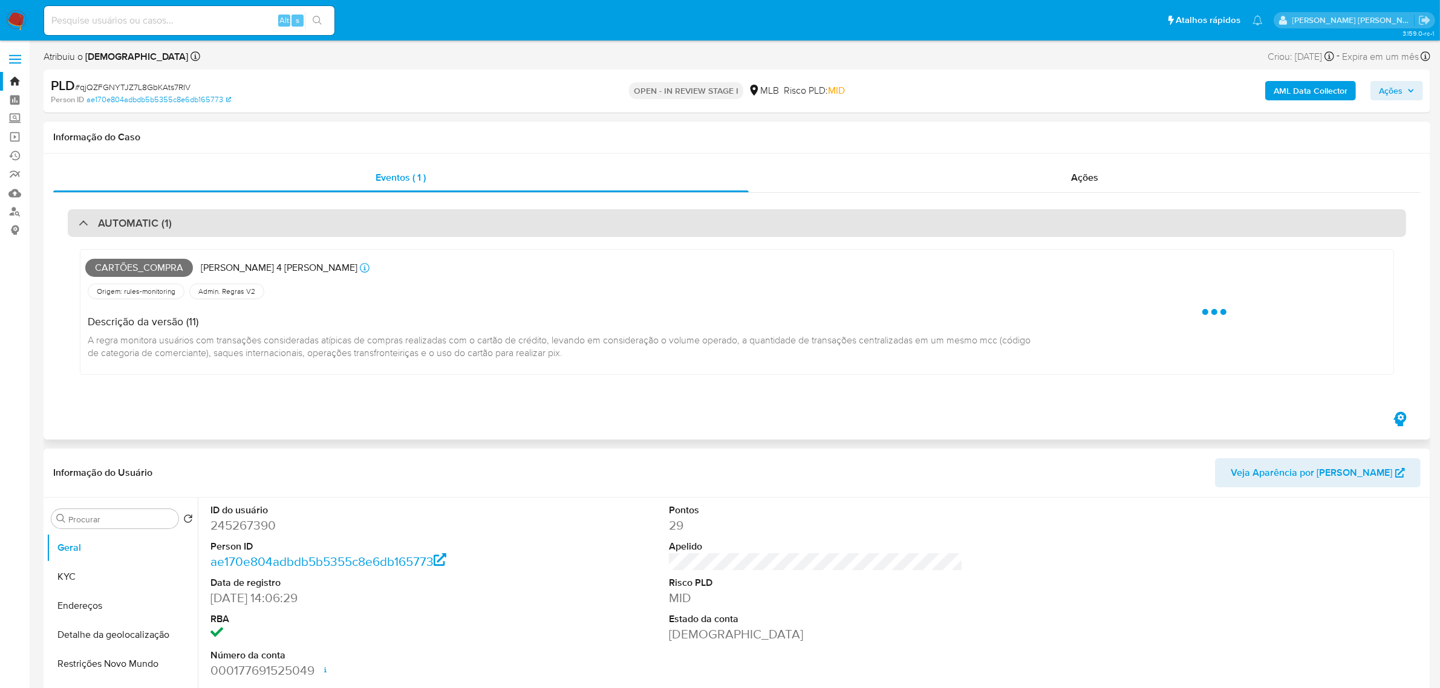
click at [216, 215] on div "AUTOMATIC (1)" at bounding box center [737, 223] width 1338 height 28
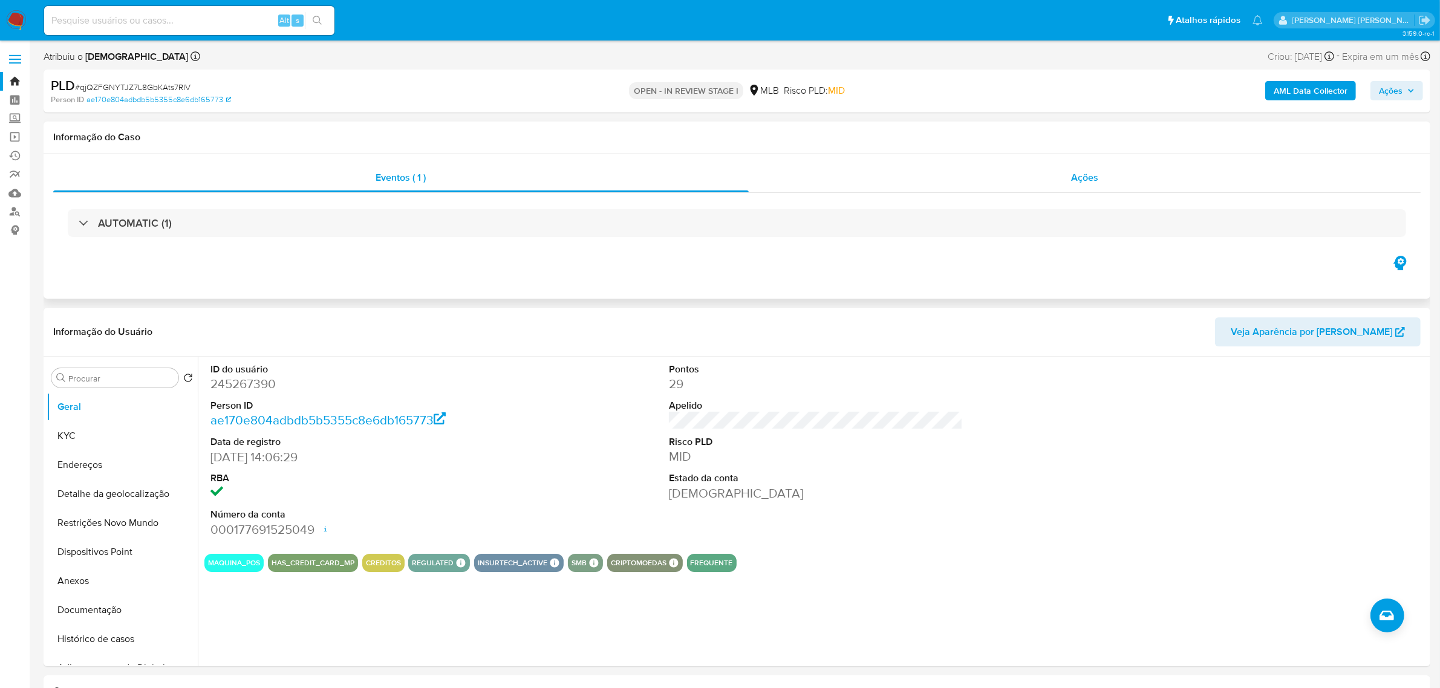
click at [1096, 178] on span "Ações" at bounding box center [1084, 178] width 27 height 14
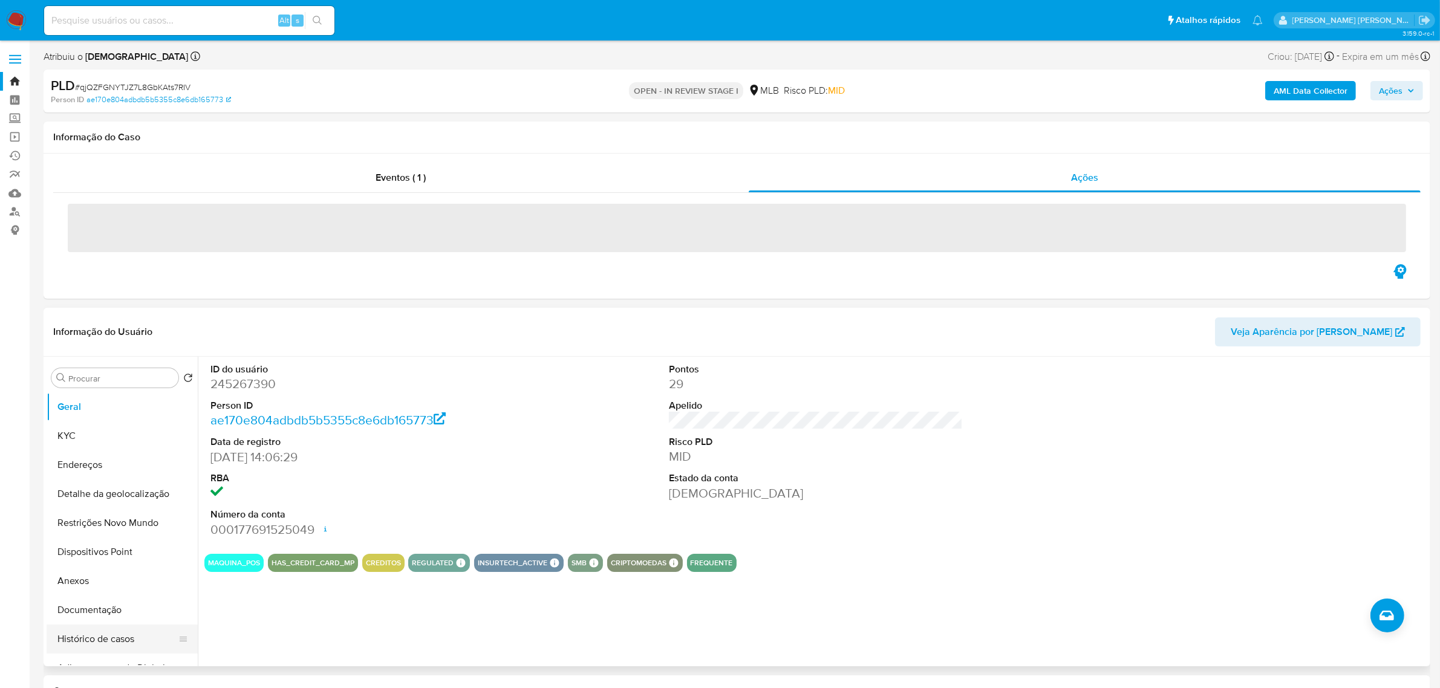
click at [79, 639] on button "Histórico de casos" at bounding box center [117, 639] width 141 height 29
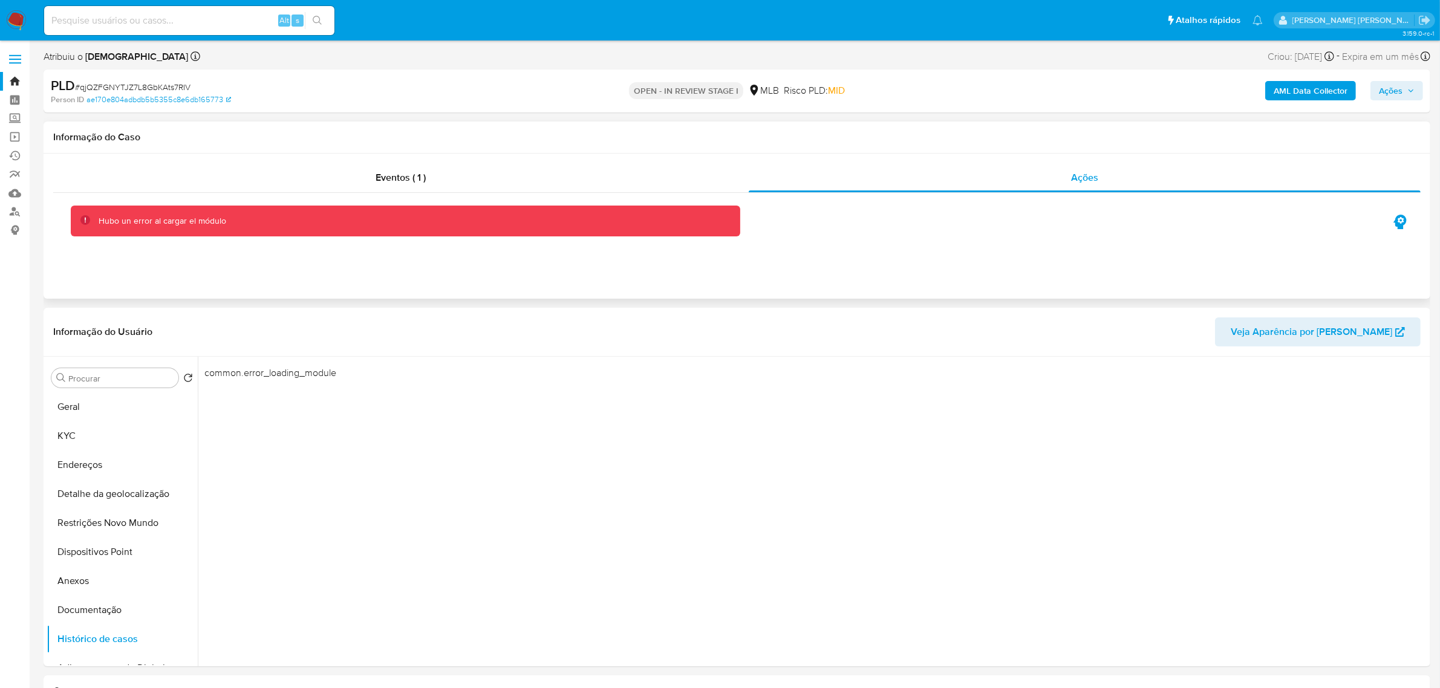
click at [752, 285] on div "Eventos ( 1 ) Ações Hubo un error al cargar el módulo" at bounding box center [737, 226] width 1387 height 145
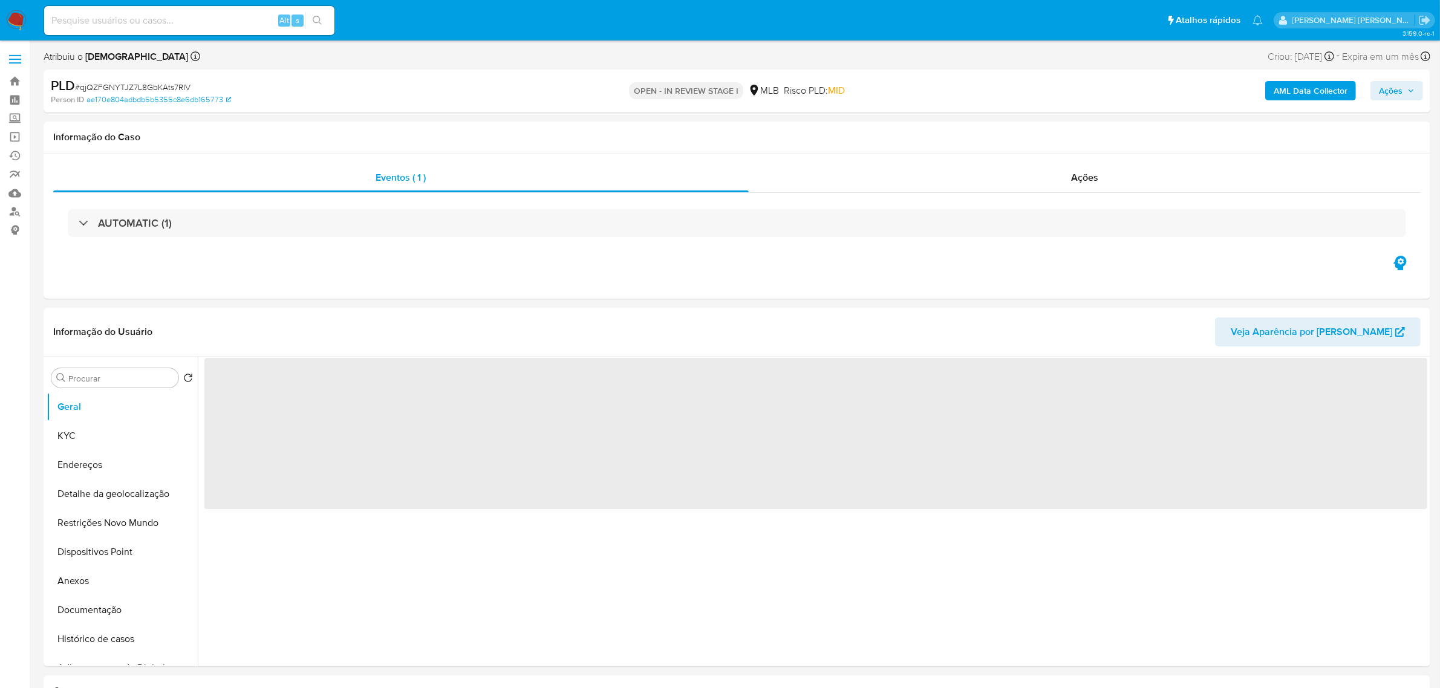
select select "10"
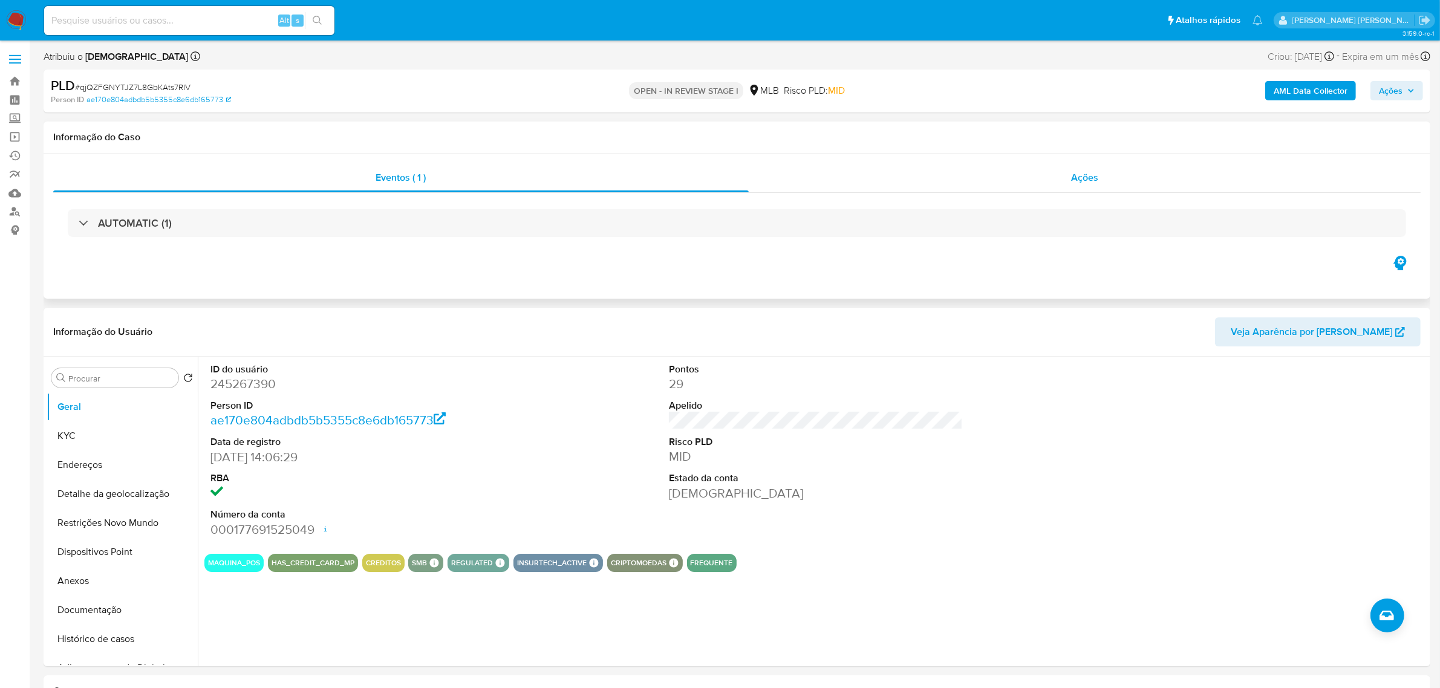
click at [1095, 176] on span "Ações" at bounding box center [1084, 178] width 27 height 14
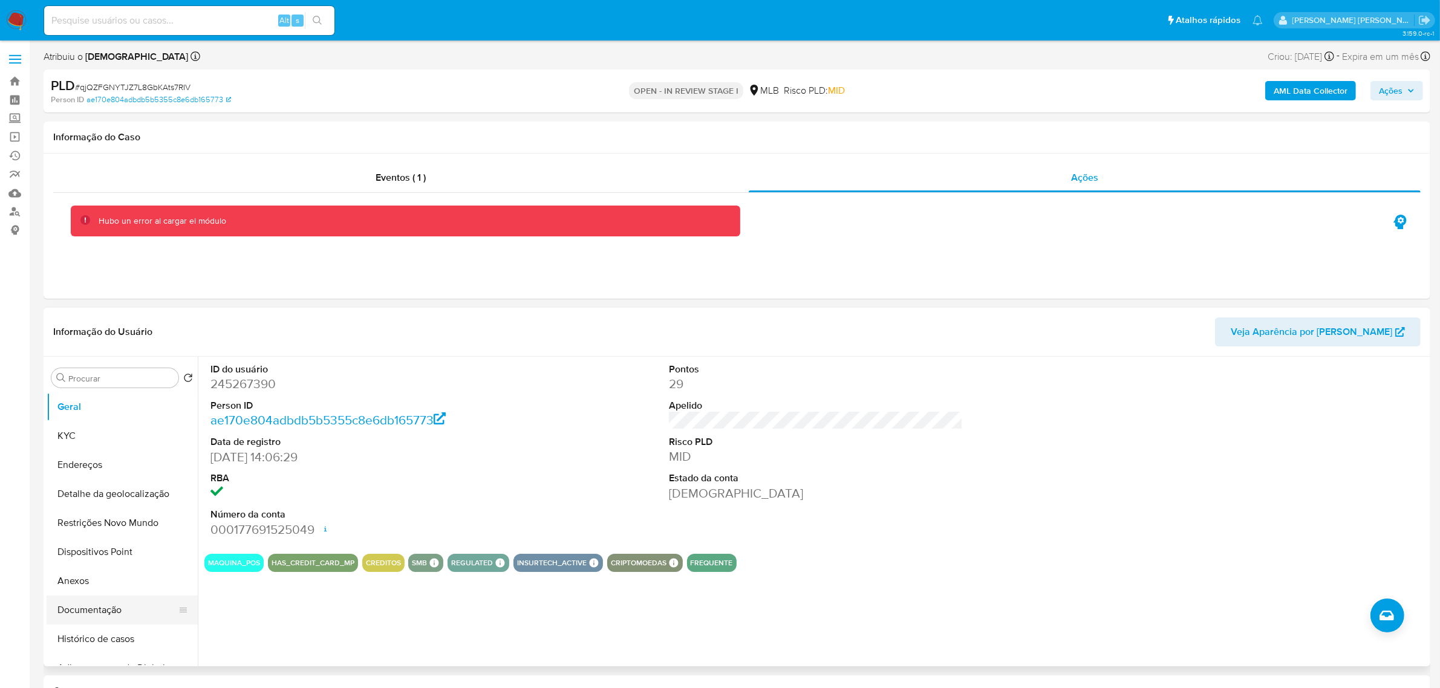
click at [91, 614] on button "Documentação" at bounding box center [117, 610] width 141 height 29
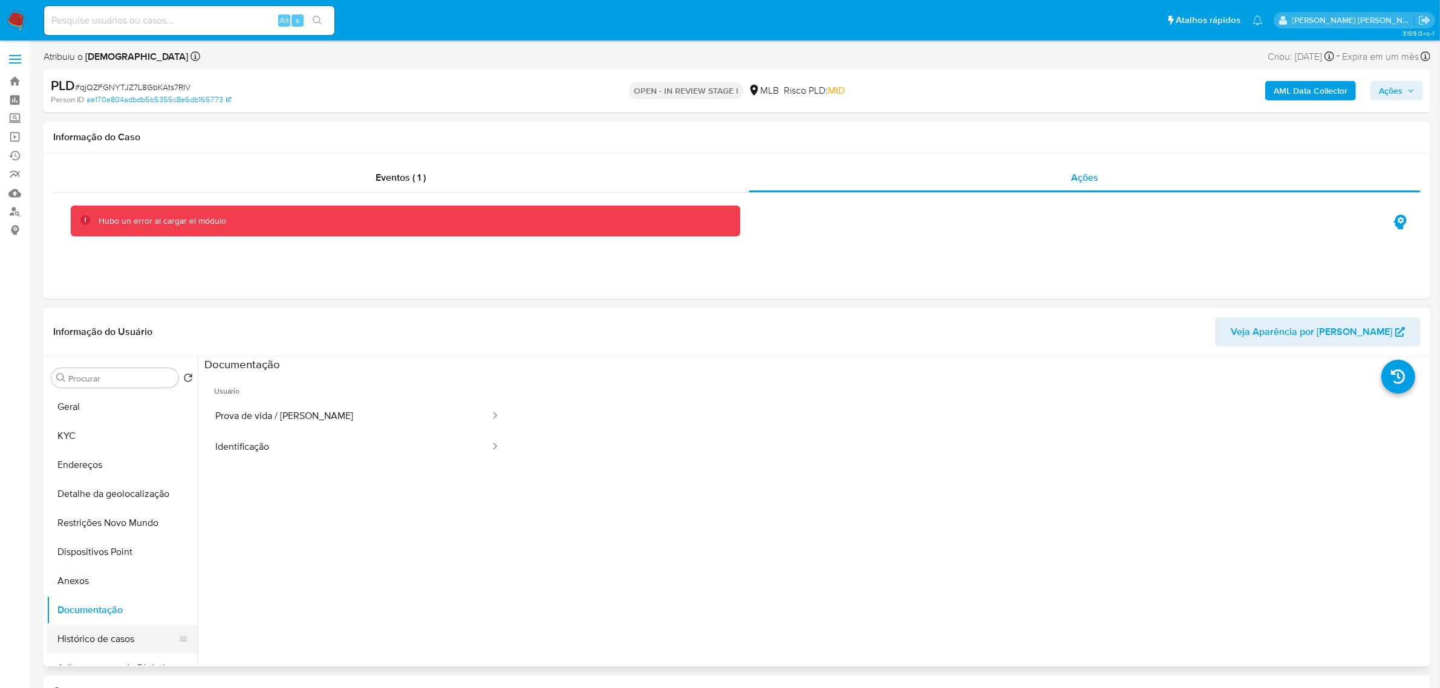
click at [107, 637] on button "Histórico de casos" at bounding box center [117, 639] width 141 height 29
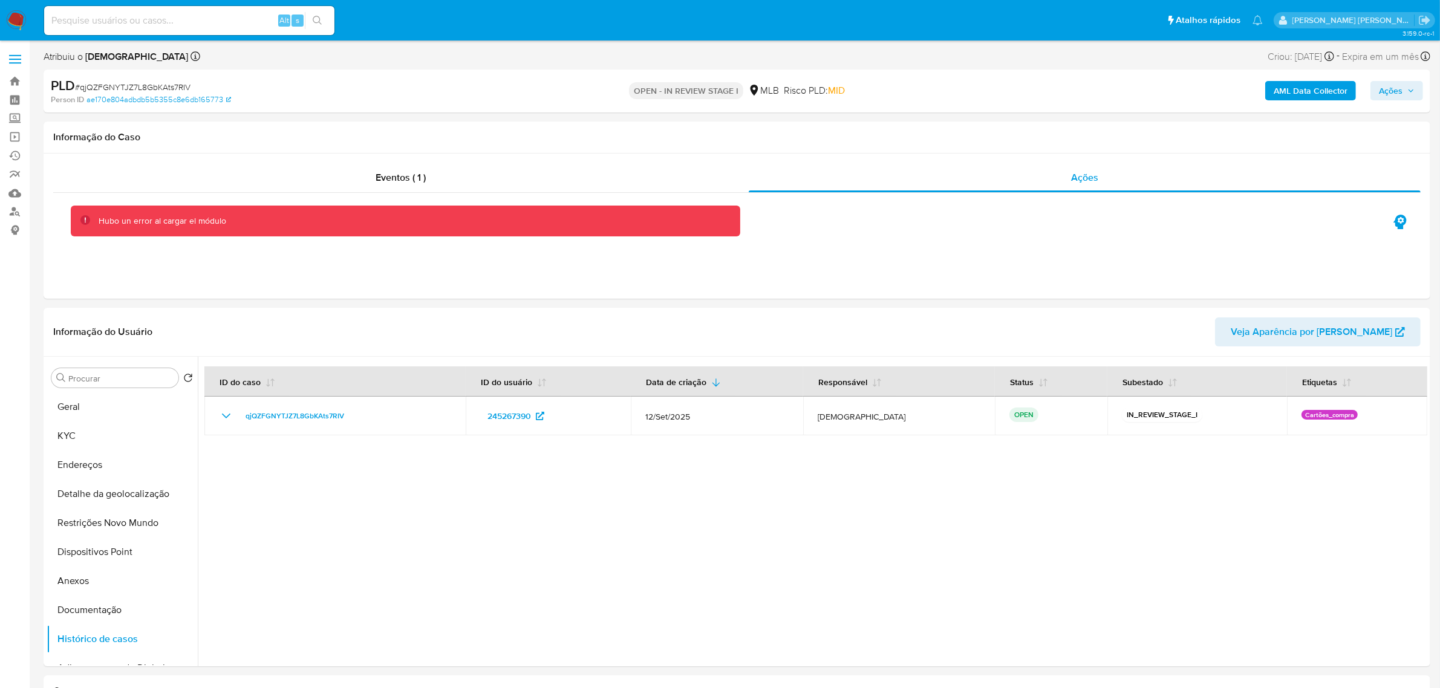
click at [190, 20] on input at bounding box center [189, 21] width 290 height 16
paste input "OdqjOT68m3cHDEkVvjGCpT2Y"
type input "OdqjOT68m3cHDEkVvjGCpT2Y"
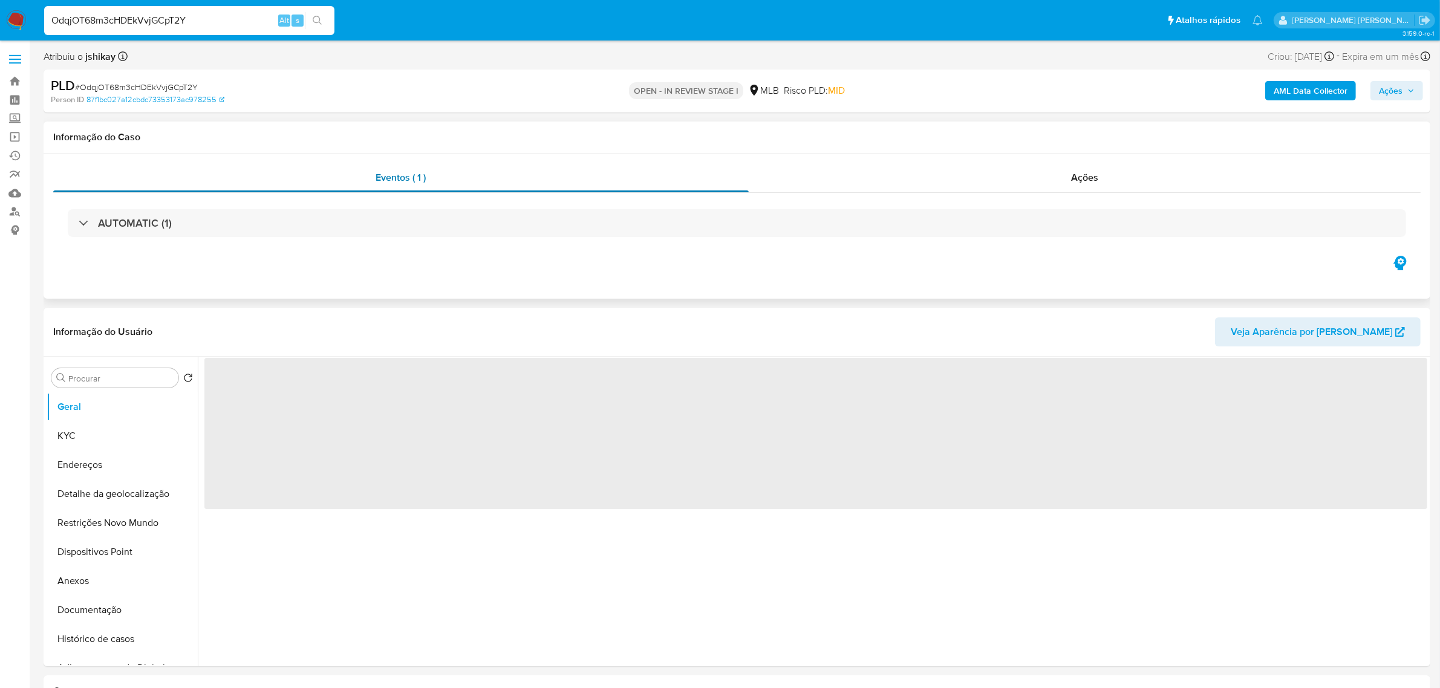
select select "10"
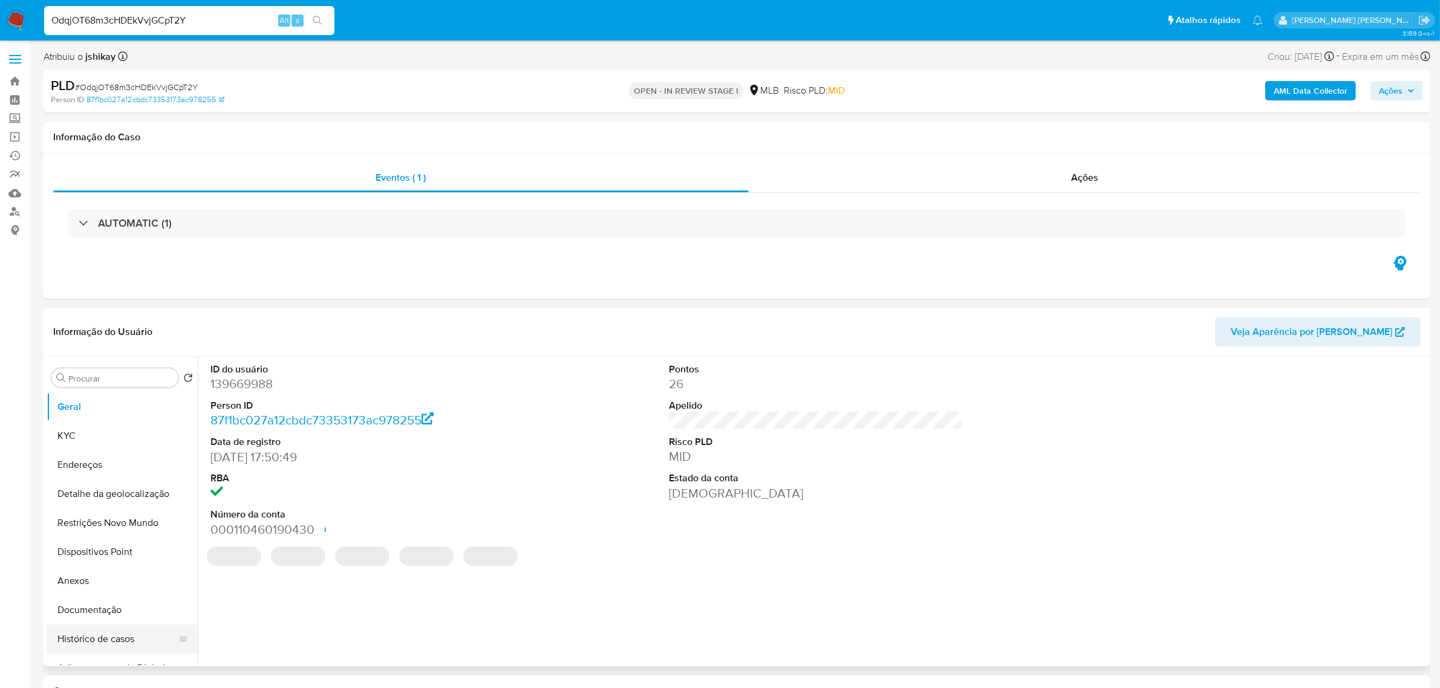
click at [95, 645] on button "Histórico de casos" at bounding box center [117, 639] width 141 height 29
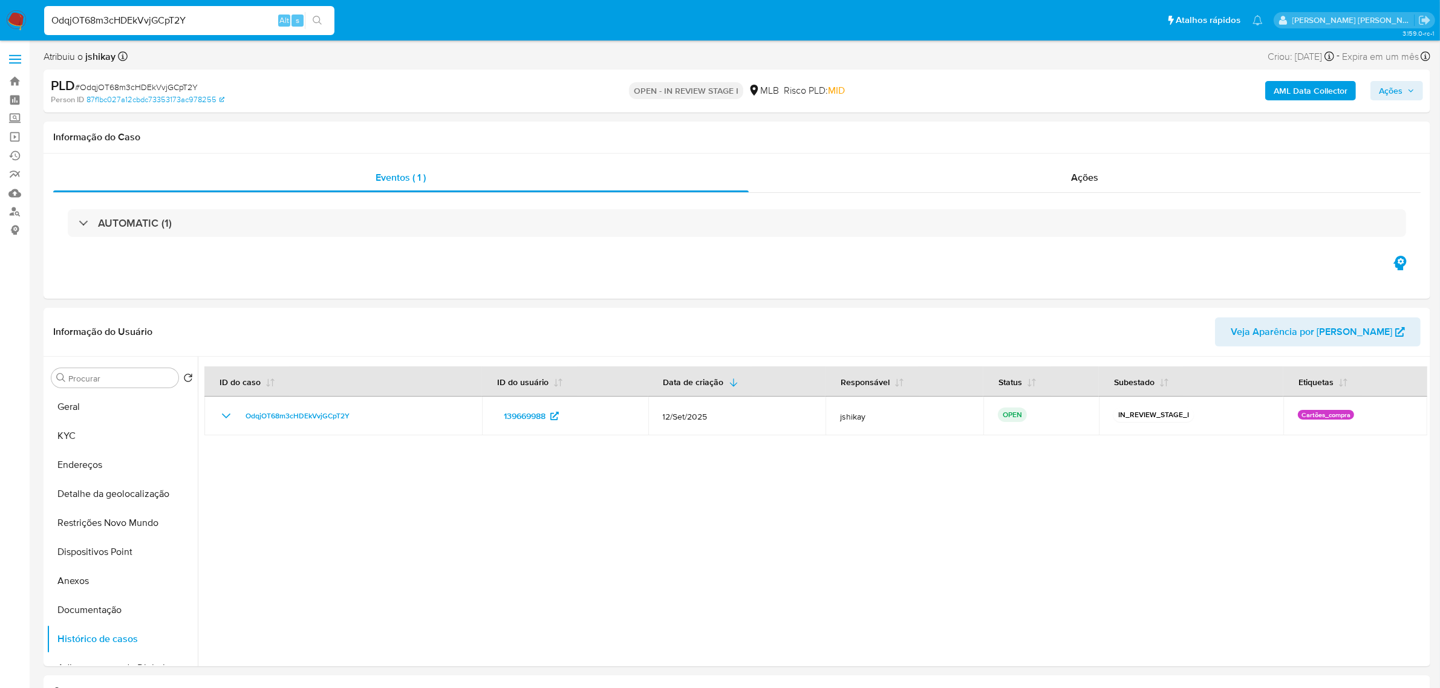
click at [131, 16] on input "OdqjOT68m3cHDEkVvjGCpT2Y" at bounding box center [189, 21] width 290 height 16
paste input "0pqmmz5DNBthXcnhzTre0zpc"
type input "0pqmmz5DNBthXcnhzTre0zpc"
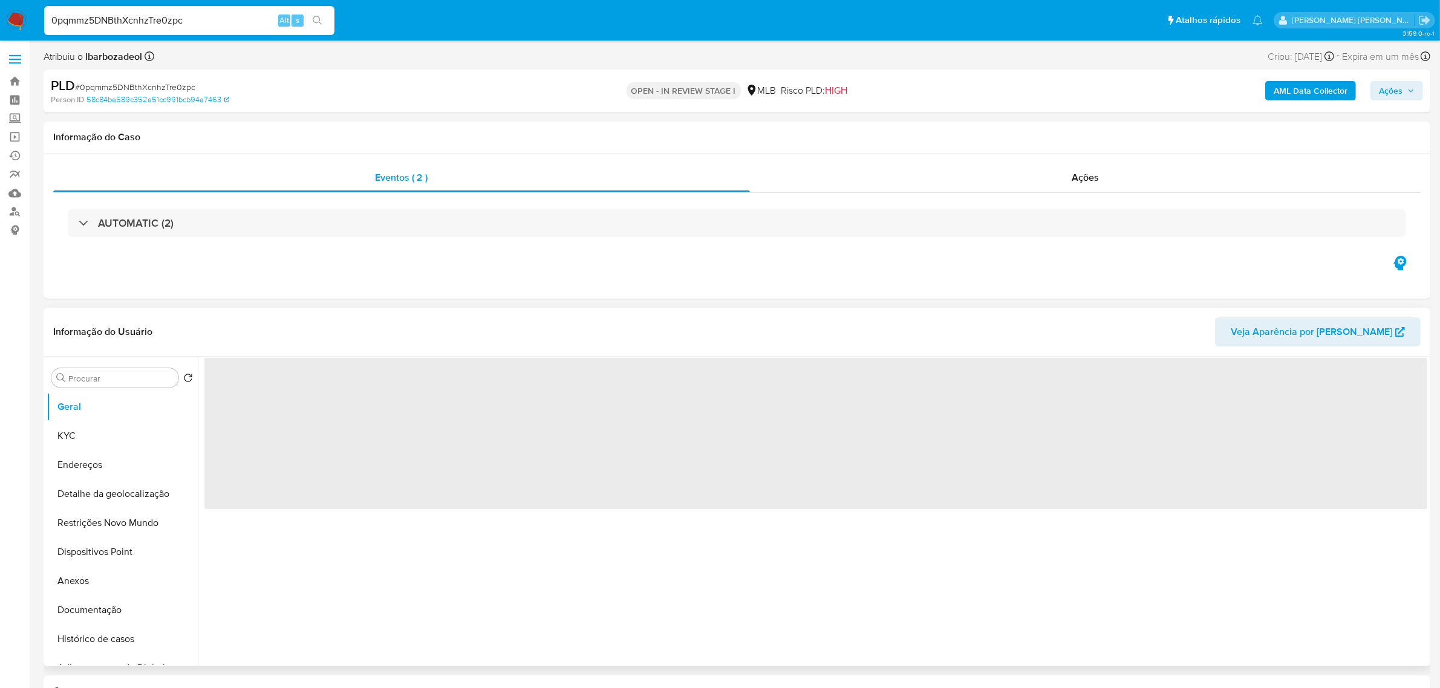
select select "10"
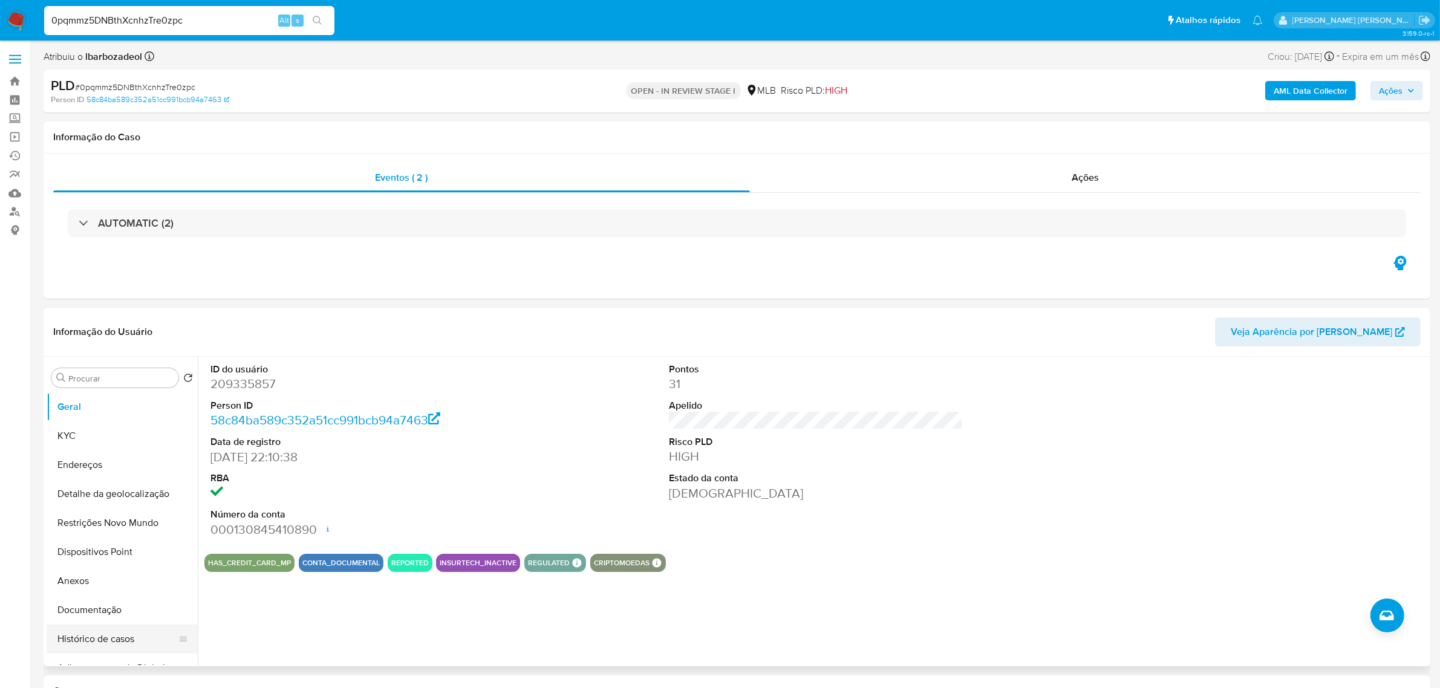
click at [118, 642] on button "Histórico de casos" at bounding box center [117, 639] width 141 height 29
